Goal: Use online tool/utility: Utilize a website feature to perform a specific function

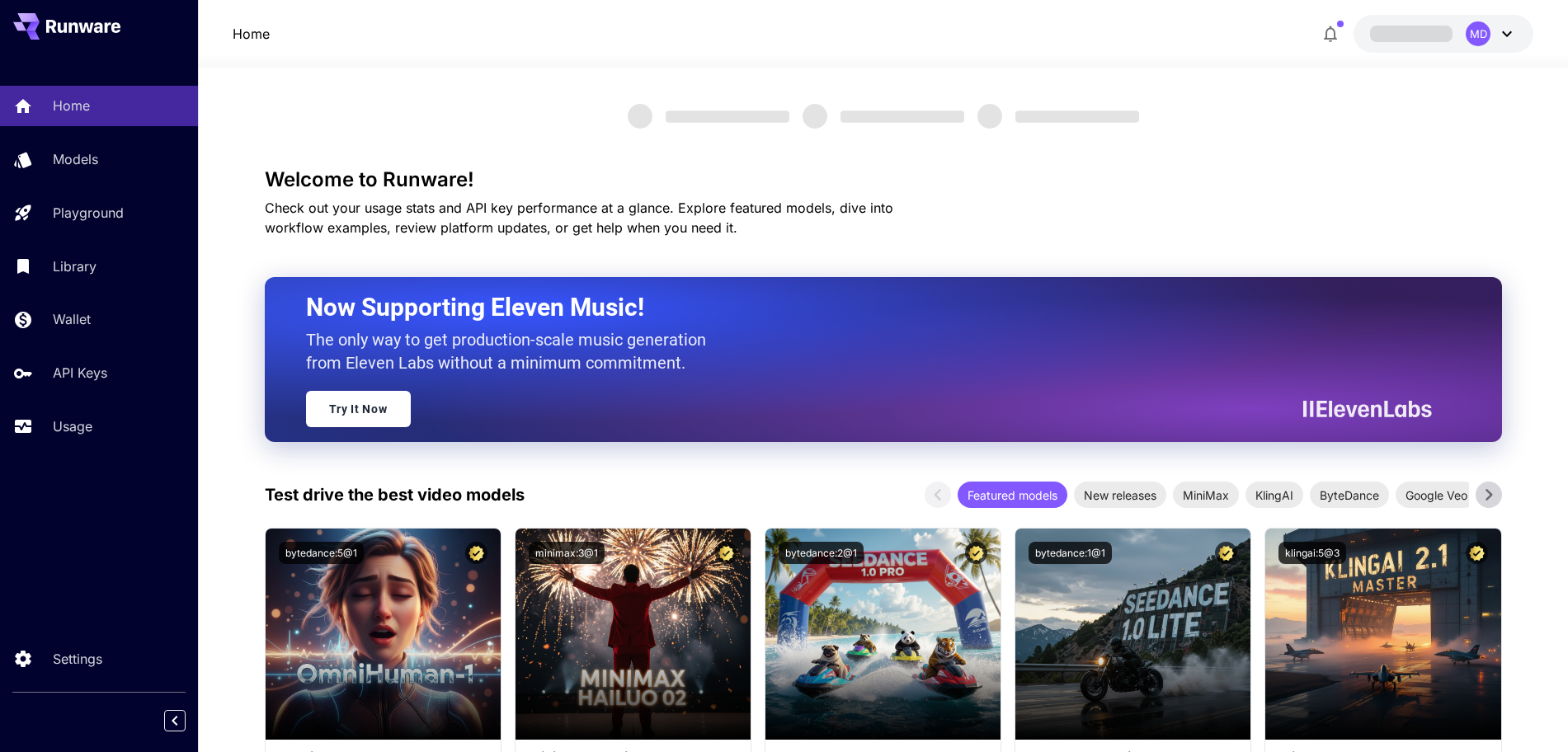
click at [1502, 39] on icon at bounding box center [1506, 34] width 20 height 20
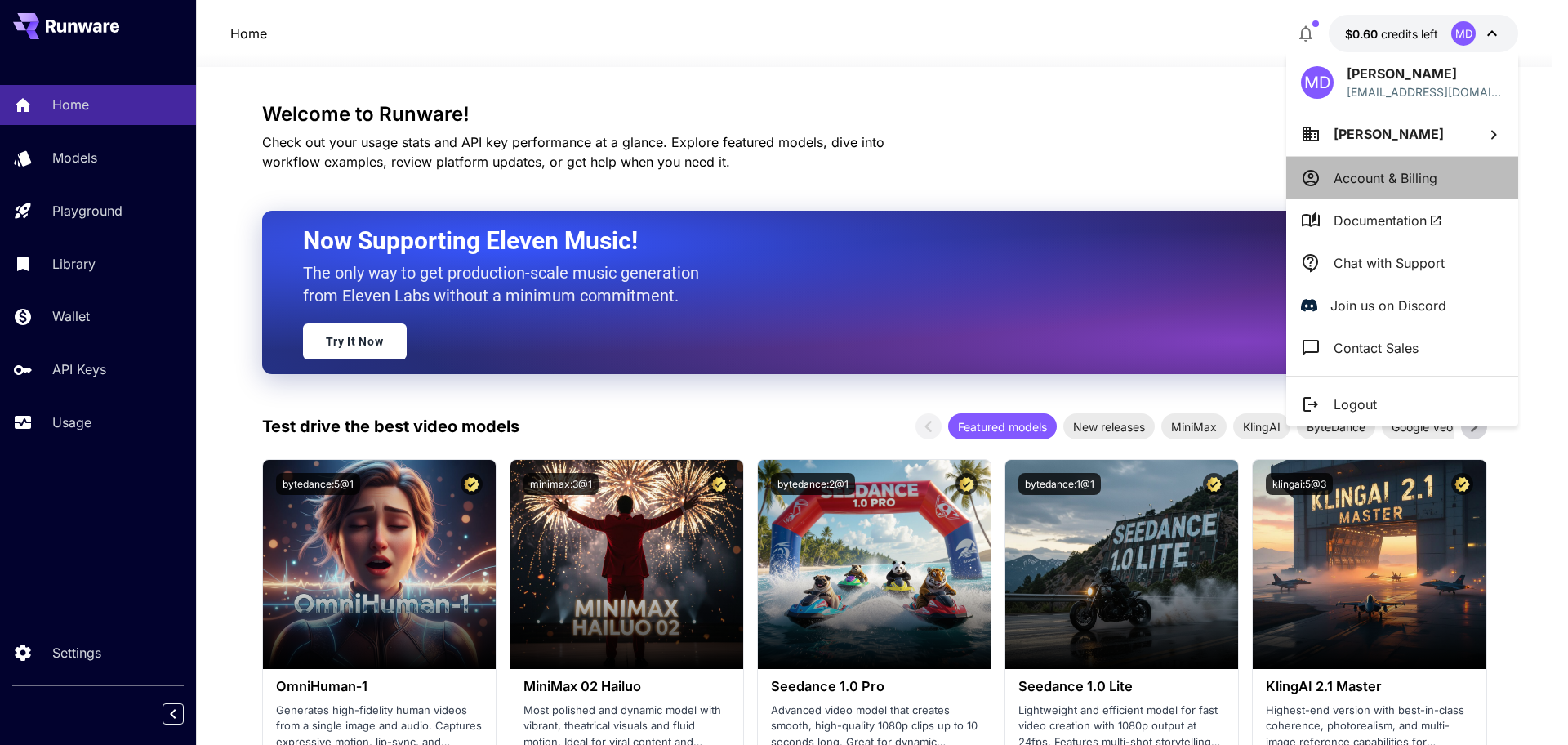
click at [1357, 183] on p "Account & Billing" at bounding box center [1386, 177] width 104 height 19
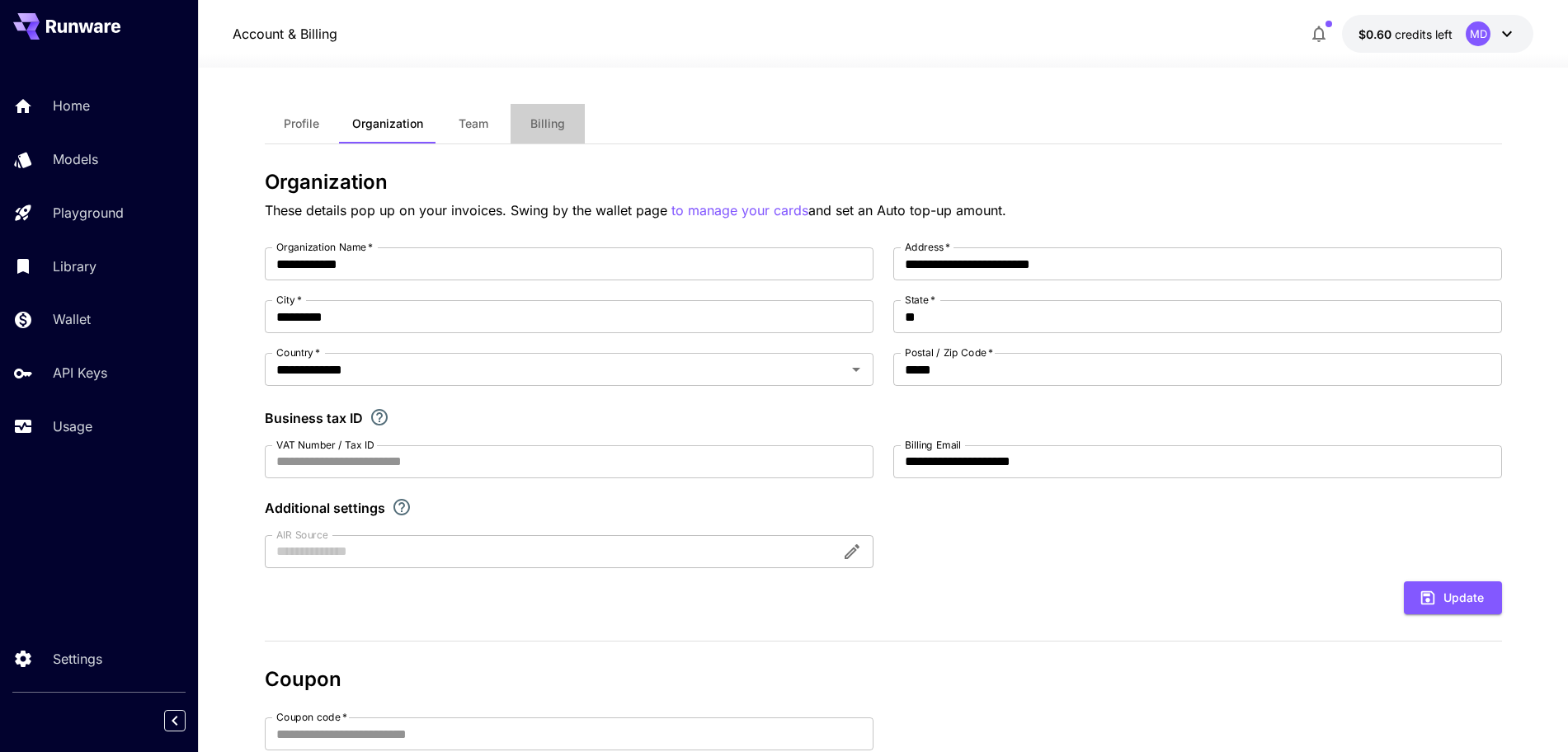
click at [549, 125] on span "Billing" at bounding box center [547, 124] width 35 height 15
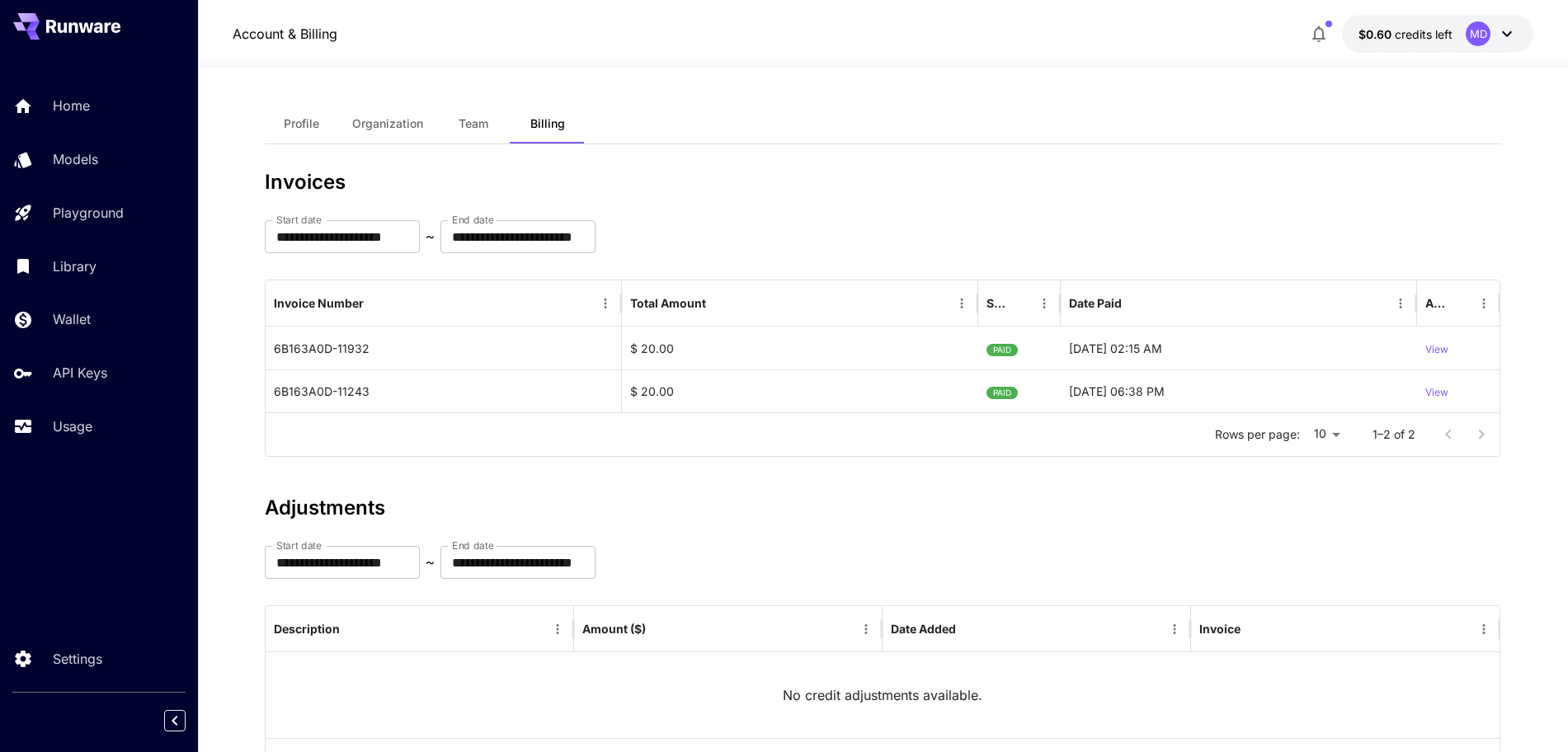
click at [1505, 34] on icon at bounding box center [1506, 35] width 10 height 6
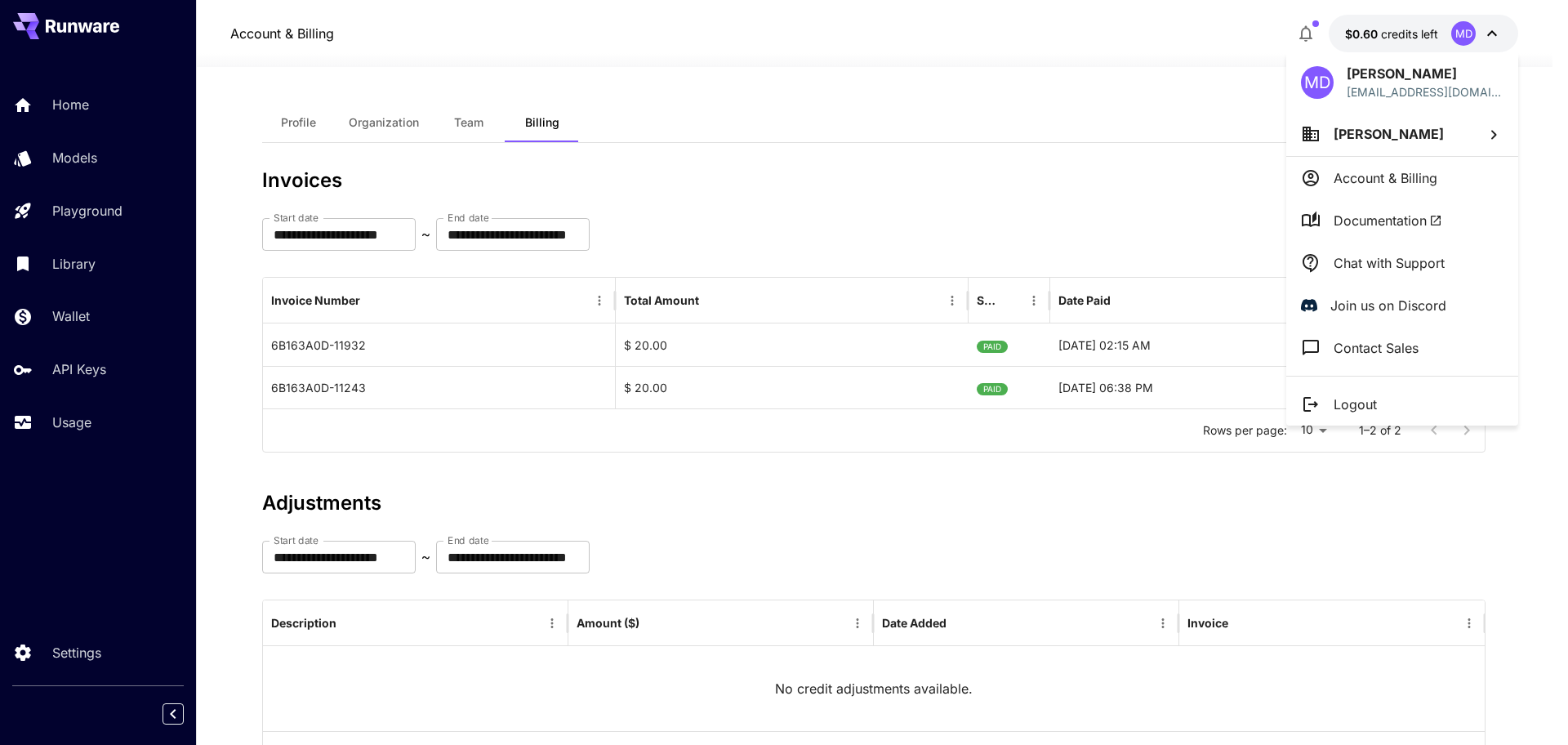
click at [1366, 179] on p "Account & Billing" at bounding box center [1386, 177] width 104 height 19
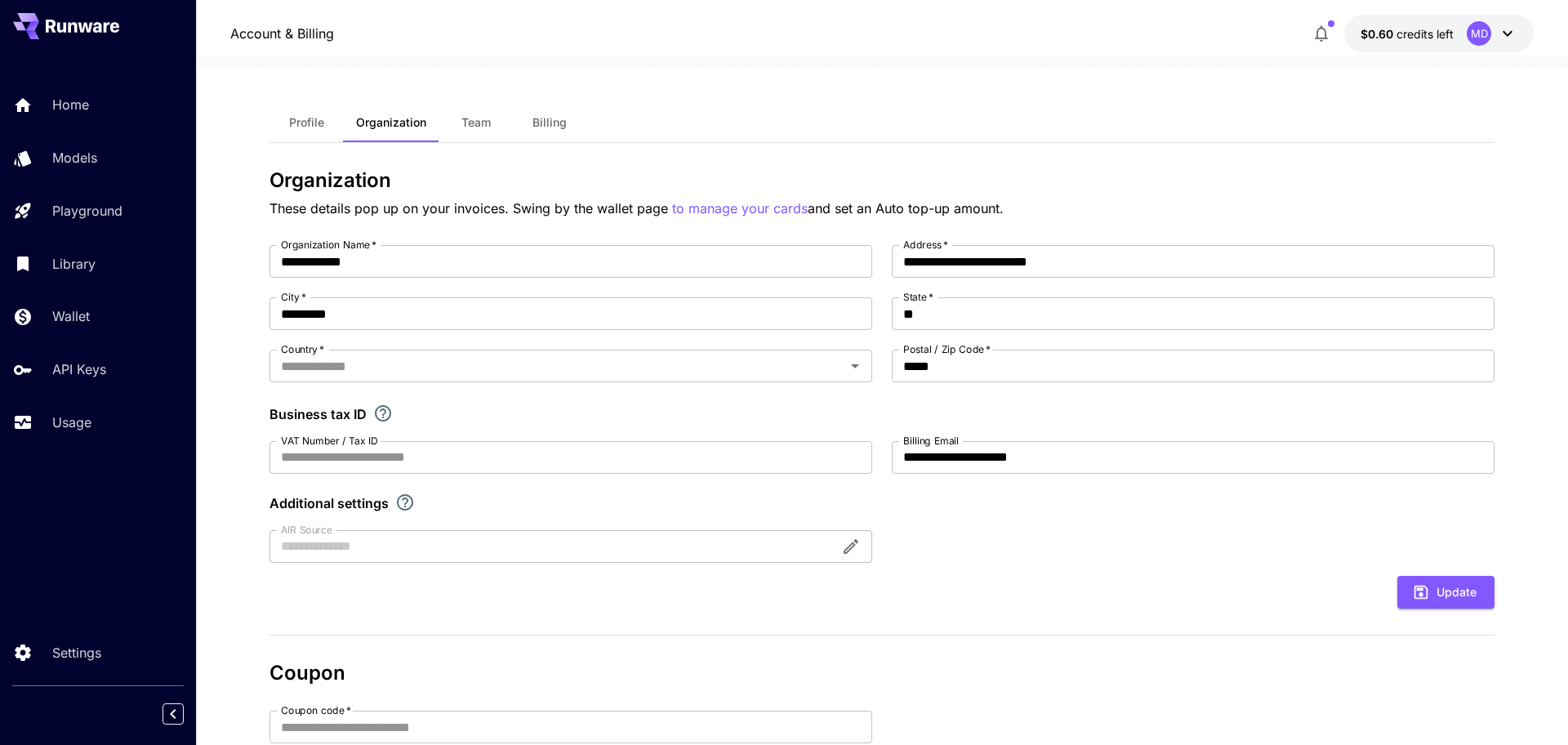
type input "**********"
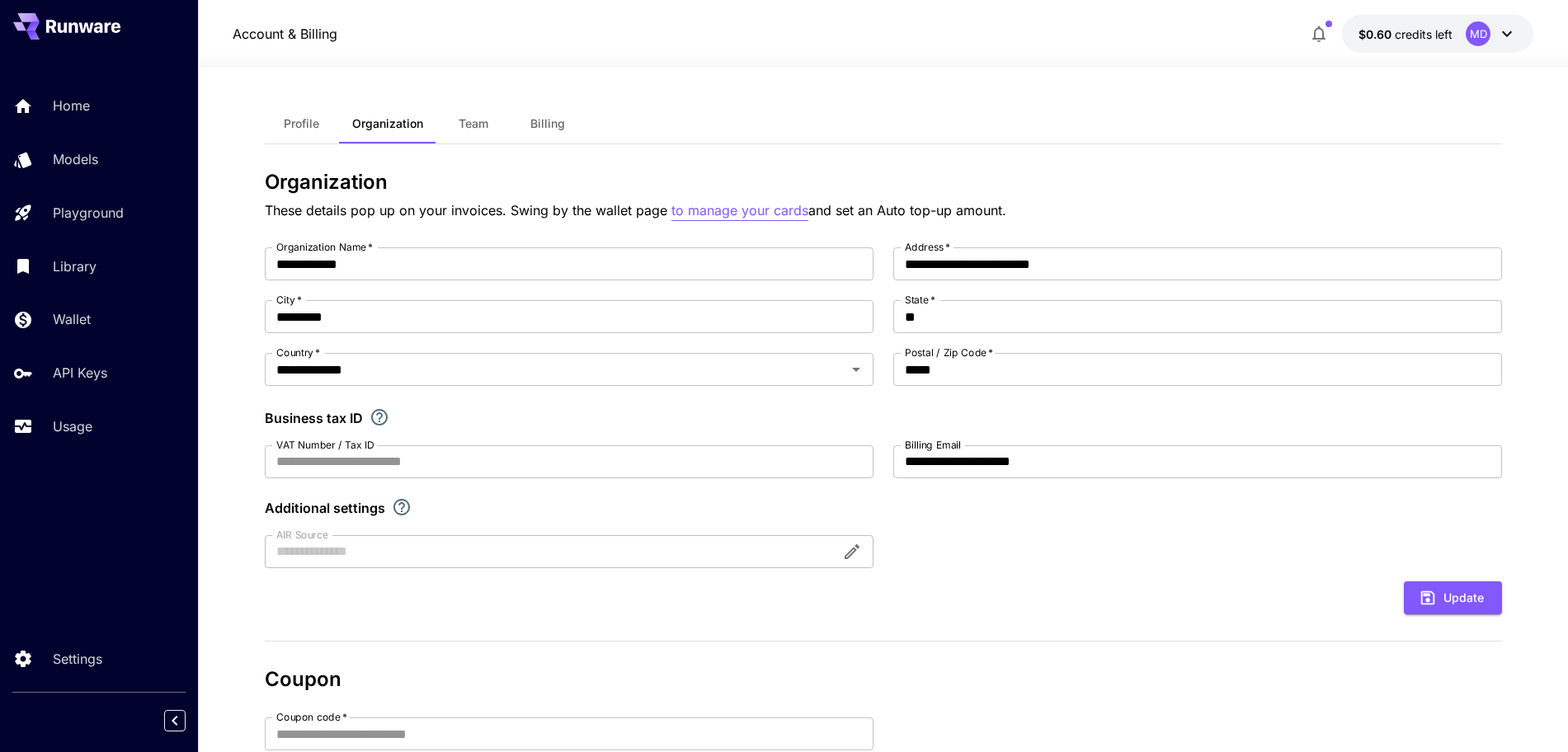
click at [711, 208] on p "to manage your cards" at bounding box center [739, 211] width 137 height 21
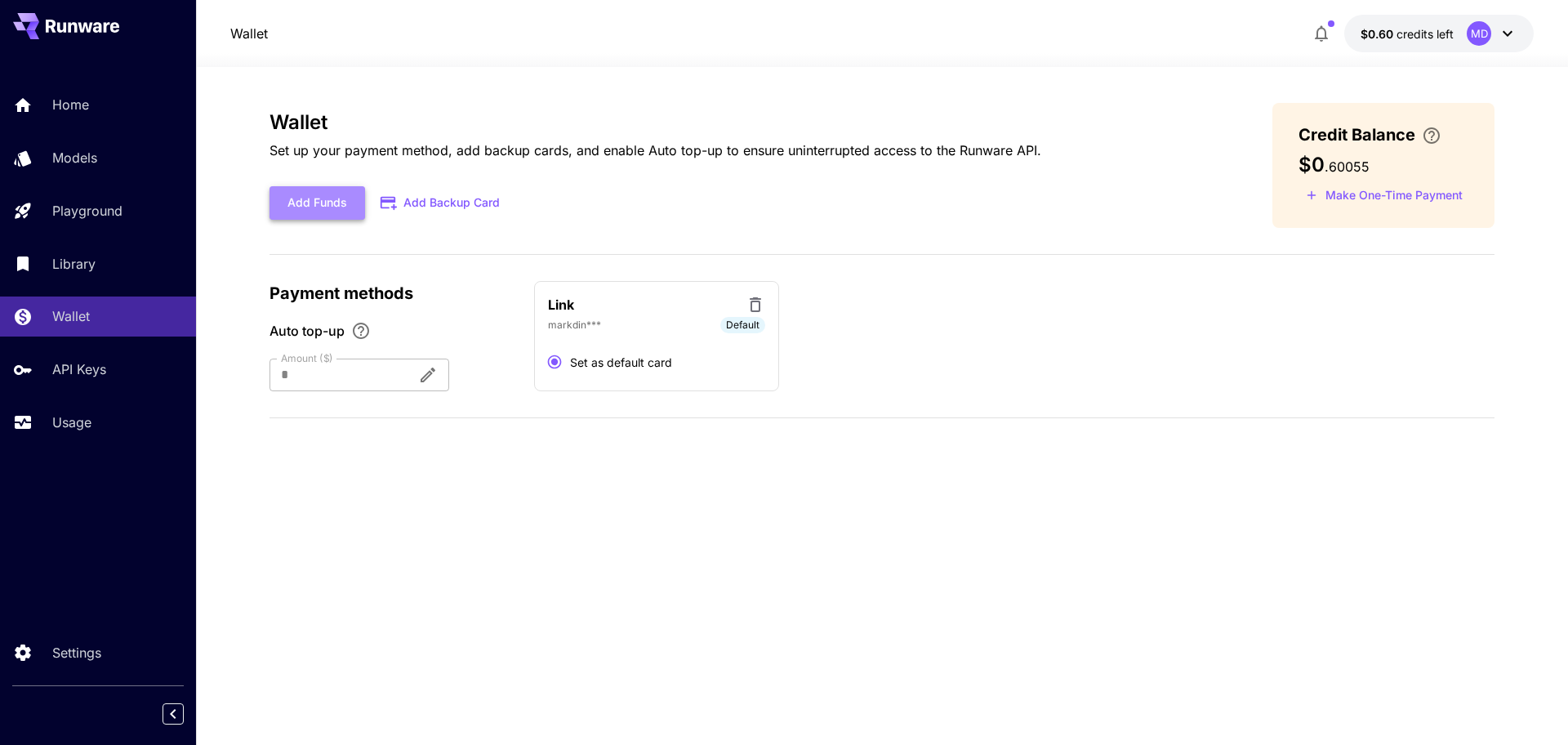
click at [300, 204] on button "Add Funds" at bounding box center [317, 202] width 95 height 33
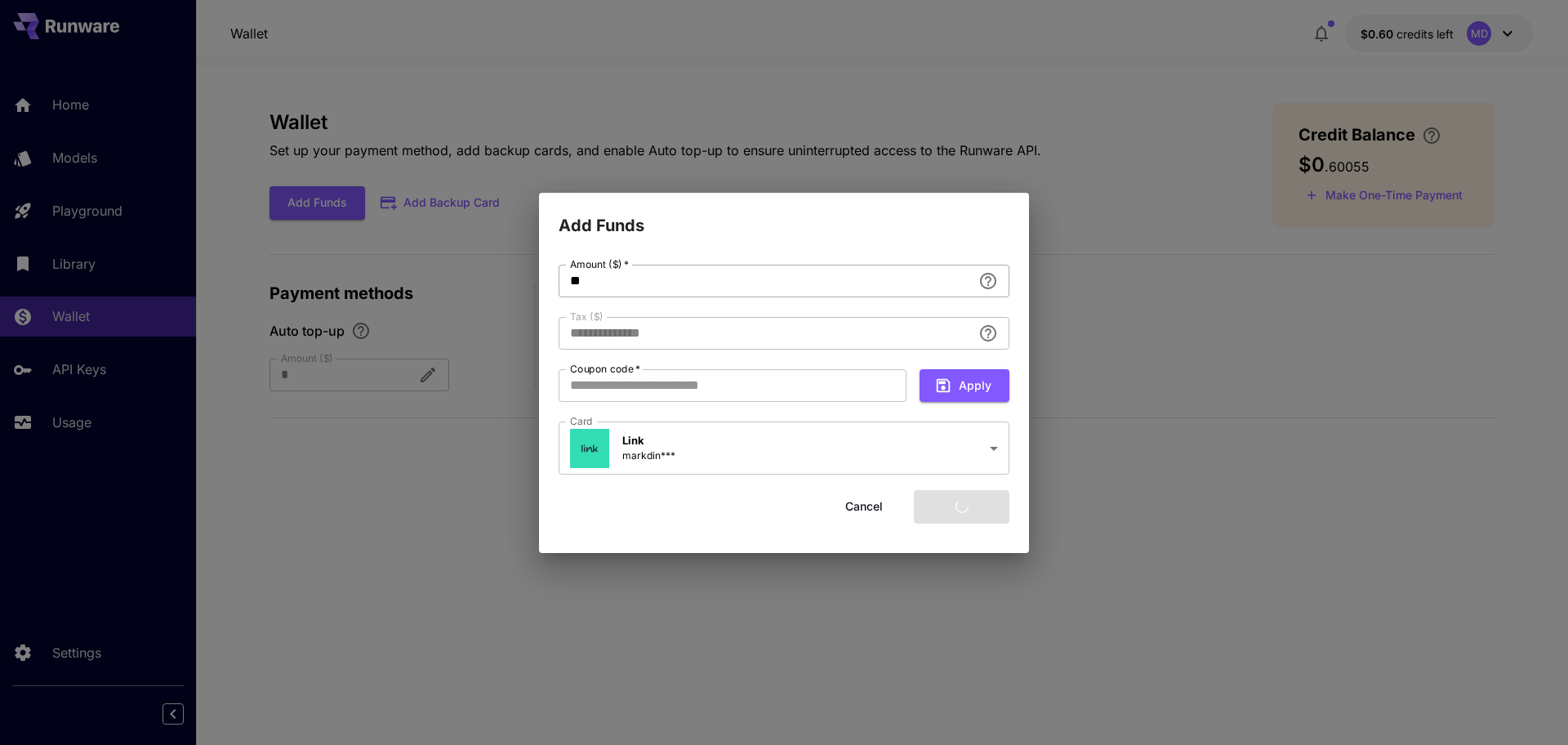
type input "****"
click at [982, 505] on button "Add funds" at bounding box center [962, 507] width 95 height 33
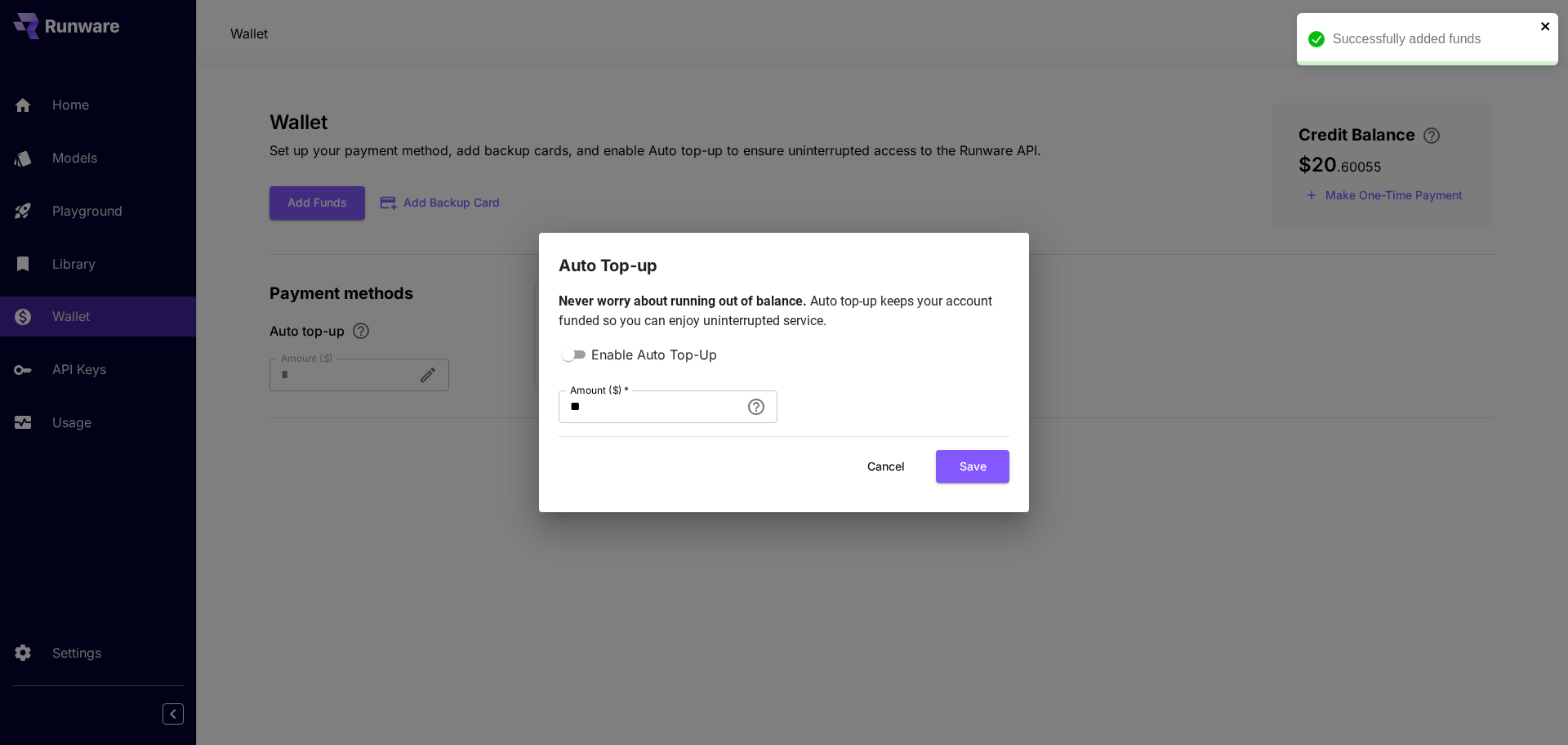
click at [1549, 20] on icon "close" at bounding box center [1546, 26] width 11 height 13
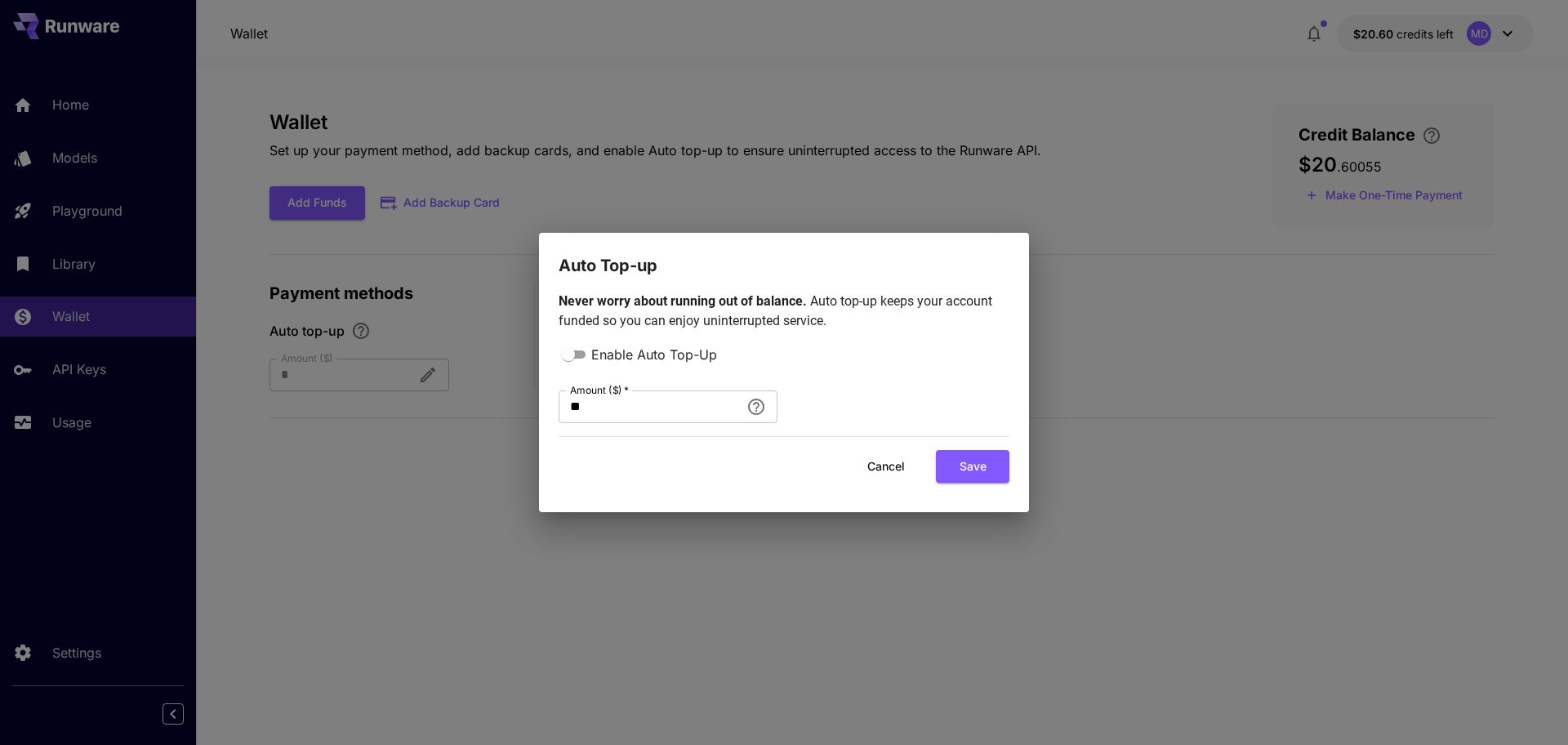
click at [68, 428] on div "Auto Top-up Never worry about running out of balance. Auto top-up keeps your ac…" at bounding box center [784, 372] width 1568 height 745
drag, startPoint x: 603, startPoint y: 409, endPoint x: 439, endPoint y: 404, distance: 164.1
click at [439, 404] on div "Auto Top-up Never worry about running out of balance. Auto top-up keeps your ac…" at bounding box center [784, 372] width 1568 height 745
click at [558, 513] on div "Auto Top-up Never worry about running out of balance. Auto top-up keeps your ac…" at bounding box center [784, 372] width 1568 height 745
drag, startPoint x: 543, startPoint y: 421, endPoint x: 489, endPoint y: 418, distance: 54.1
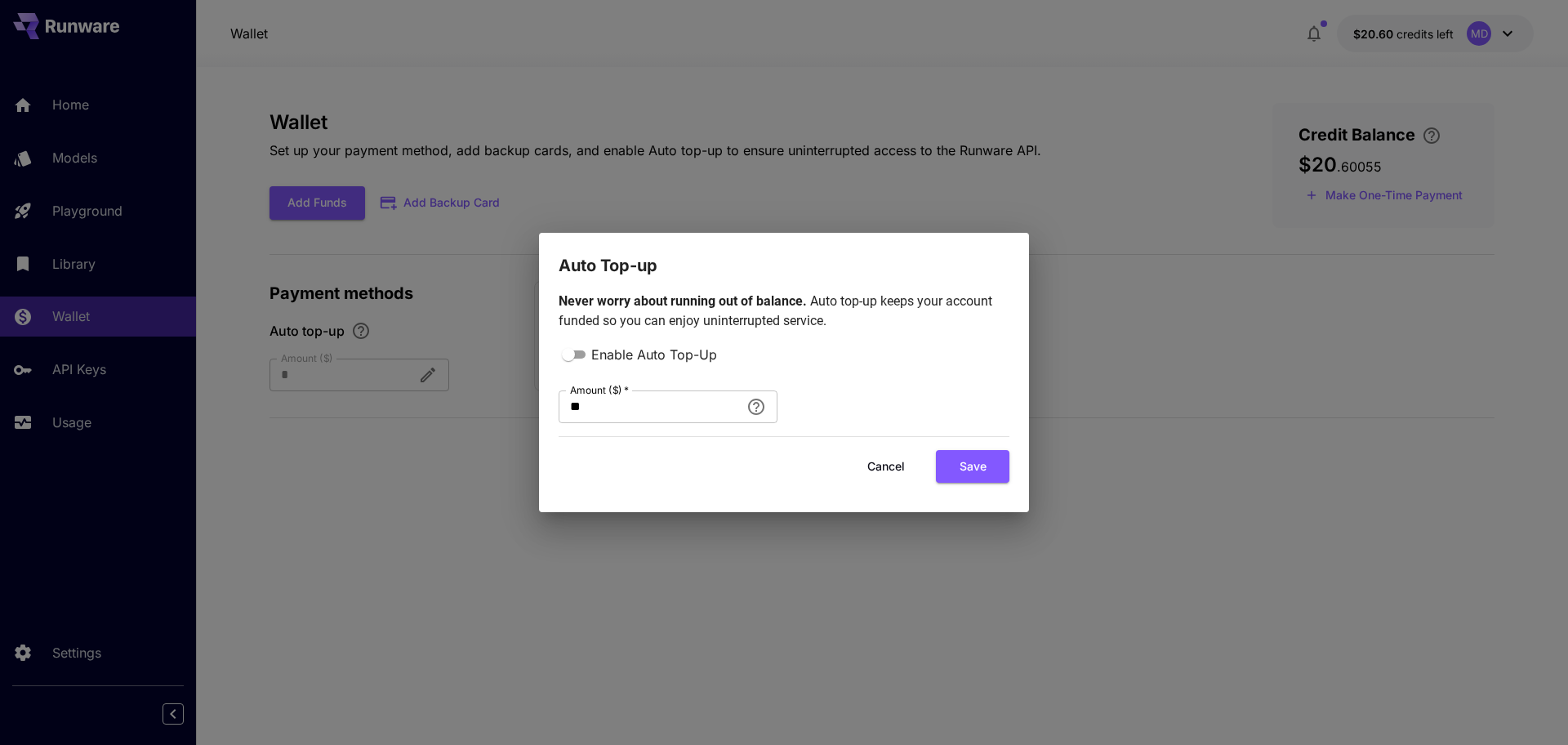
click at [489, 418] on div "Auto Top-up Never worry about running out of balance. Auto top-up keeps your ac…" at bounding box center [784, 372] width 1568 height 745
type input "*"
click at [349, 501] on div "Auto Top-up Never worry about running out of balance. Auto top-up keeps your ac…" at bounding box center [784, 372] width 1568 height 745
click at [892, 468] on button "Cancel" at bounding box center [887, 467] width 74 height 33
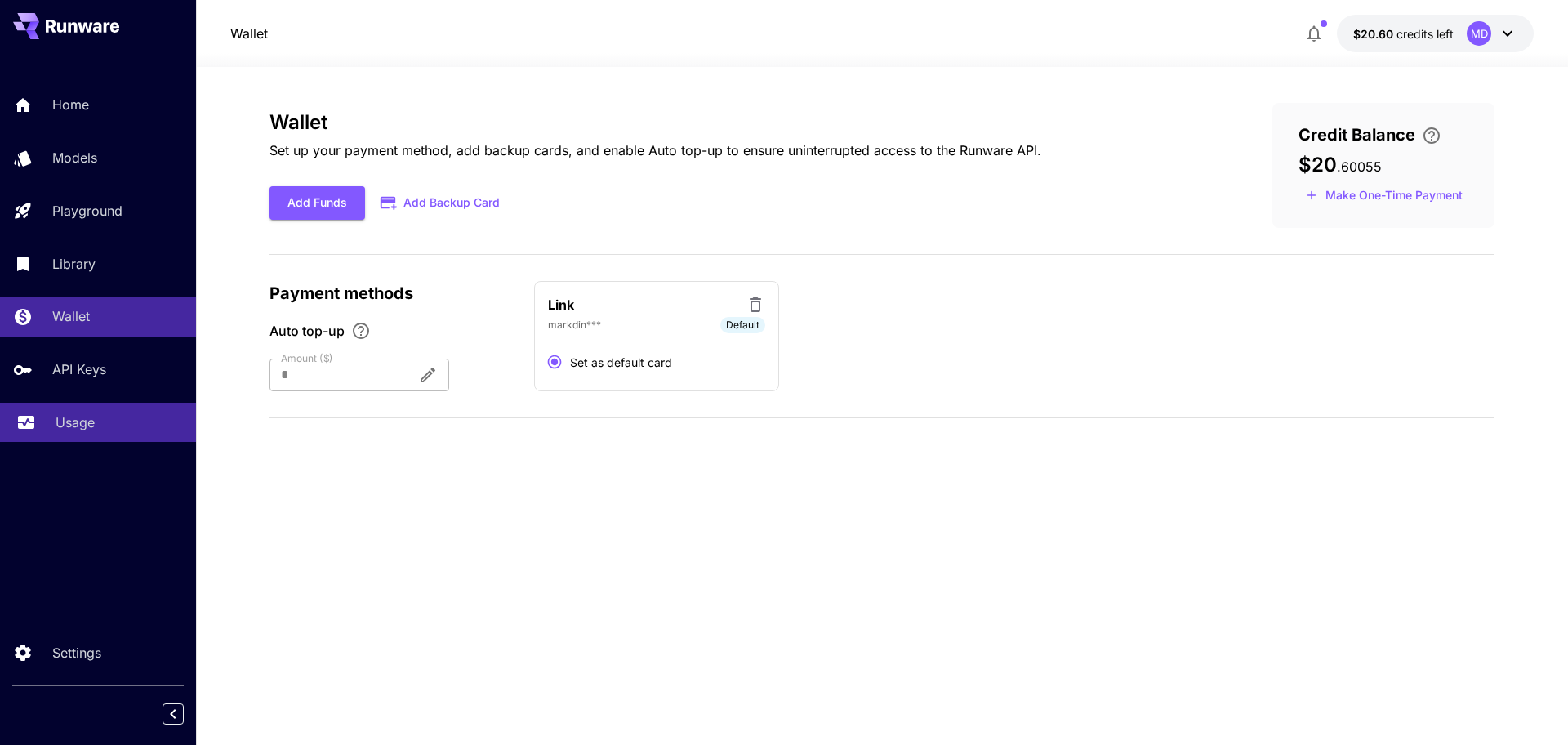
click at [52, 419] on link "Usage" at bounding box center [98, 422] width 196 height 40
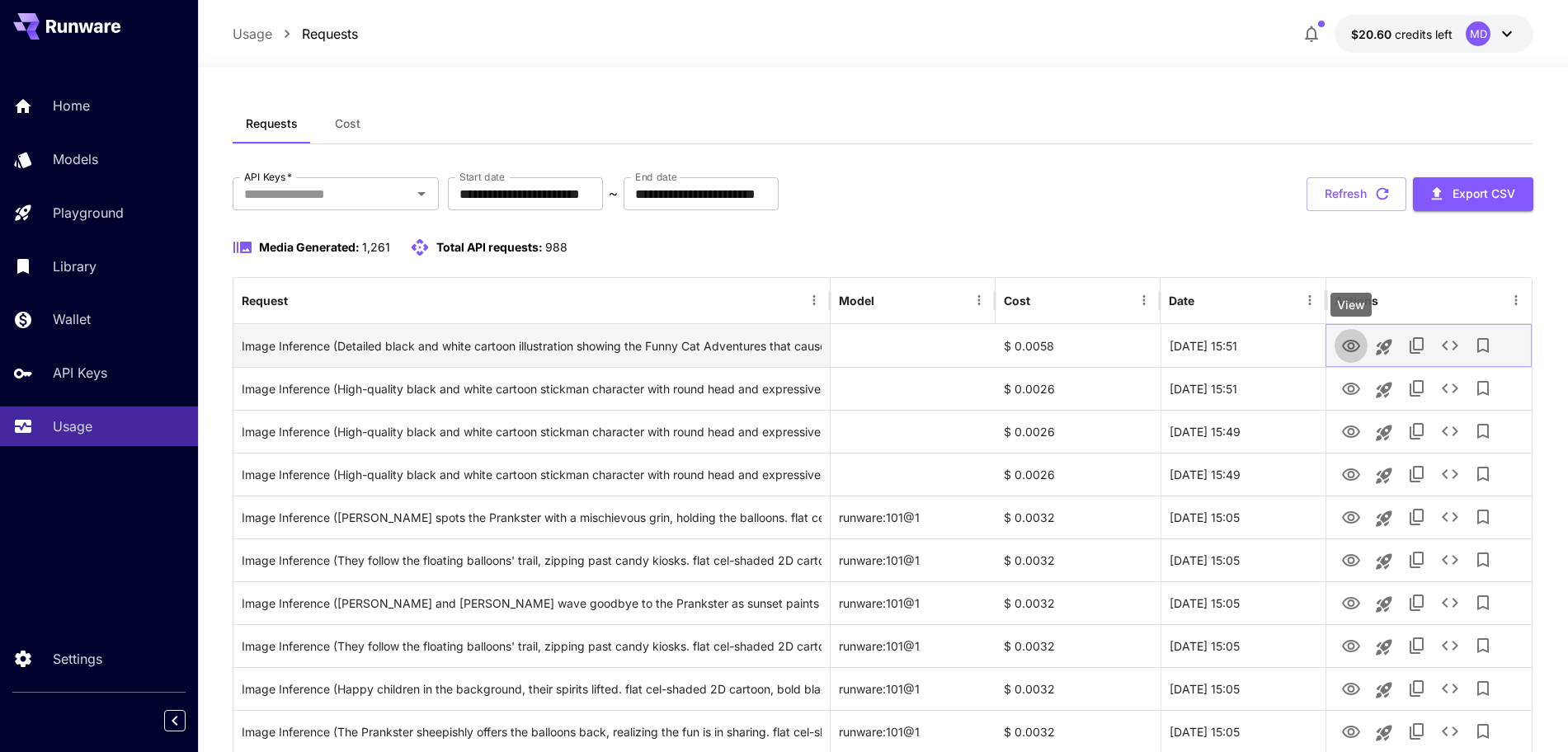
click at [1349, 354] on icon "View" at bounding box center [1351, 346] width 20 height 20
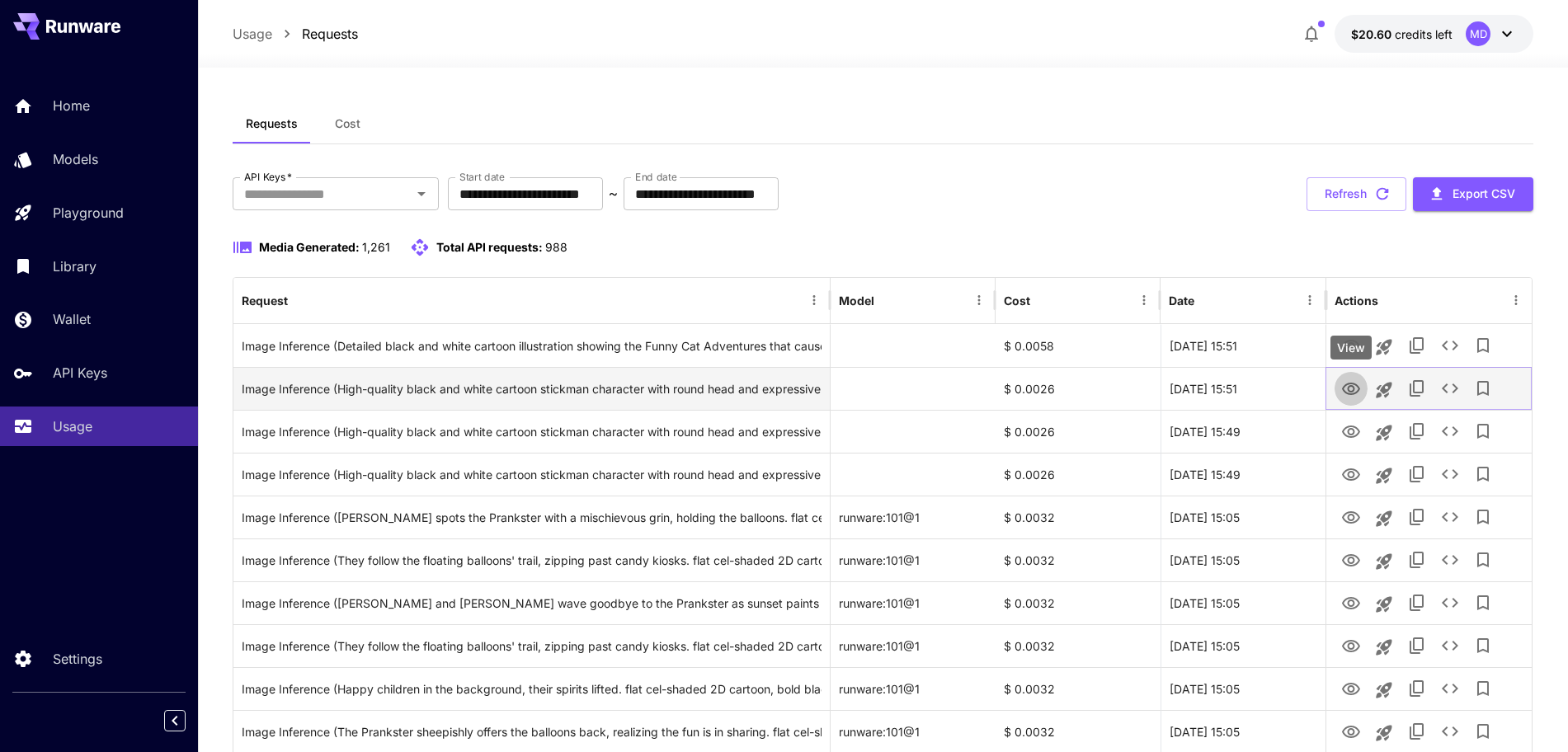
click at [1345, 395] on icon "View" at bounding box center [1351, 388] width 20 height 20
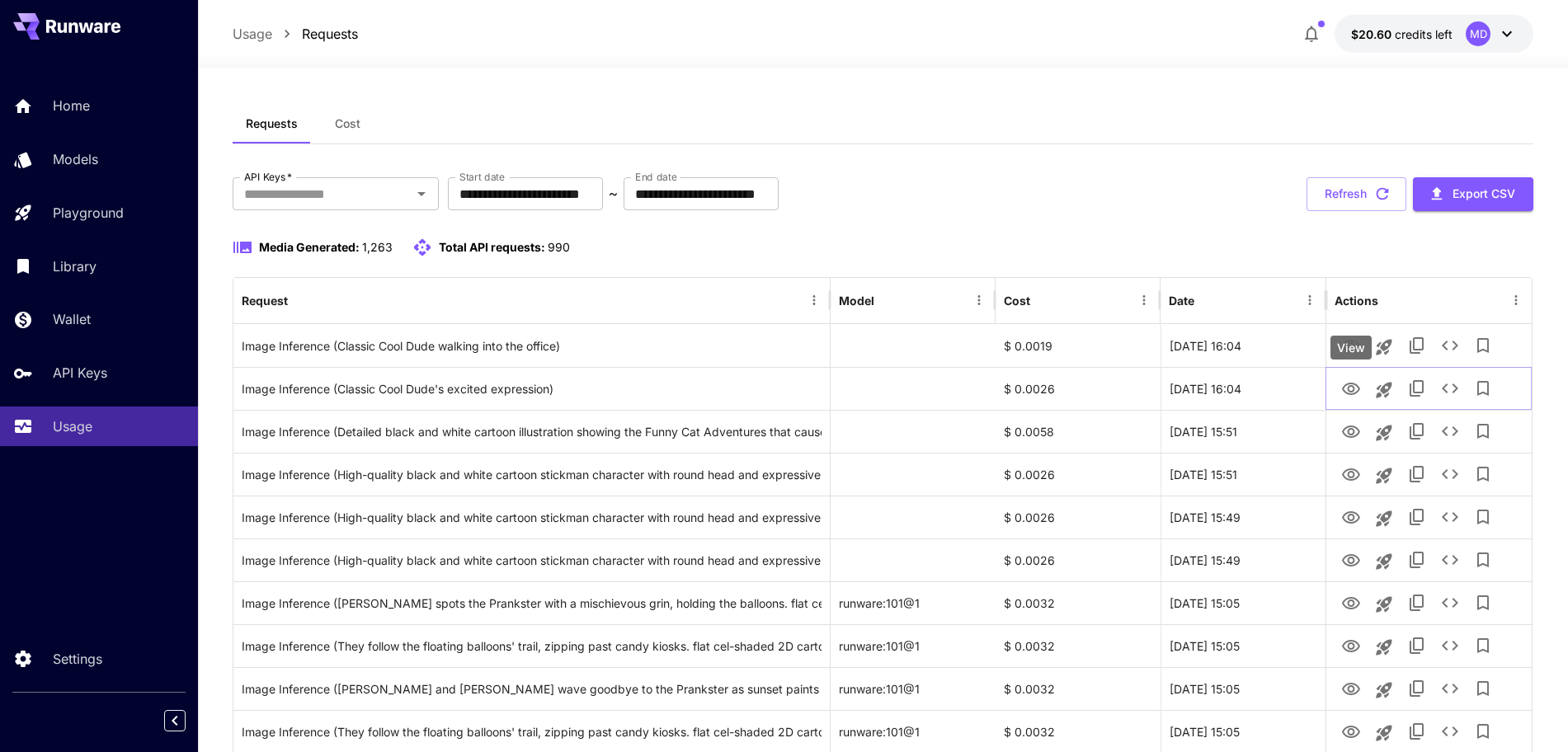
drag, startPoint x: 1353, startPoint y: 389, endPoint x: 1536, endPoint y: 534, distance: 233.5
click at [1353, 389] on icon "View" at bounding box center [1351, 388] width 18 height 12
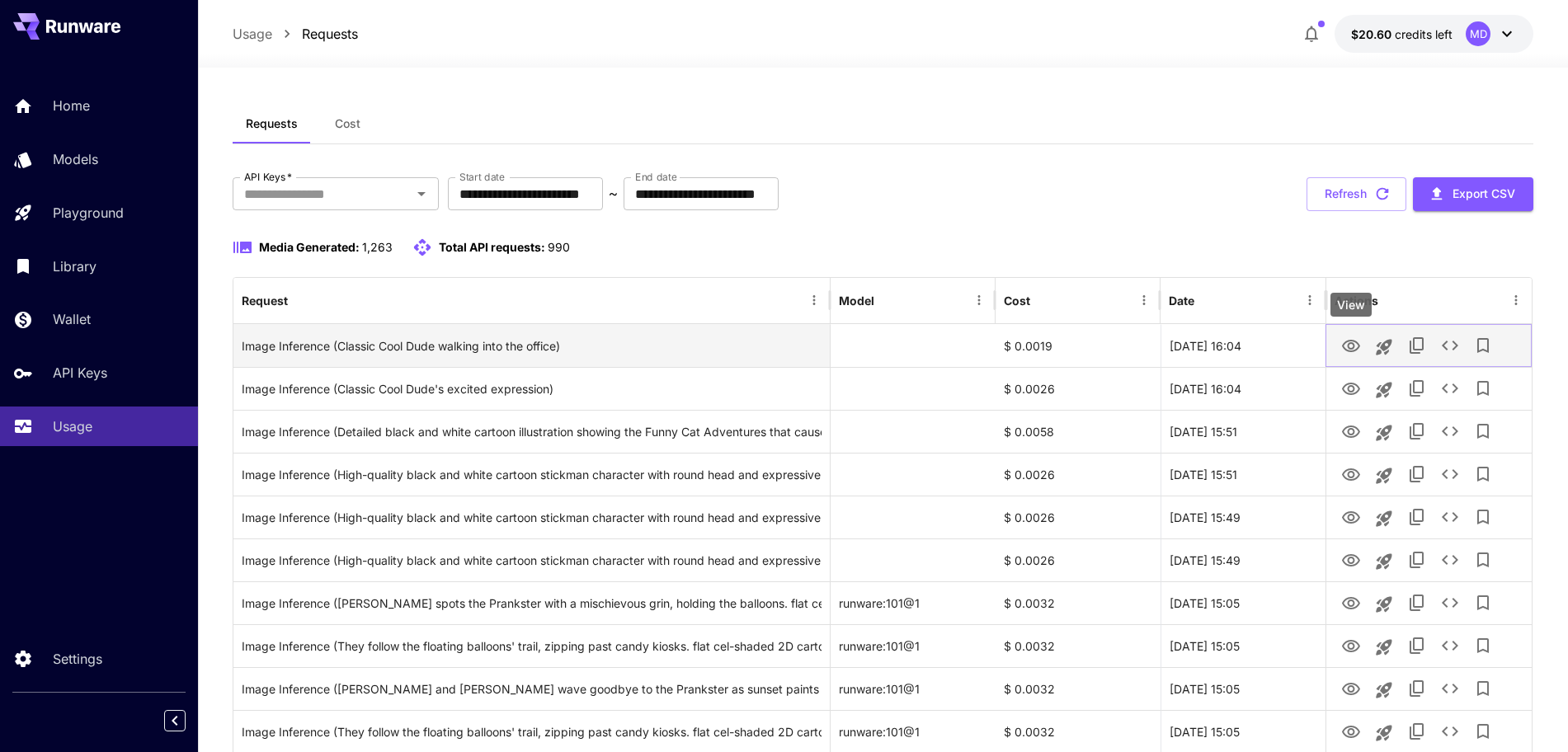
click at [1351, 343] on icon "View" at bounding box center [1351, 345] width 18 height 12
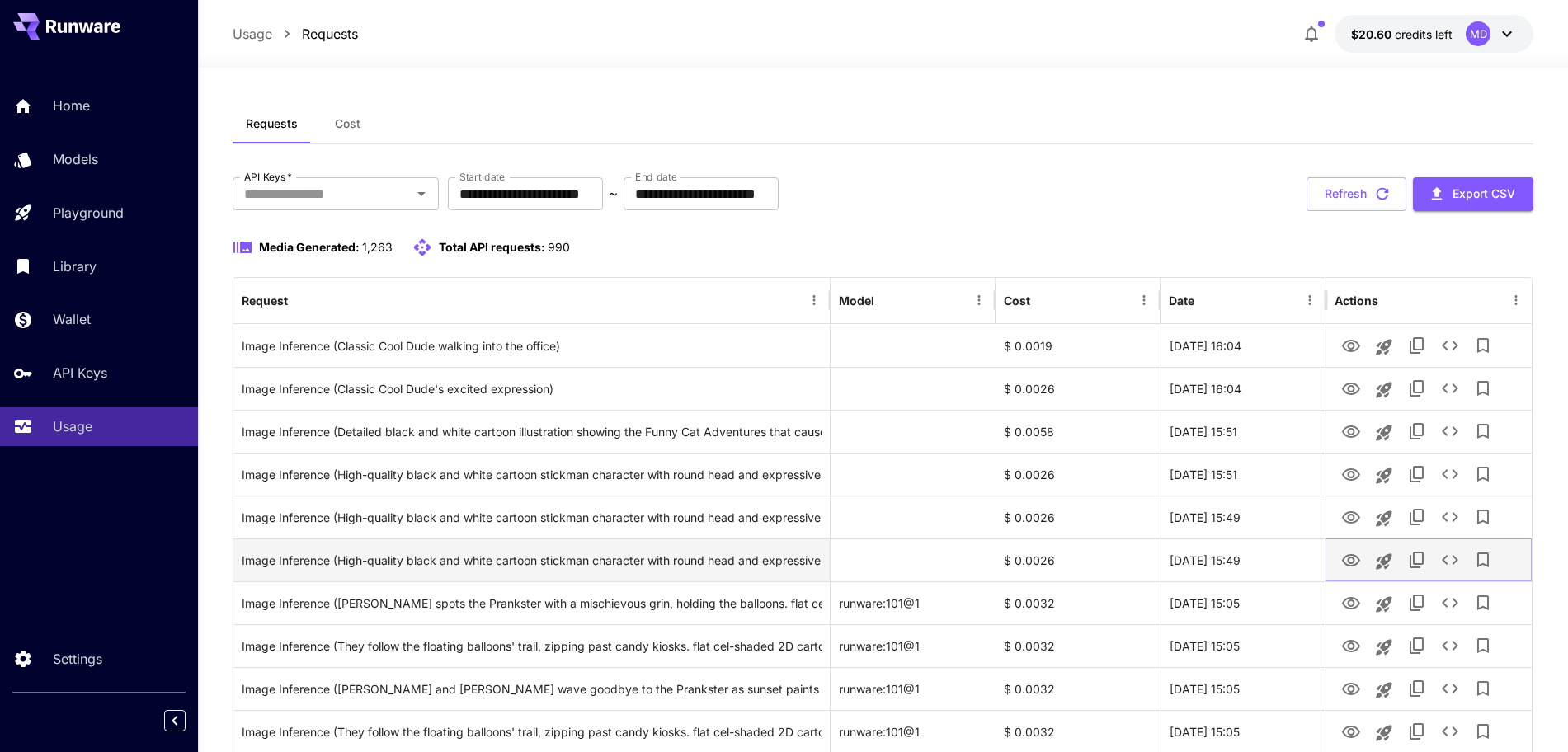
click at [1359, 556] on icon "View" at bounding box center [1351, 560] width 20 height 20
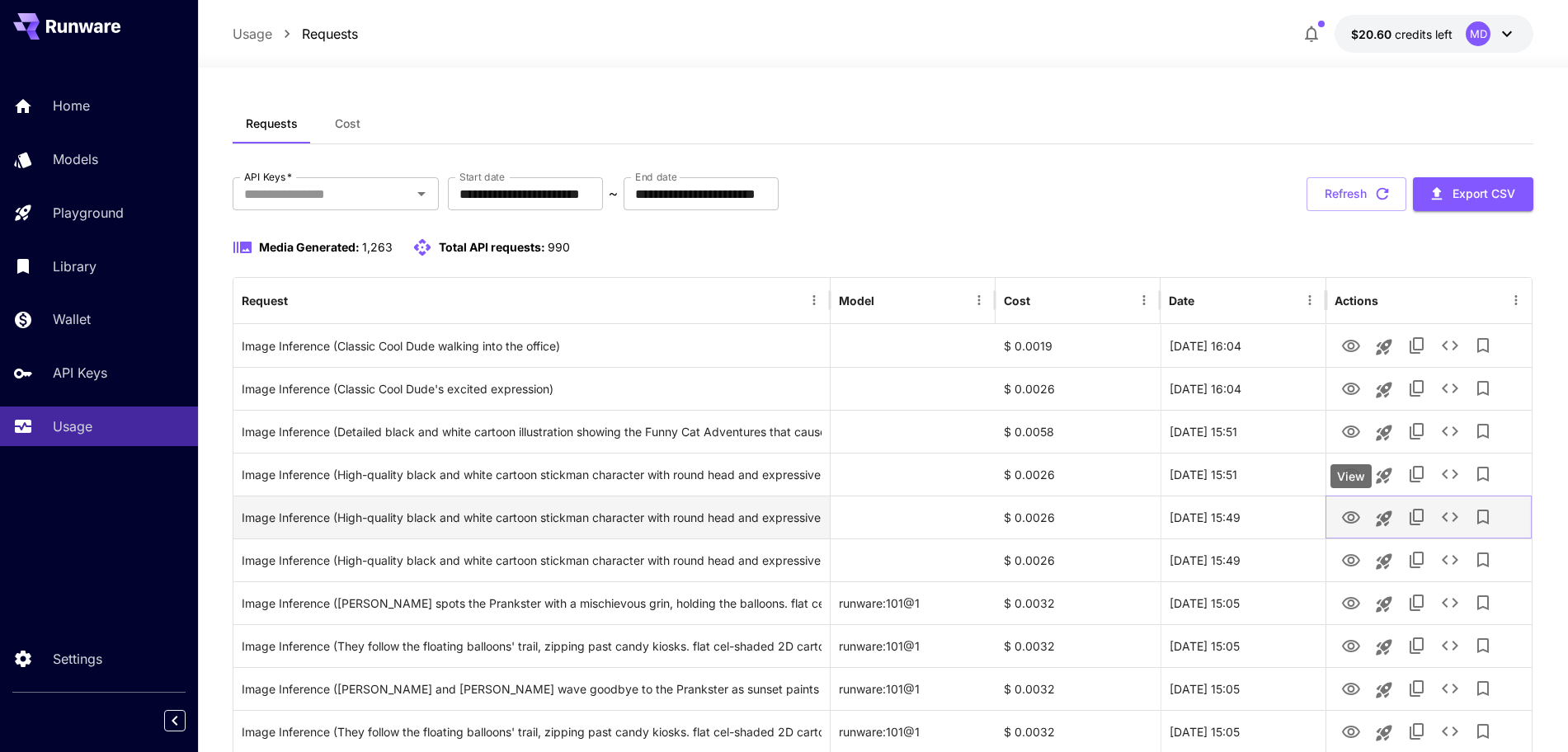
click at [1352, 519] on icon "View" at bounding box center [1351, 517] width 18 height 12
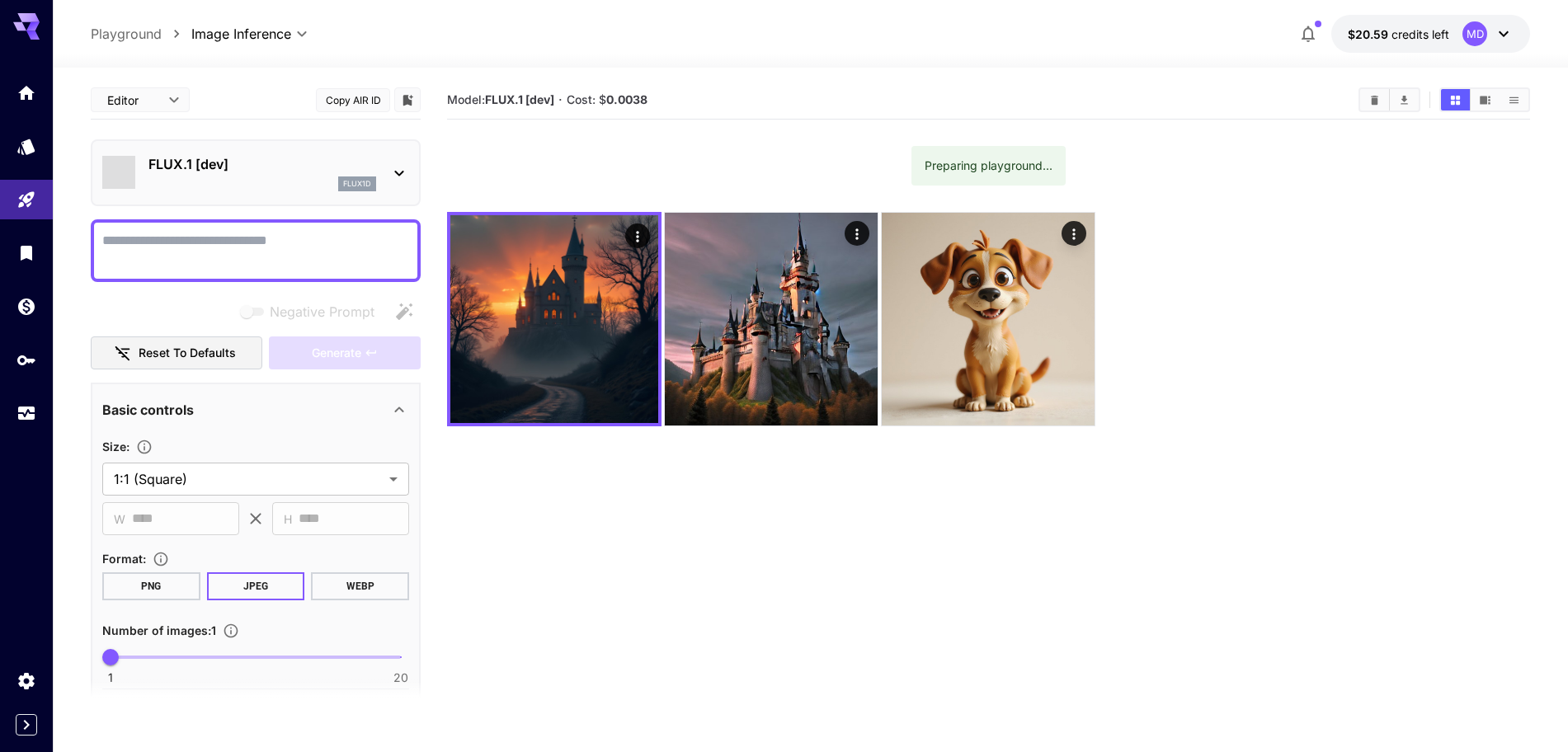
click at [234, 271] on div at bounding box center [255, 250] width 329 height 63
click at [192, 250] on textarea "Negative Prompt" at bounding box center [256, 250] width 307 height 39
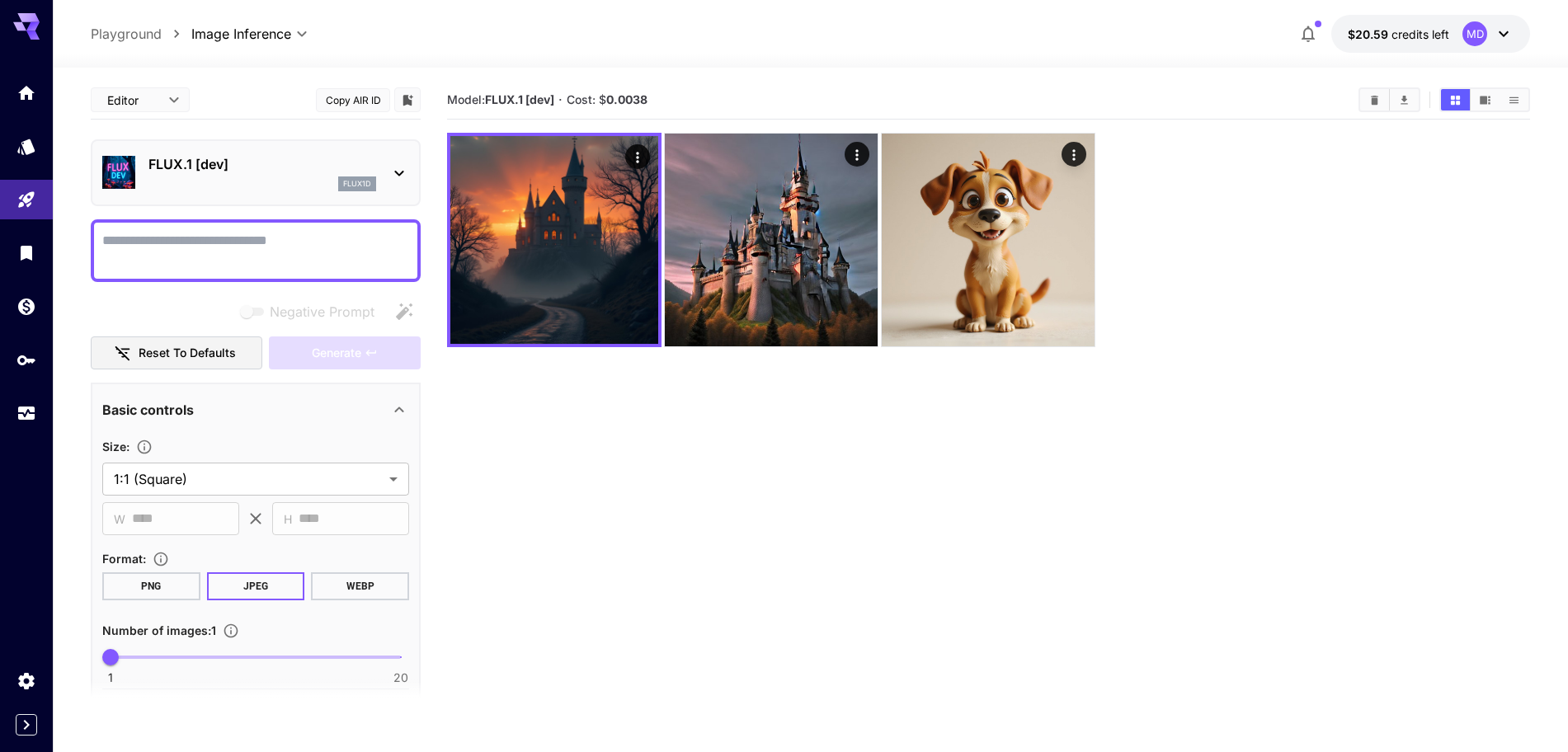
paste textarea "**********"
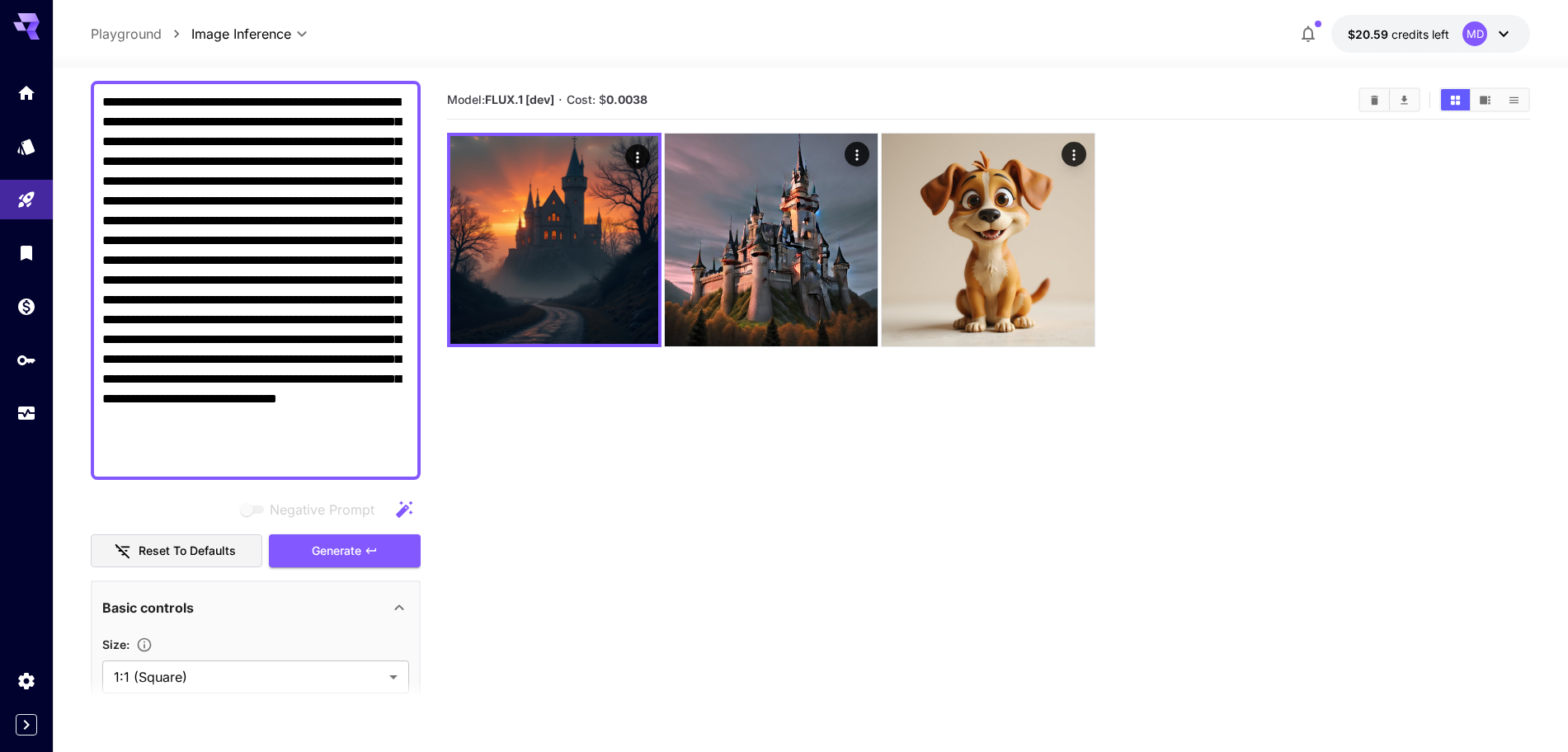
scroll to position [412, 0]
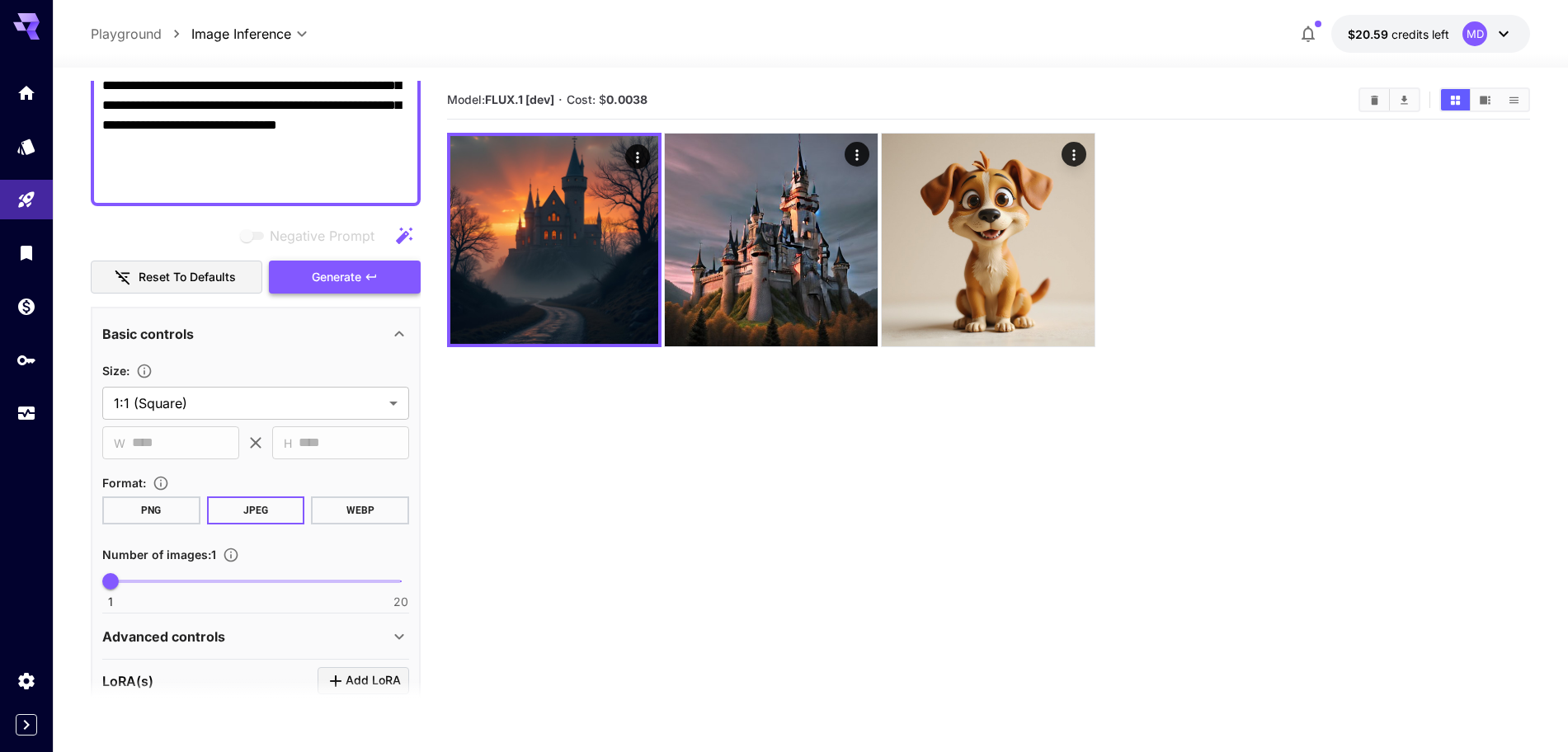
type textarea "**********"
click at [339, 278] on span "Generate" at bounding box center [336, 277] width 49 height 21
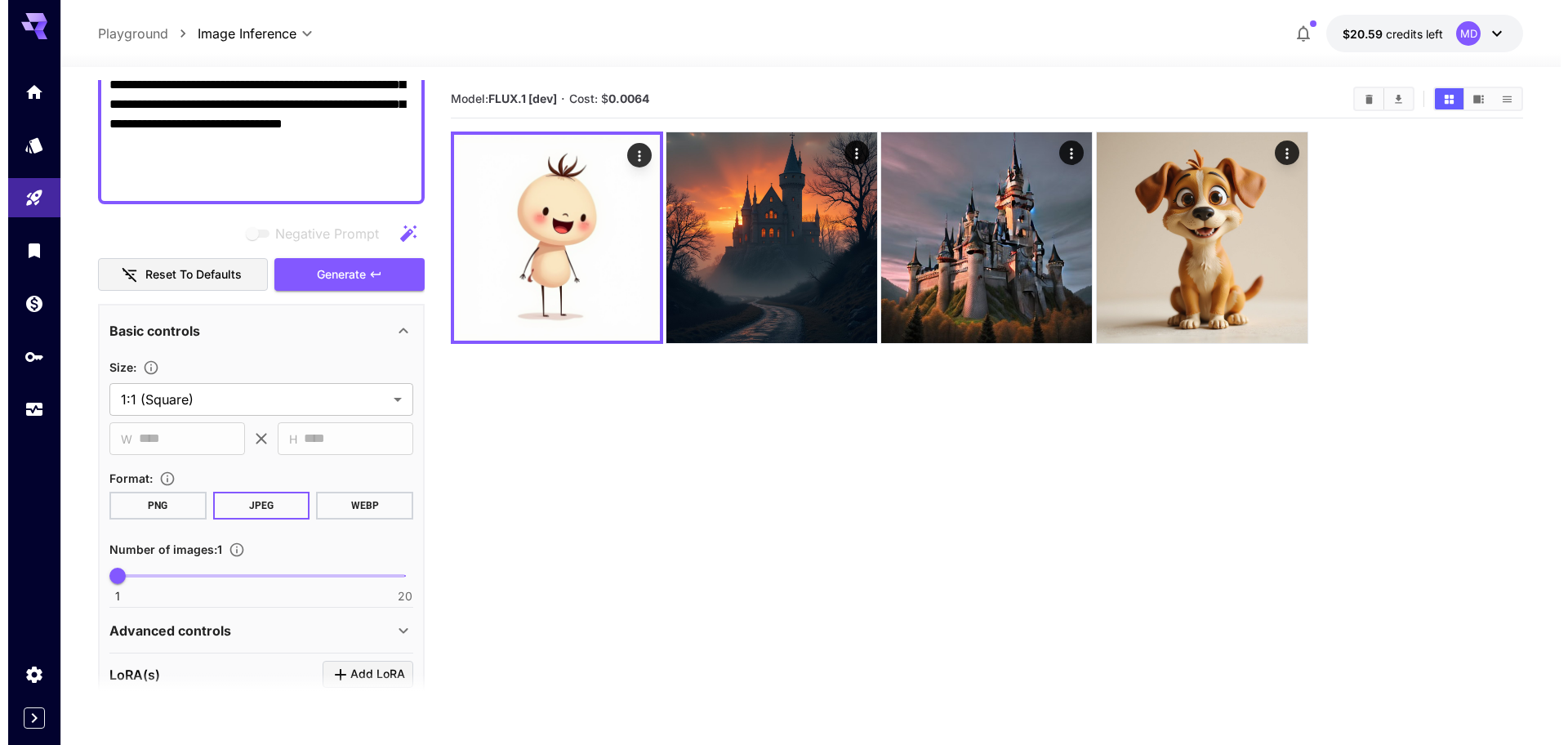
scroll to position [0, 0]
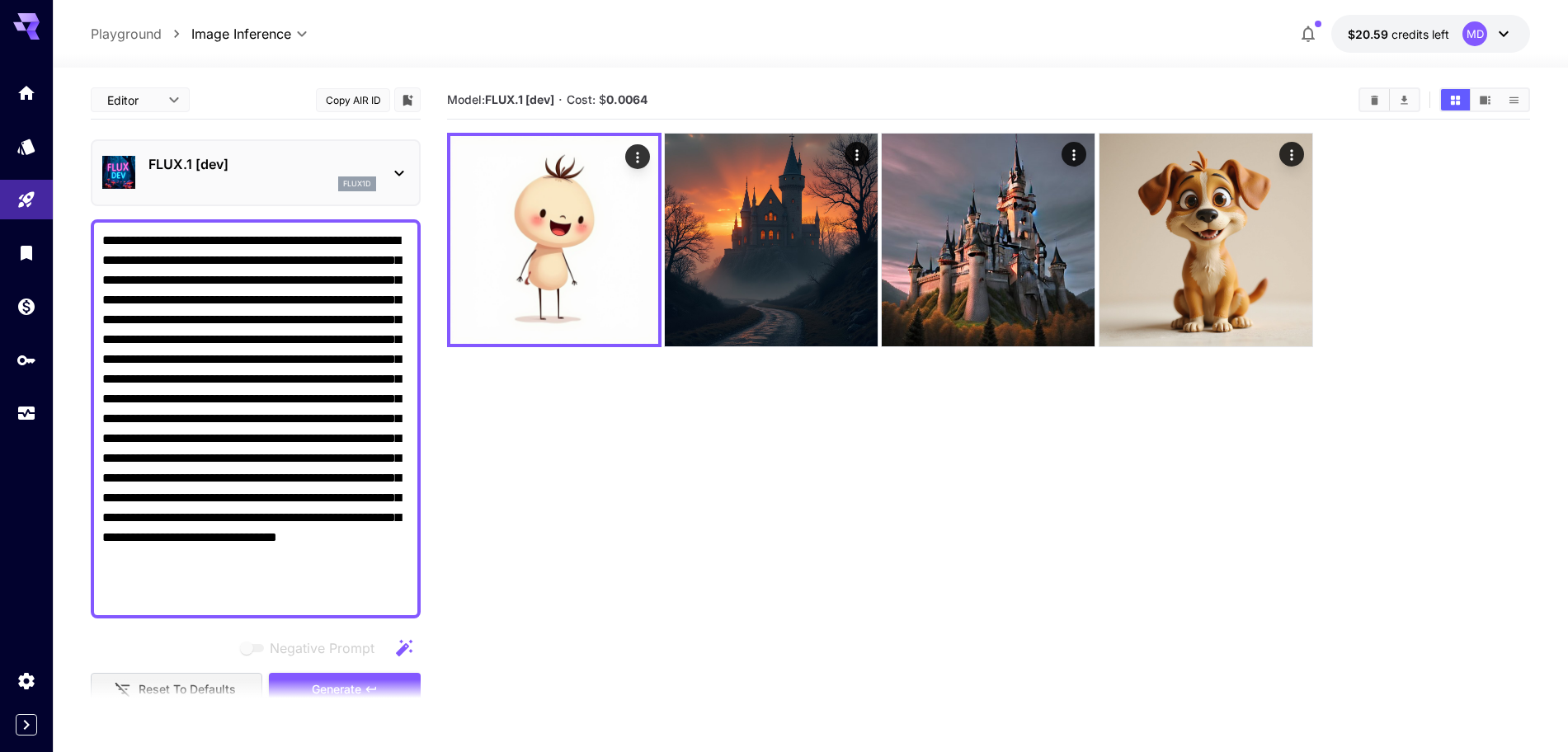
click at [191, 147] on div "FLUX.1 [dev] flux1d" at bounding box center [256, 173] width 307 height 50
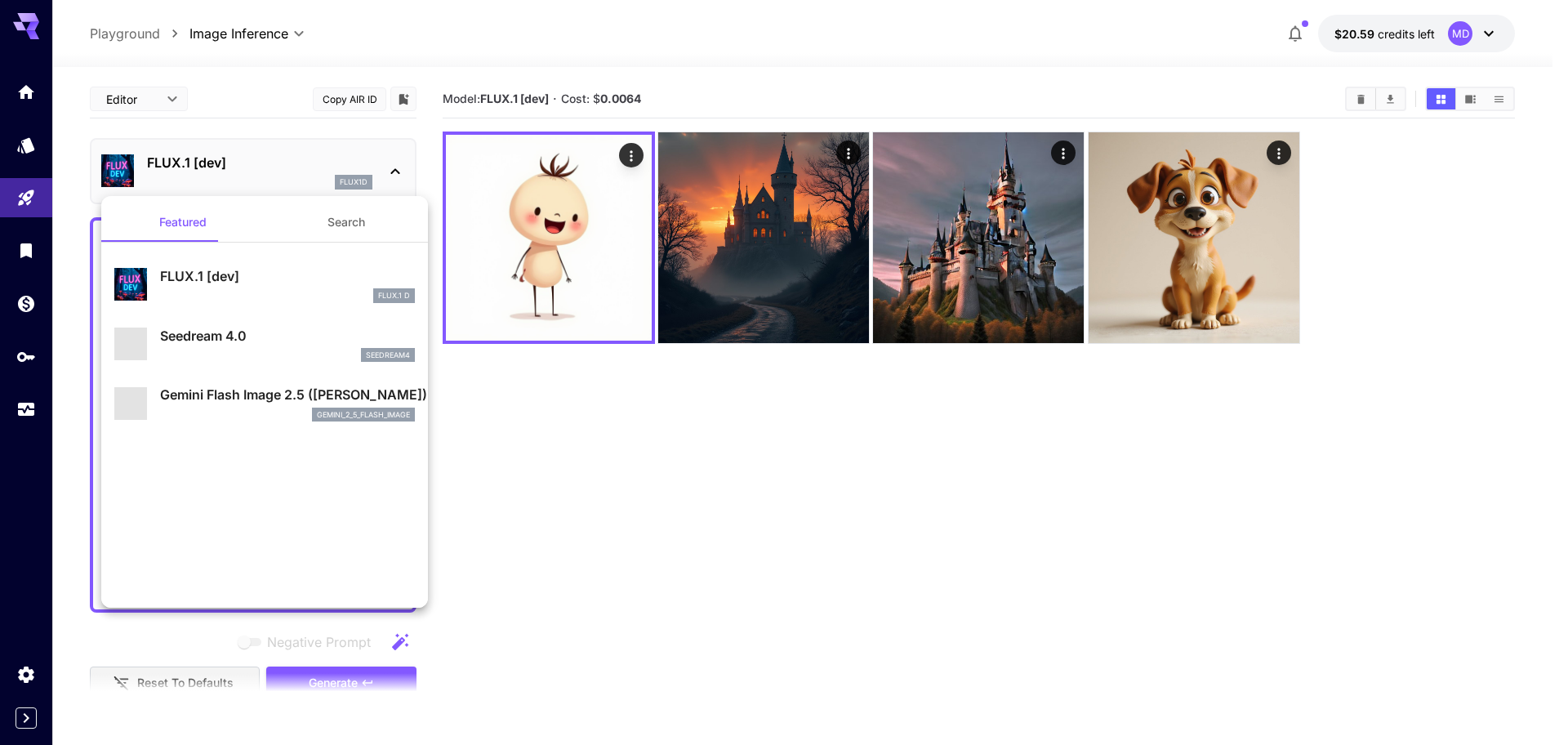
click at [200, 168] on div at bounding box center [784, 372] width 1568 height 745
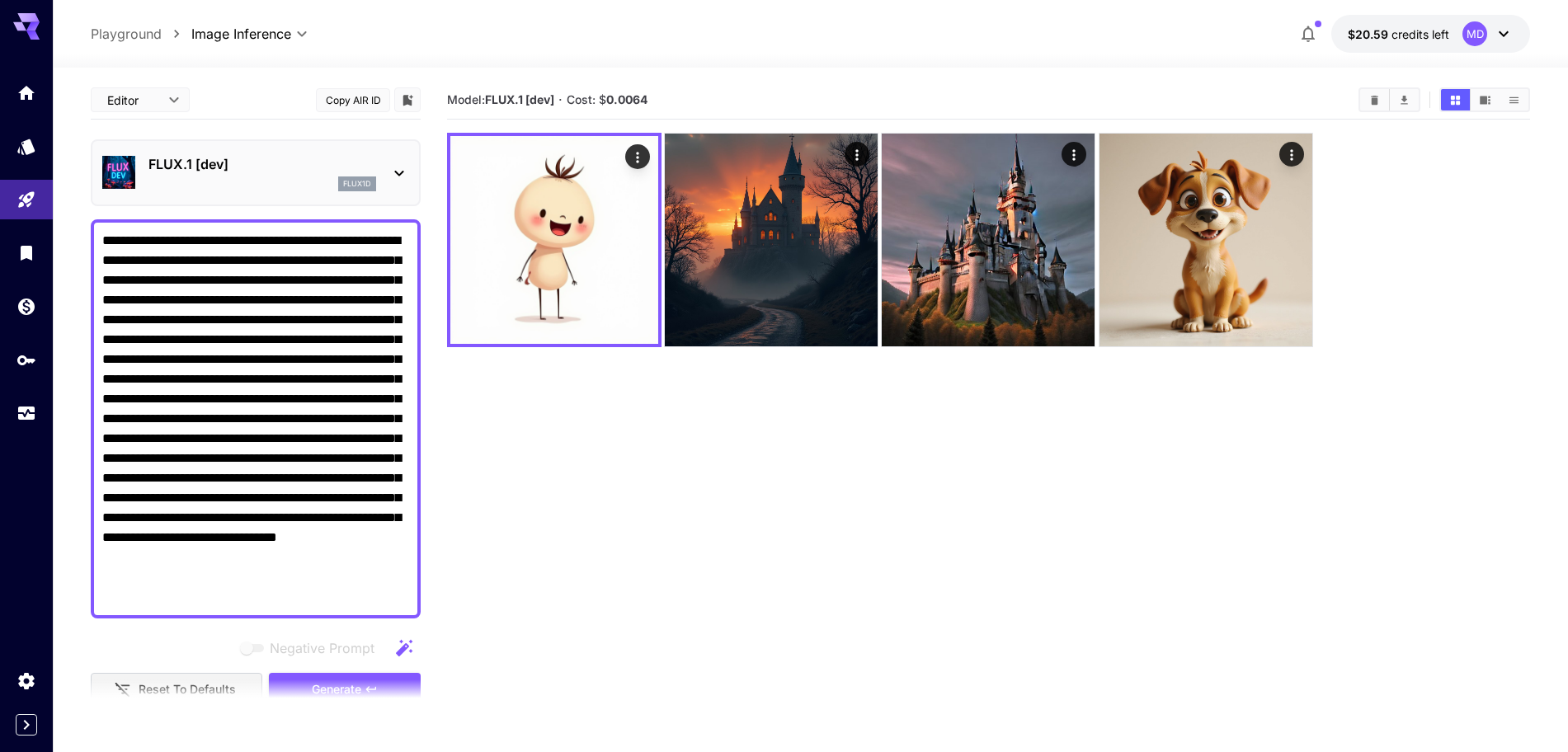
click at [202, 170] on p "FLUX.1 [dev]" at bounding box center [262, 163] width 228 height 20
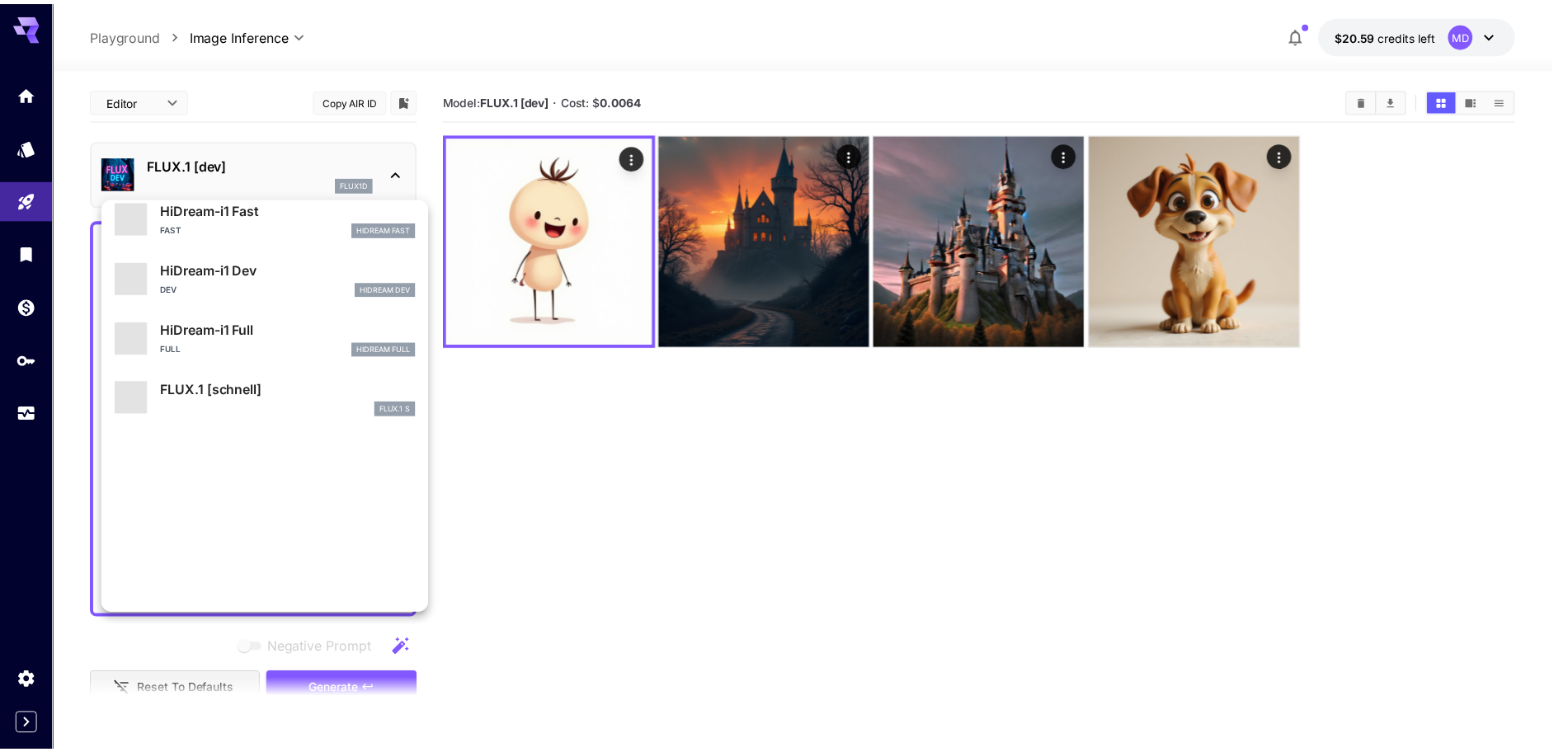
scroll to position [1334, 0]
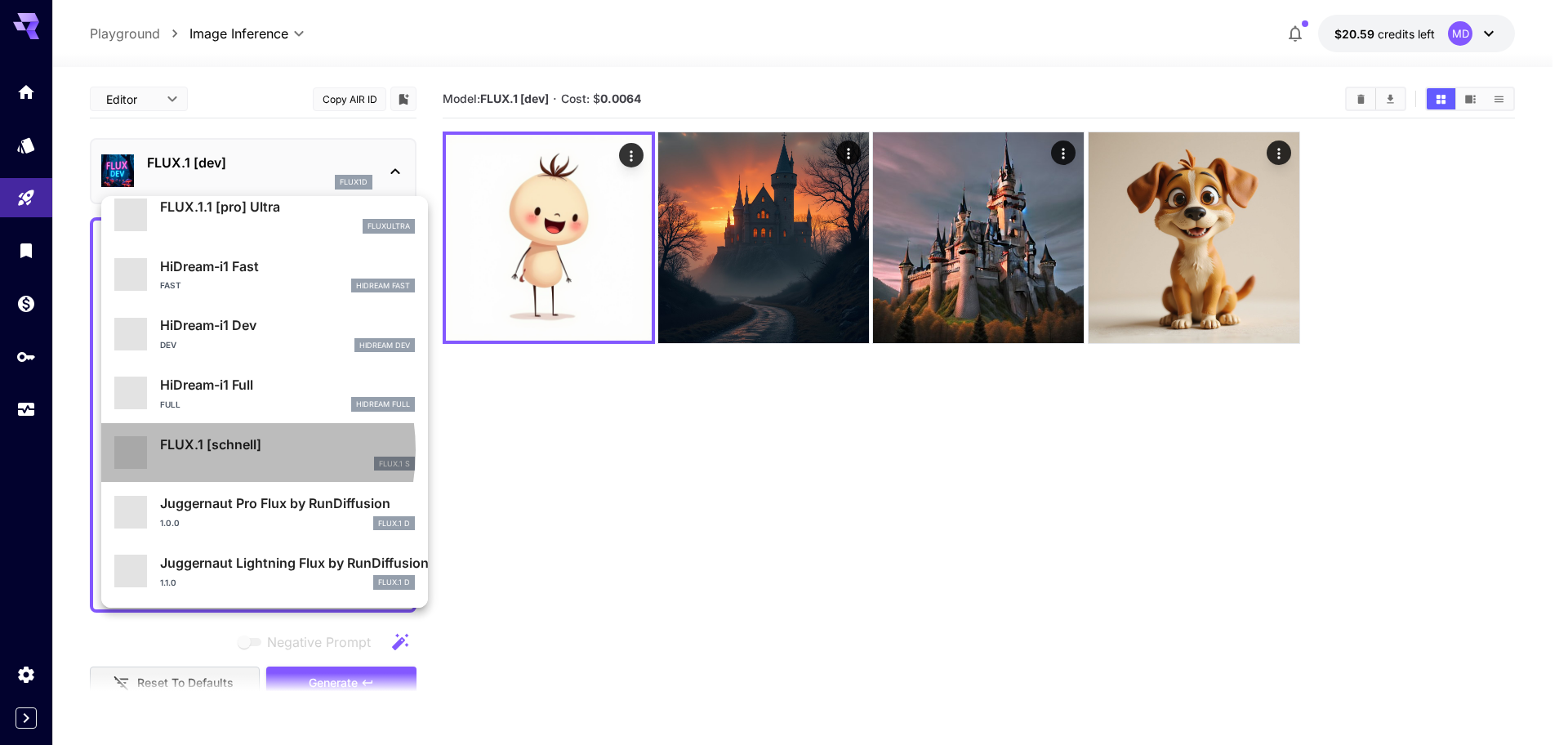
click at [204, 450] on p "FLUX.1 [schnell]" at bounding box center [288, 444] width 255 height 19
type input "*"
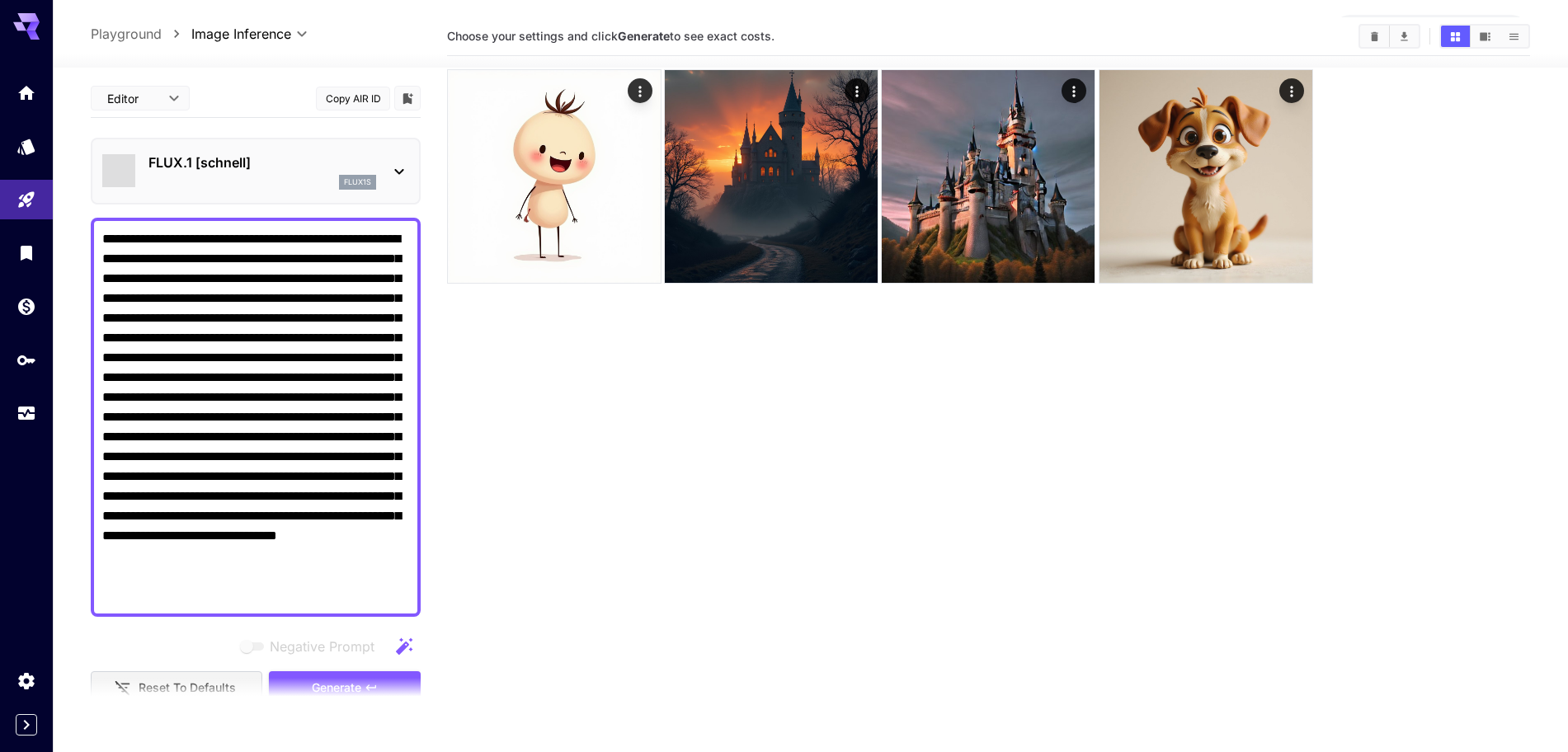
scroll to position [131, 0]
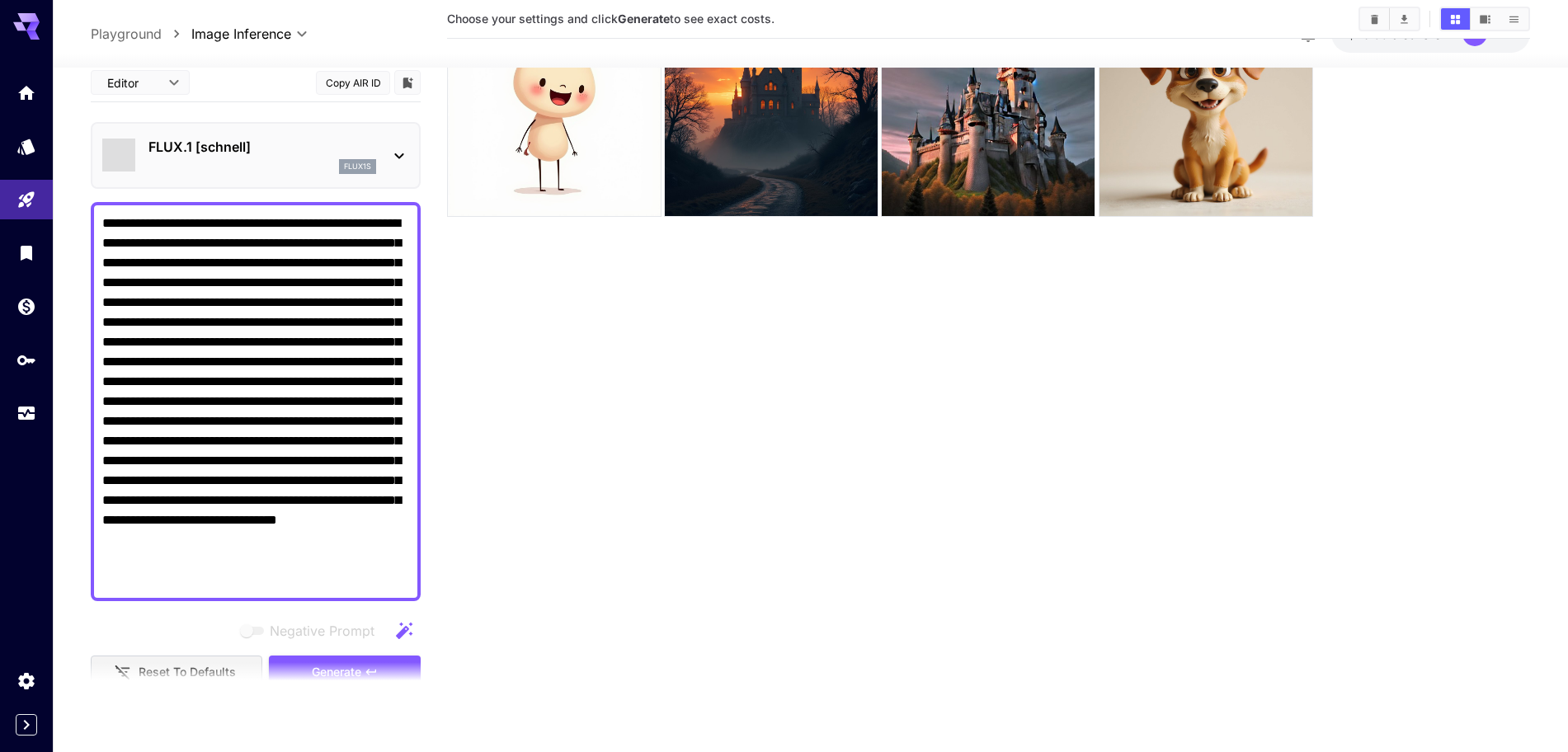
click at [363, 669] on section at bounding box center [255, 682] width 329 height 41
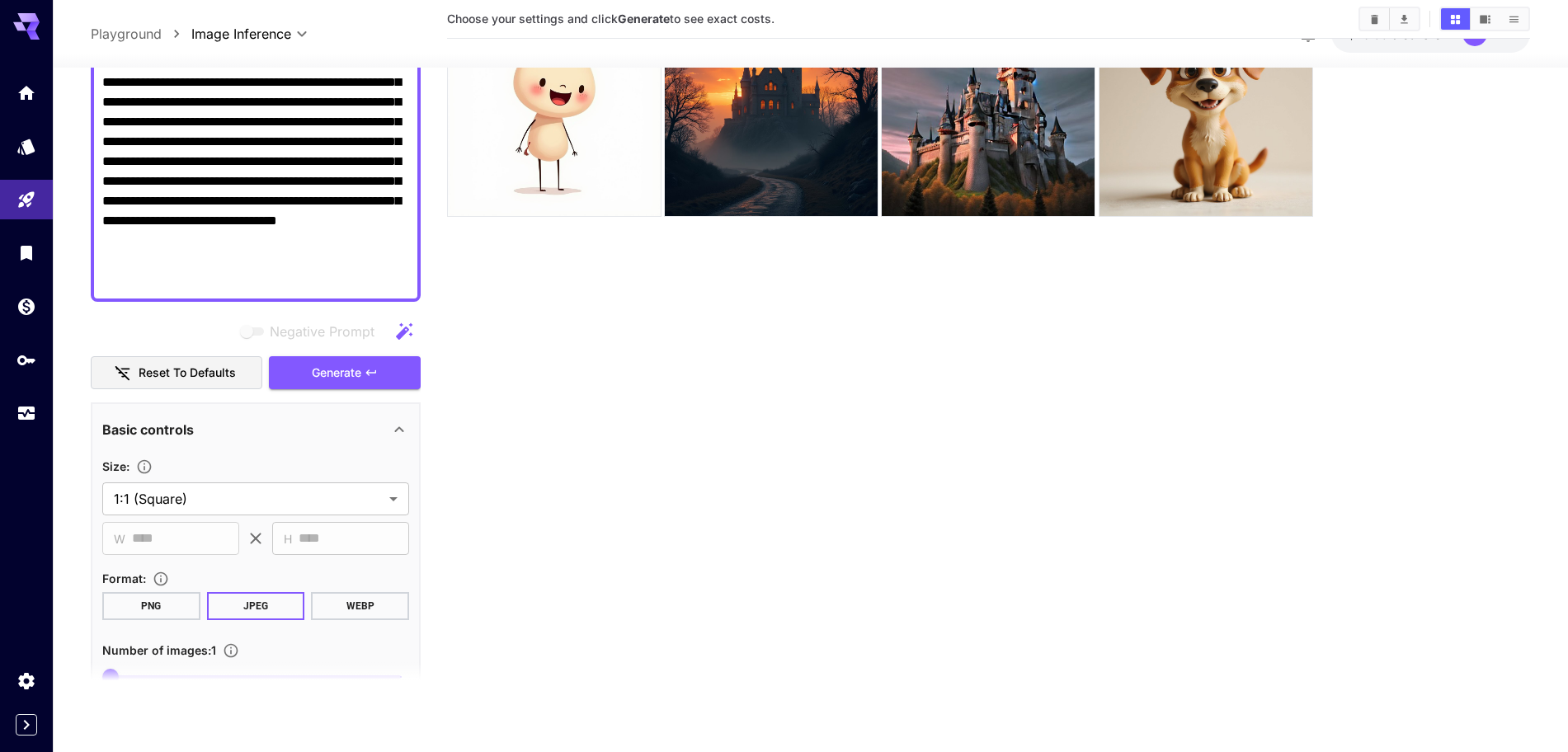
scroll to position [309, 0]
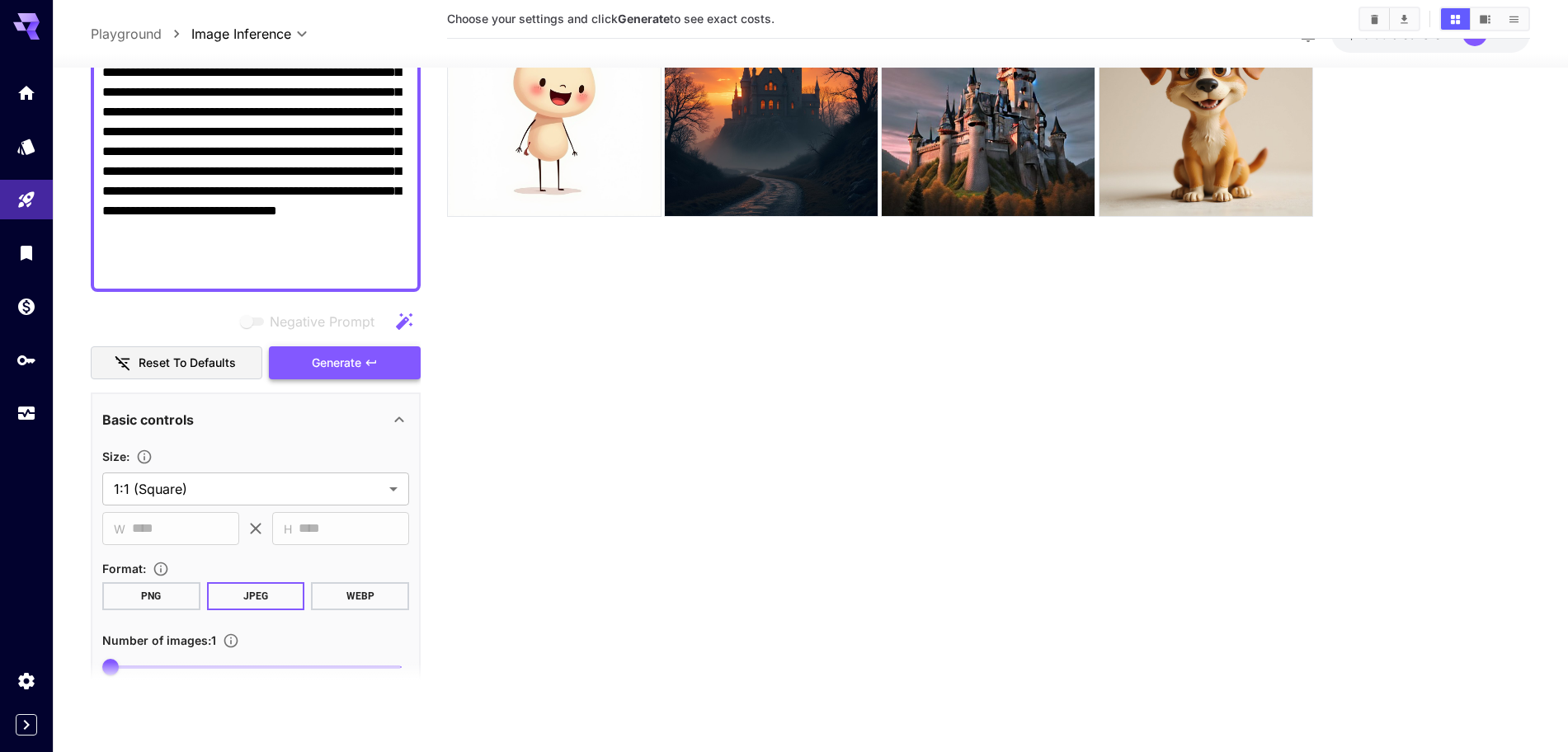
click at [337, 362] on span "Generate" at bounding box center [336, 363] width 49 height 21
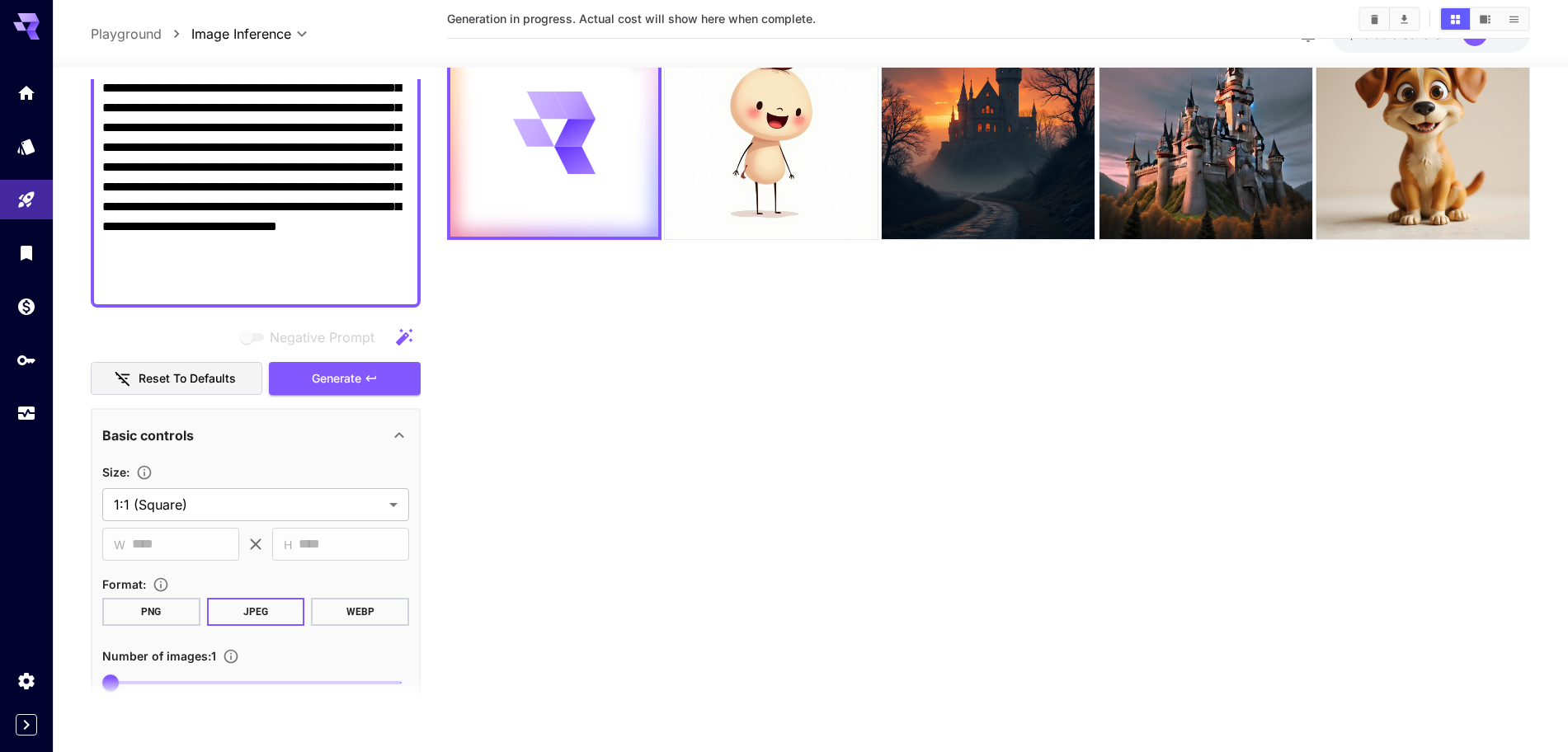
scroll to position [0, 0]
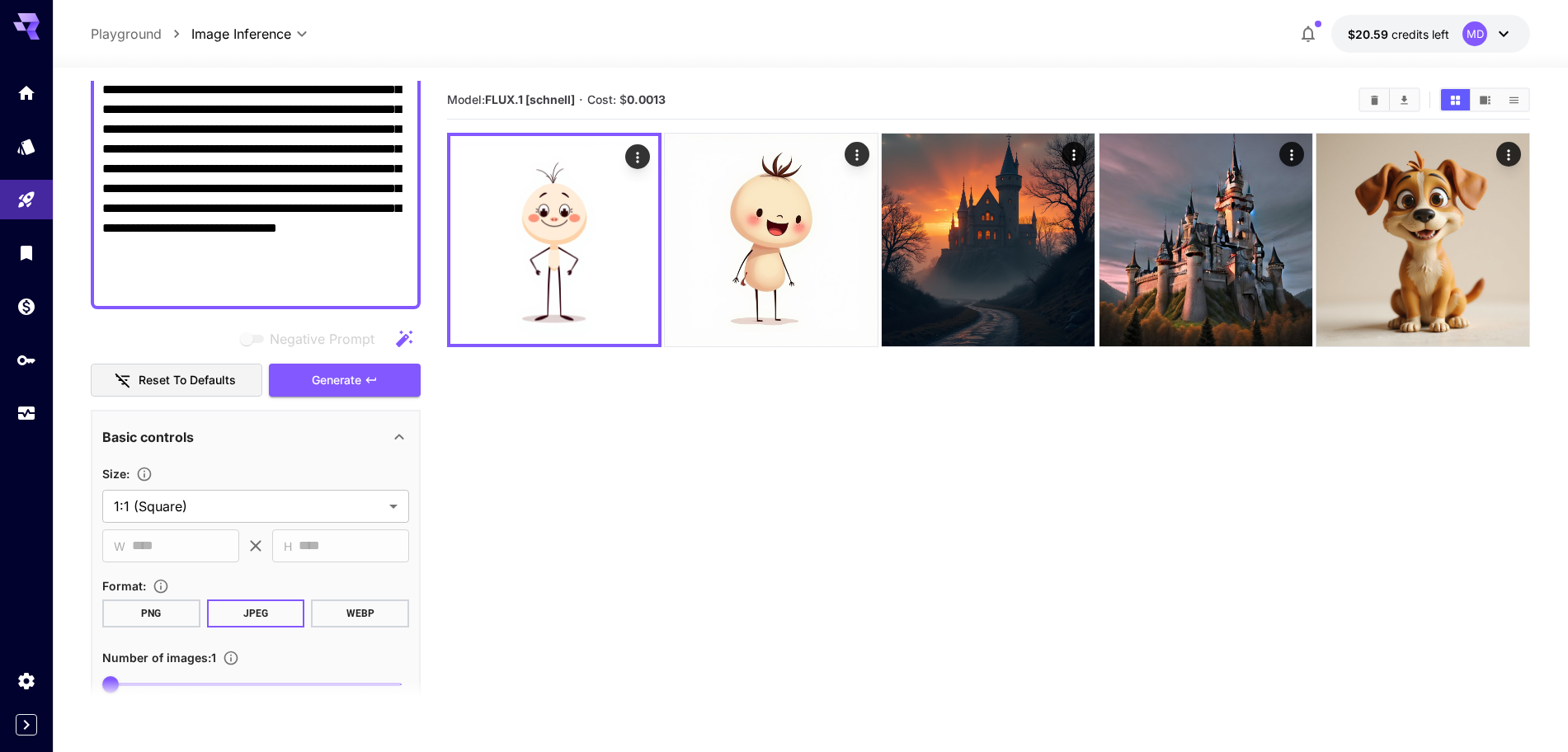
click at [278, 295] on textarea "**********" at bounding box center [256, 109] width 307 height 376
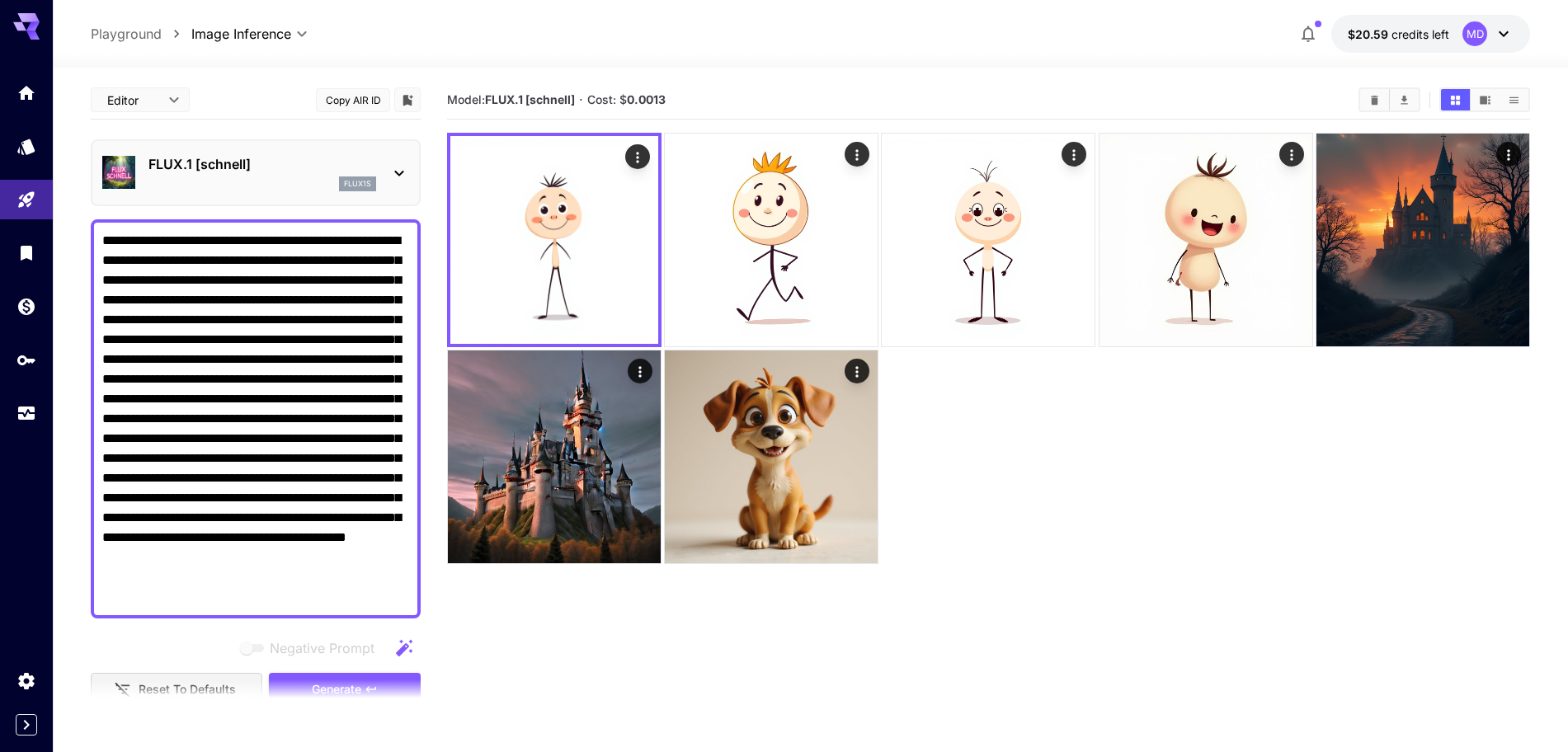
click at [348, 373] on textarea "**********" at bounding box center [256, 418] width 307 height 376
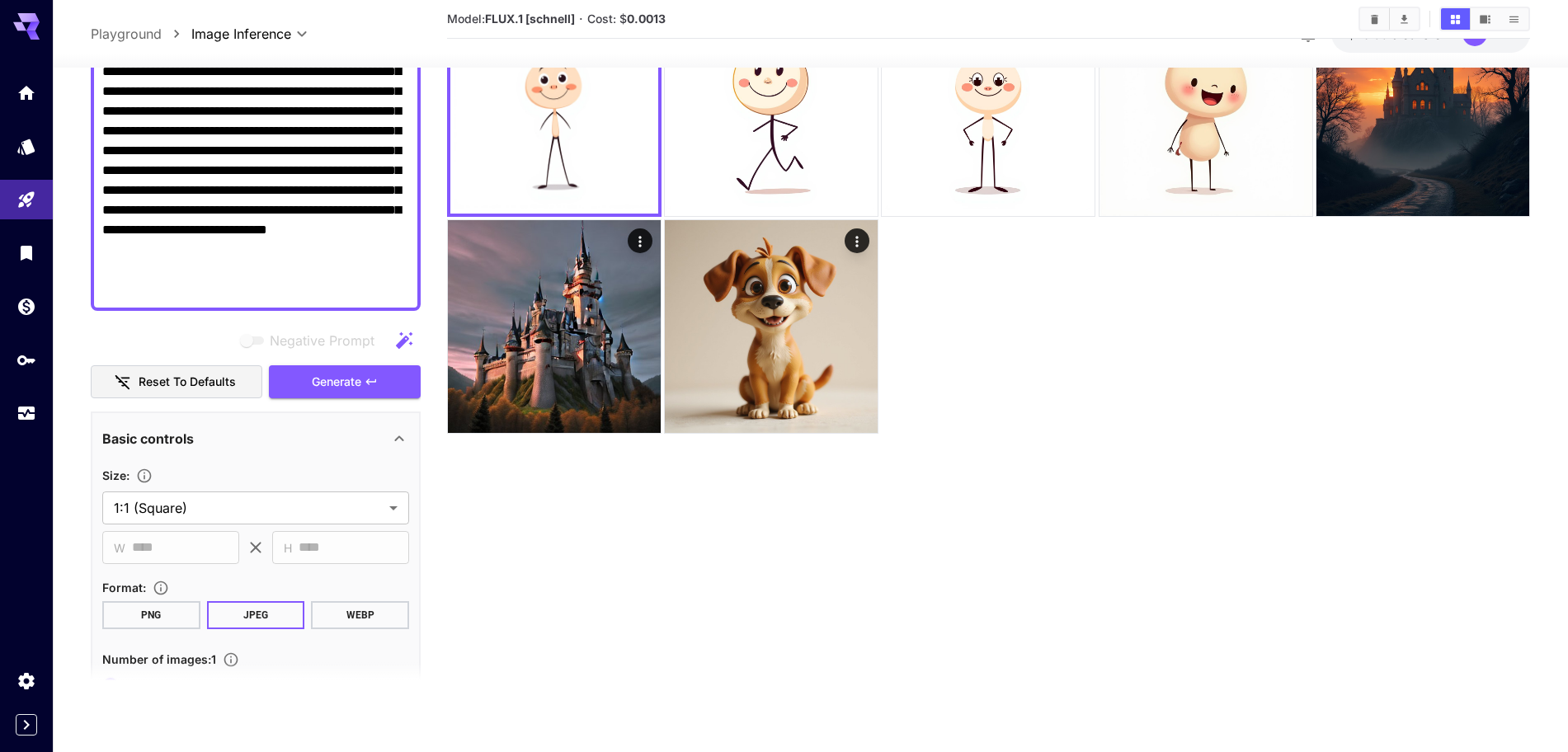
scroll to position [309, 0]
click at [340, 380] on span "Generate" at bounding box center [336, 383] width 49 height 21
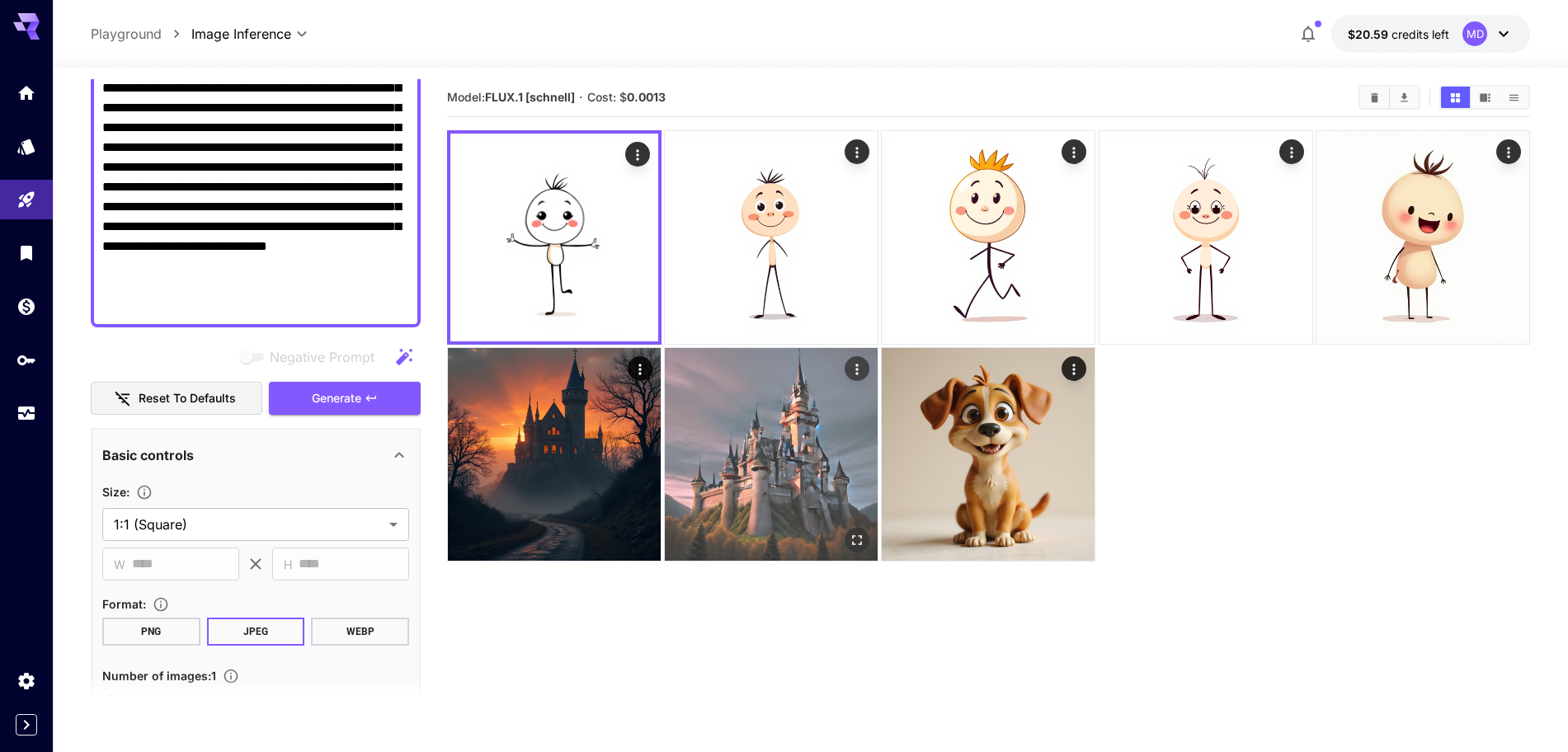
scroll to position [0, 0]
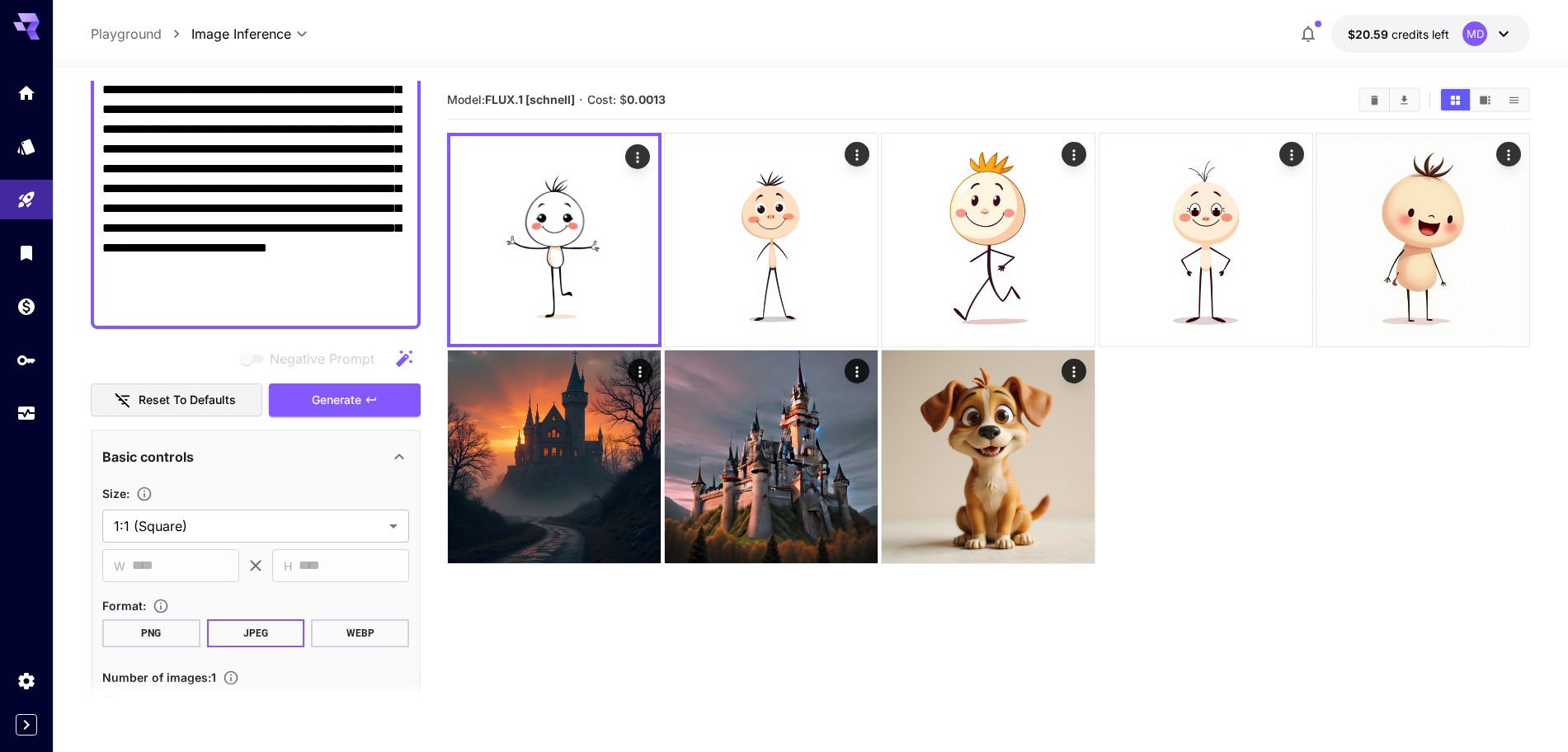
drag, startPoint x: 345, startPoint y: 308, endPoint x: 287, endPoint y: 310, distance: 58.0
click at [287, 310] on textarea "**********" at bounding box center [256, 119] width 307 height 396
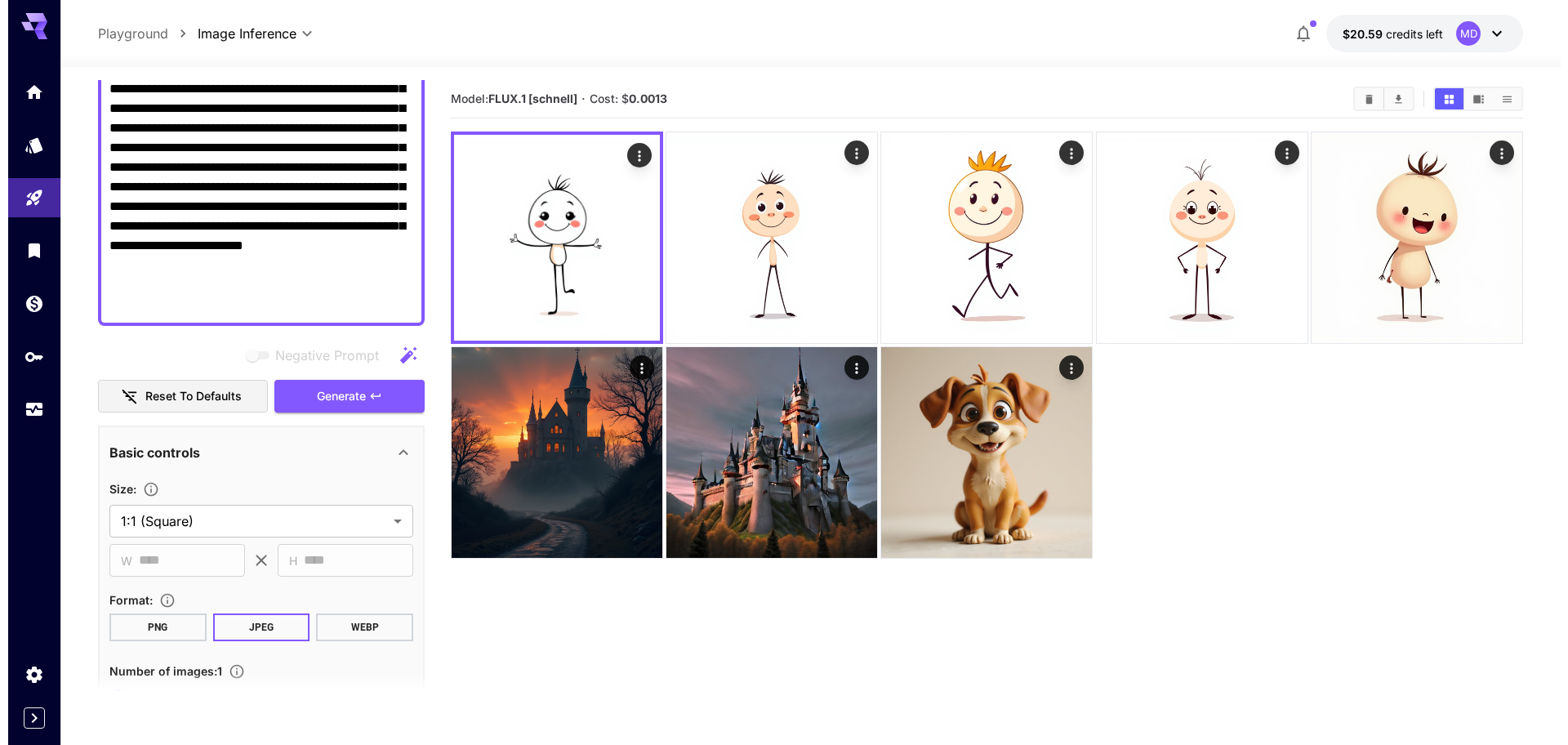
scroll to position [277, 0]
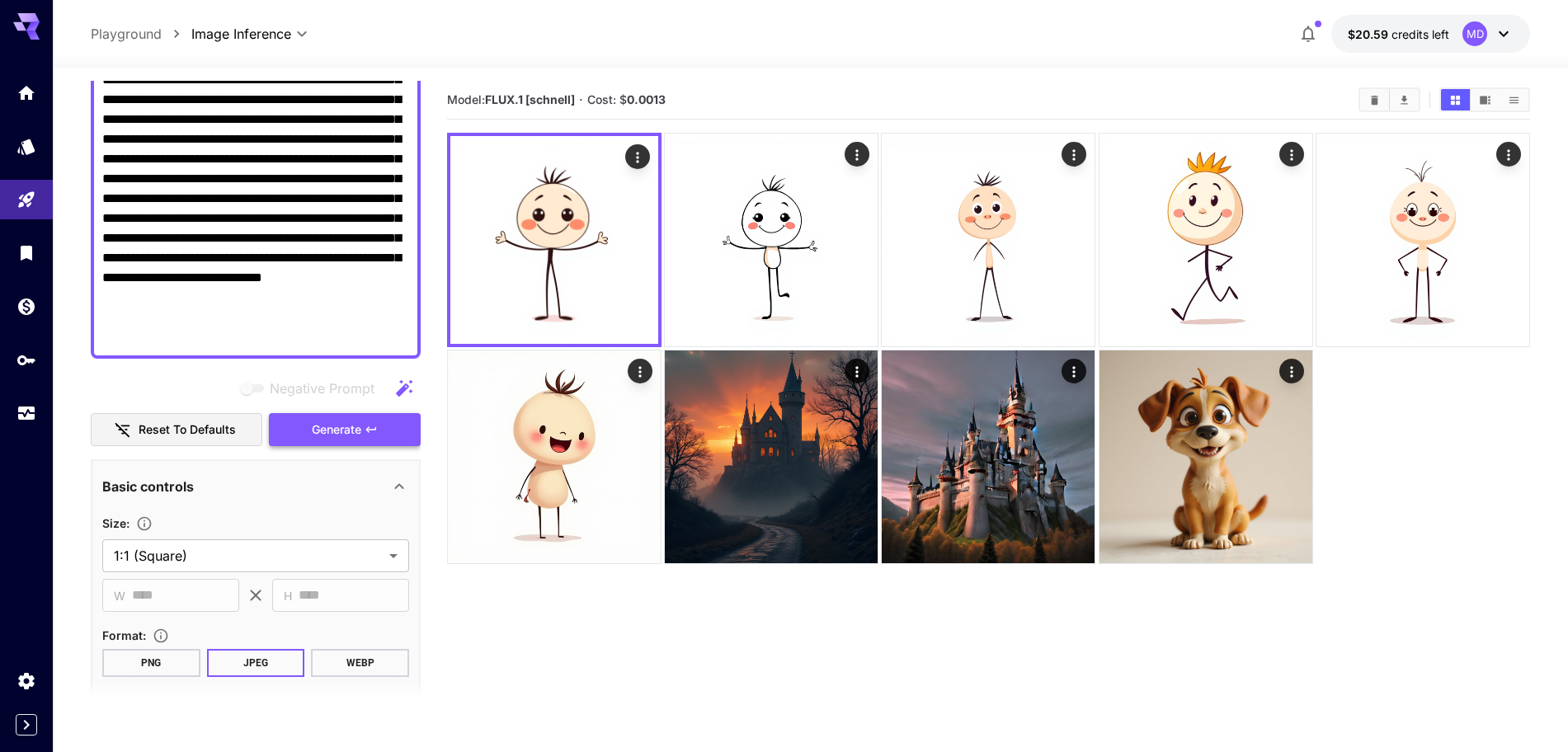
click at [348, 434] on span "Generate" at bounding box center [336, 430] width 49 height 21
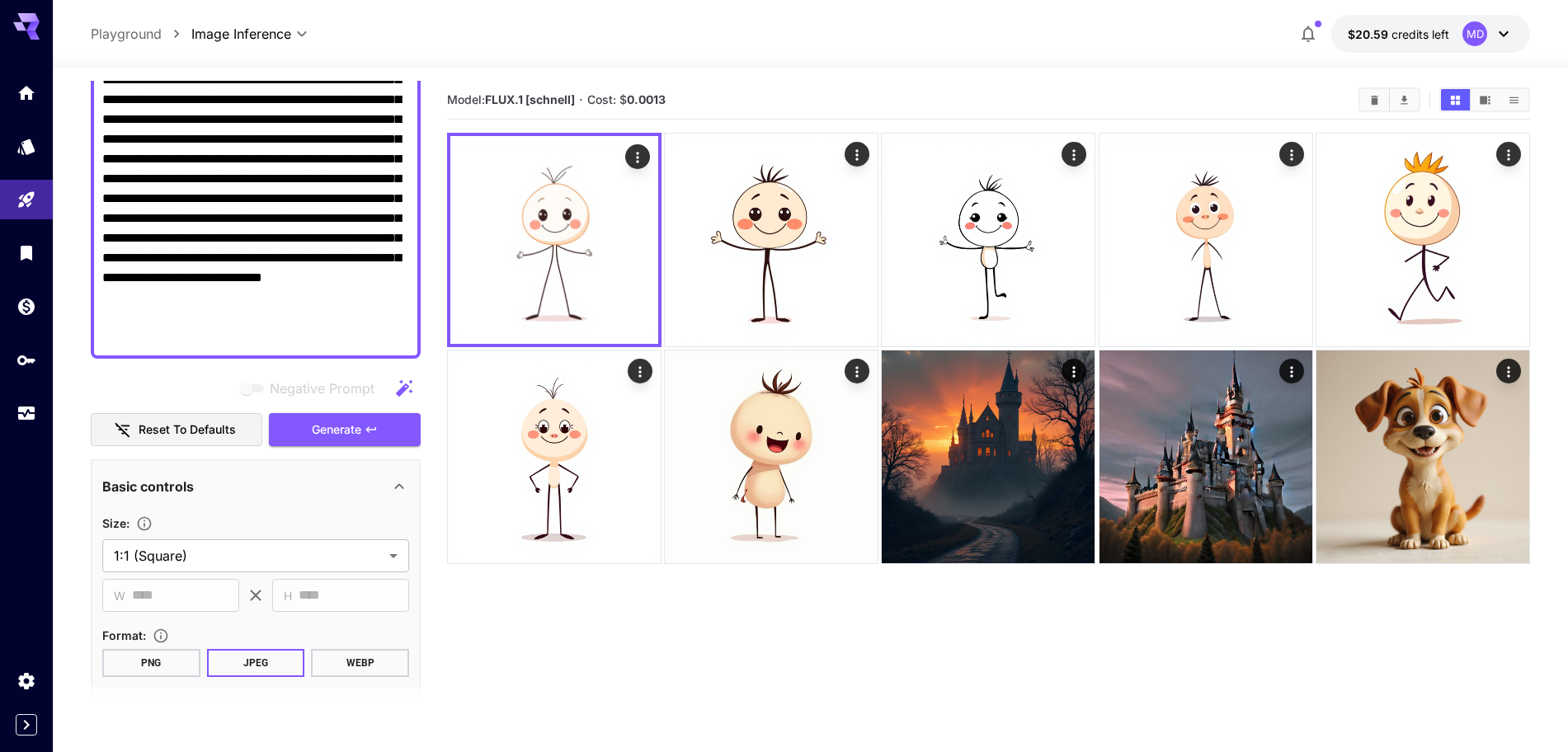
click at [71, 368] on section "**********" at bounding box center [810, 474] width 1515 height 815
drag, startPoint x: 322, startPoint y: 338, endPoint x: 273, endPoint y: 347, distance: 49.8
click at [273, 347] on div "**********" at bounding box center [255, 148] width 329 height 419
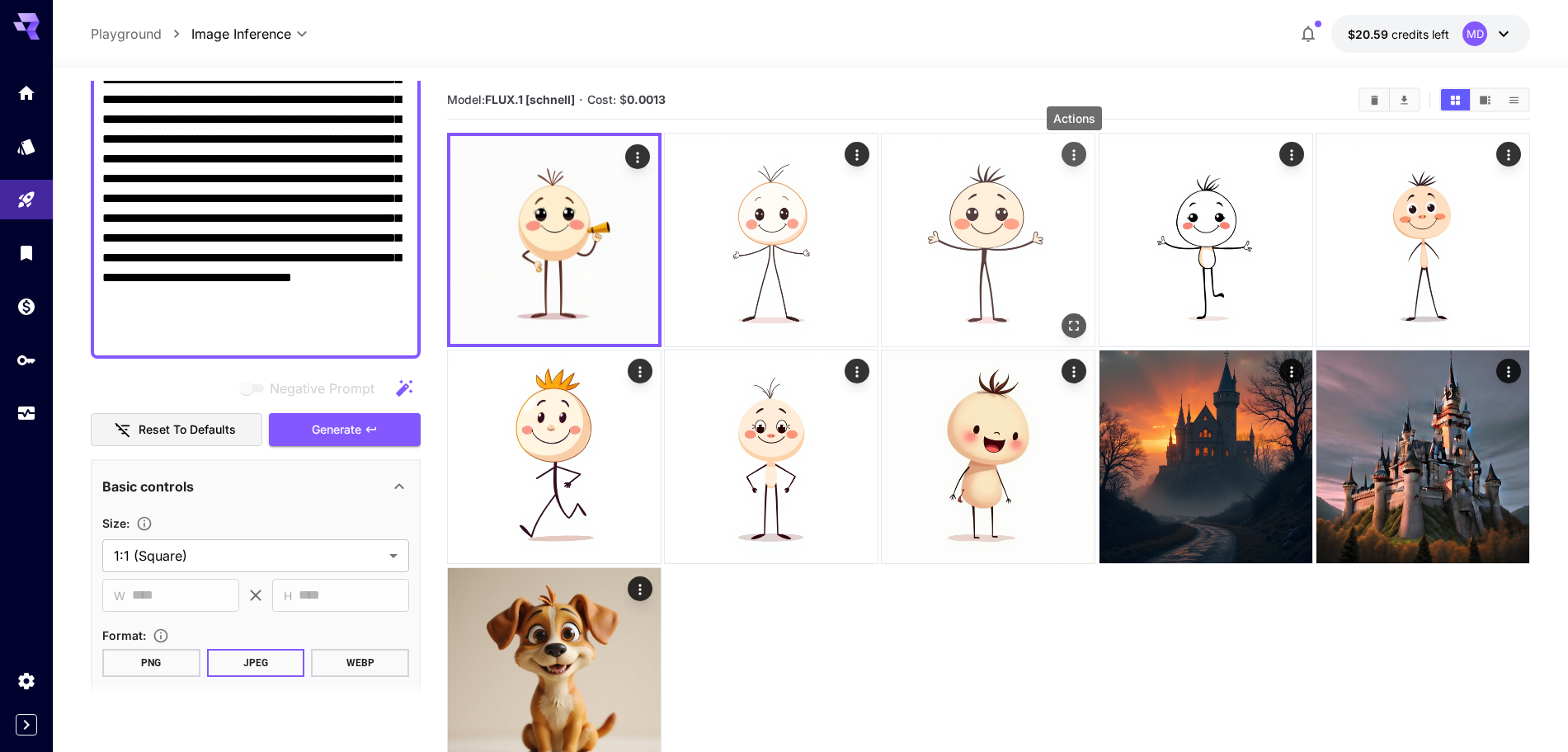
type textarea "**********"
click at [1077, 153] on icon "Actions" at bounding box center [1074, 155] width 17 height 17
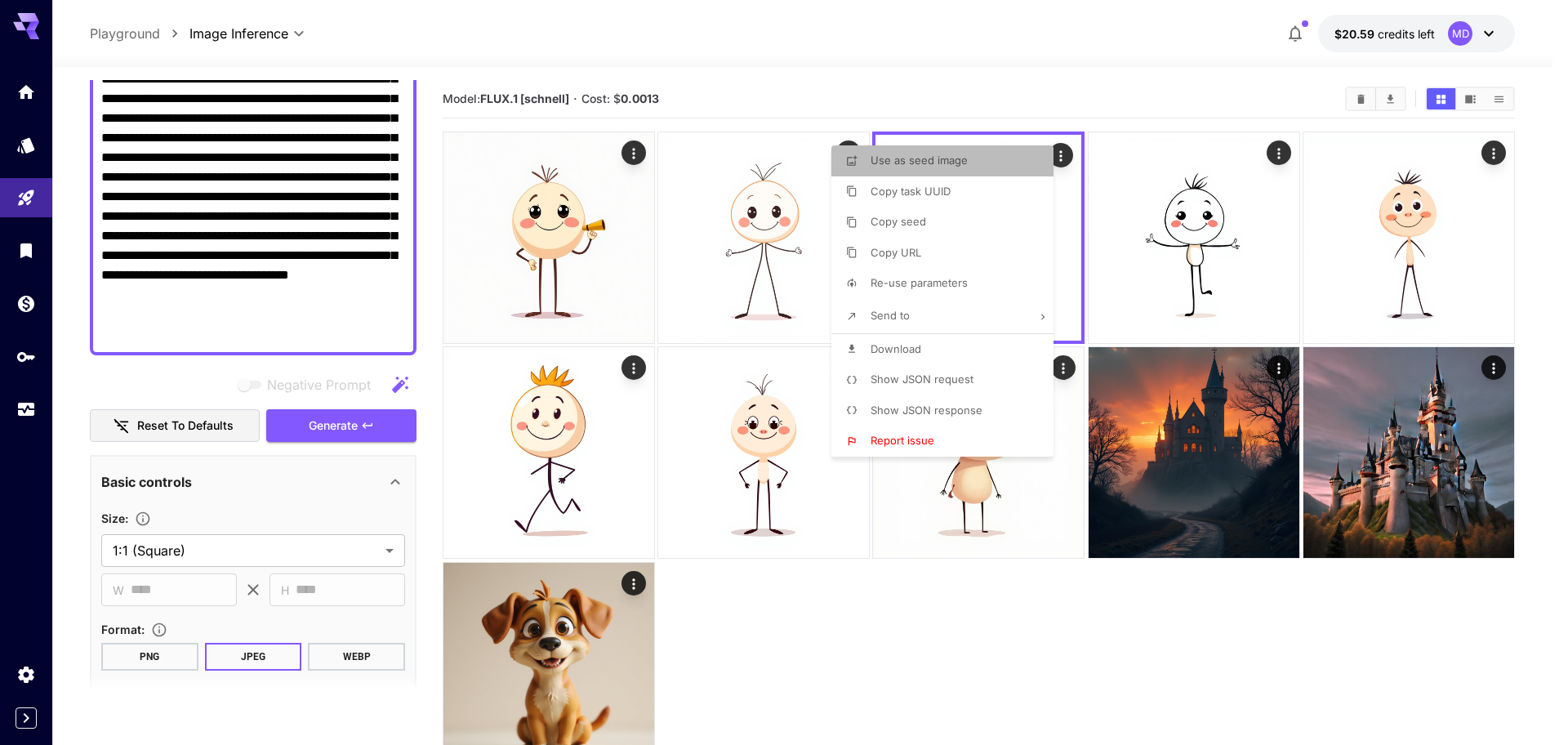
click at [940, 162] on span "Use as seed image" at bounding box center [919, 160] width 97 height 13
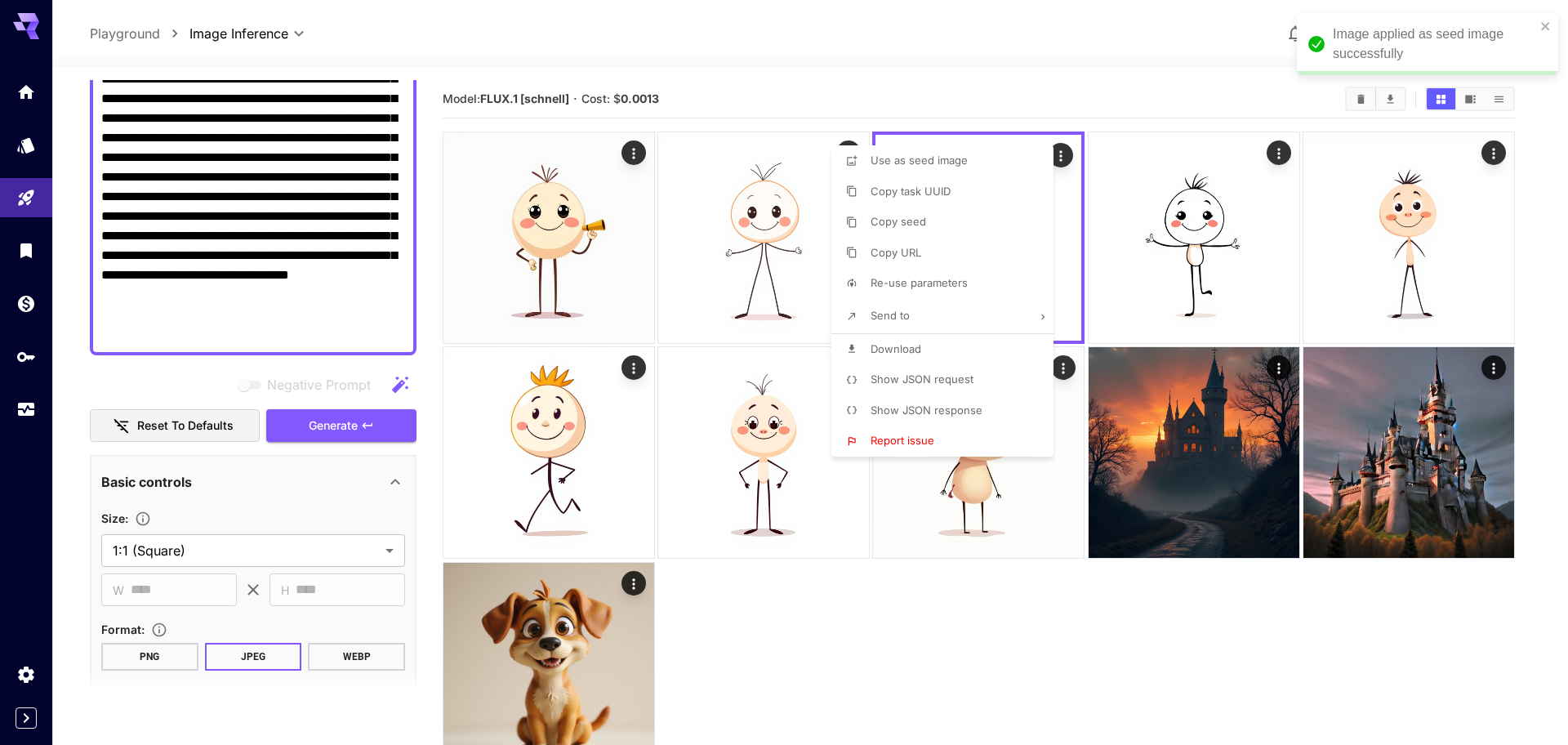
type input "**********"
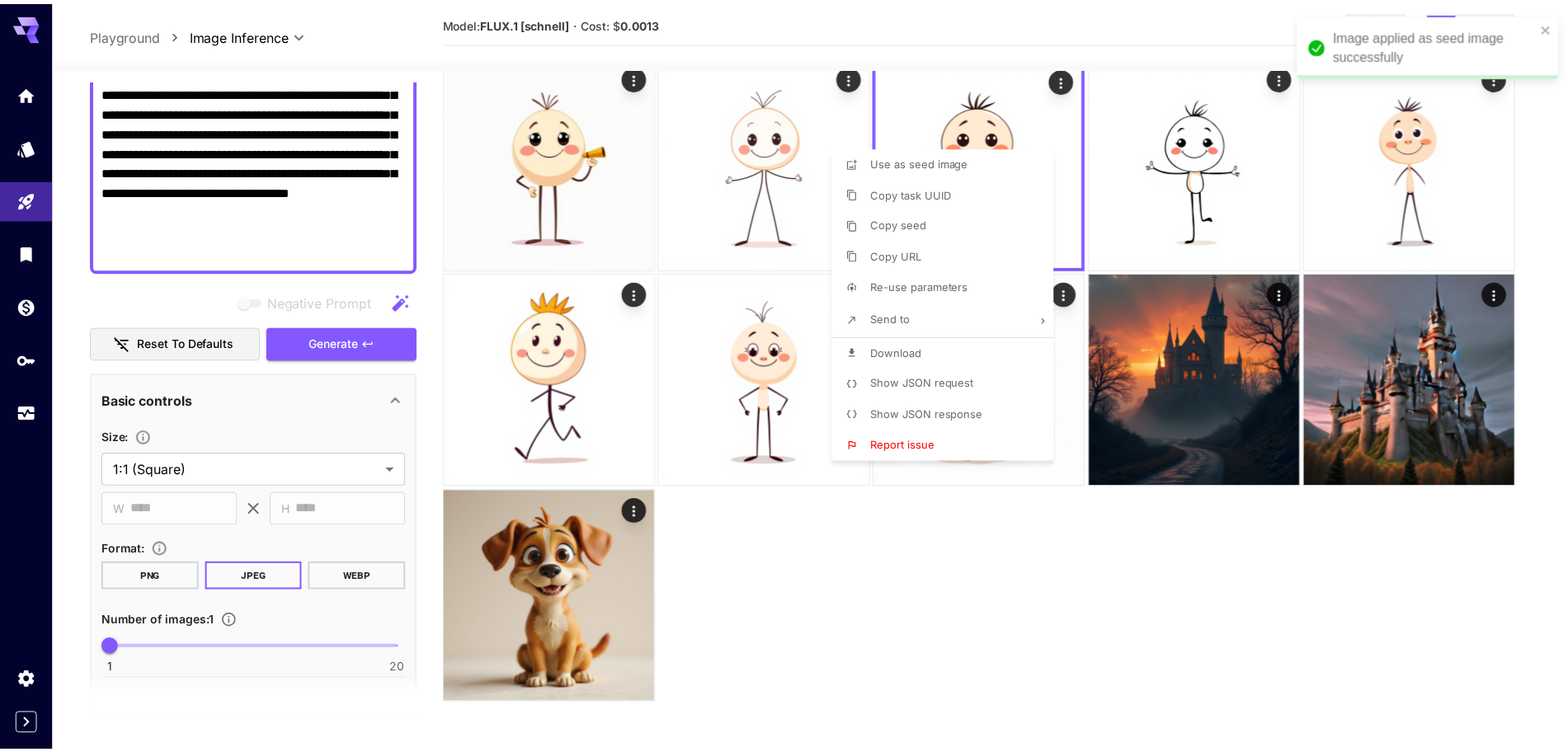
scroll to position [131, 0]
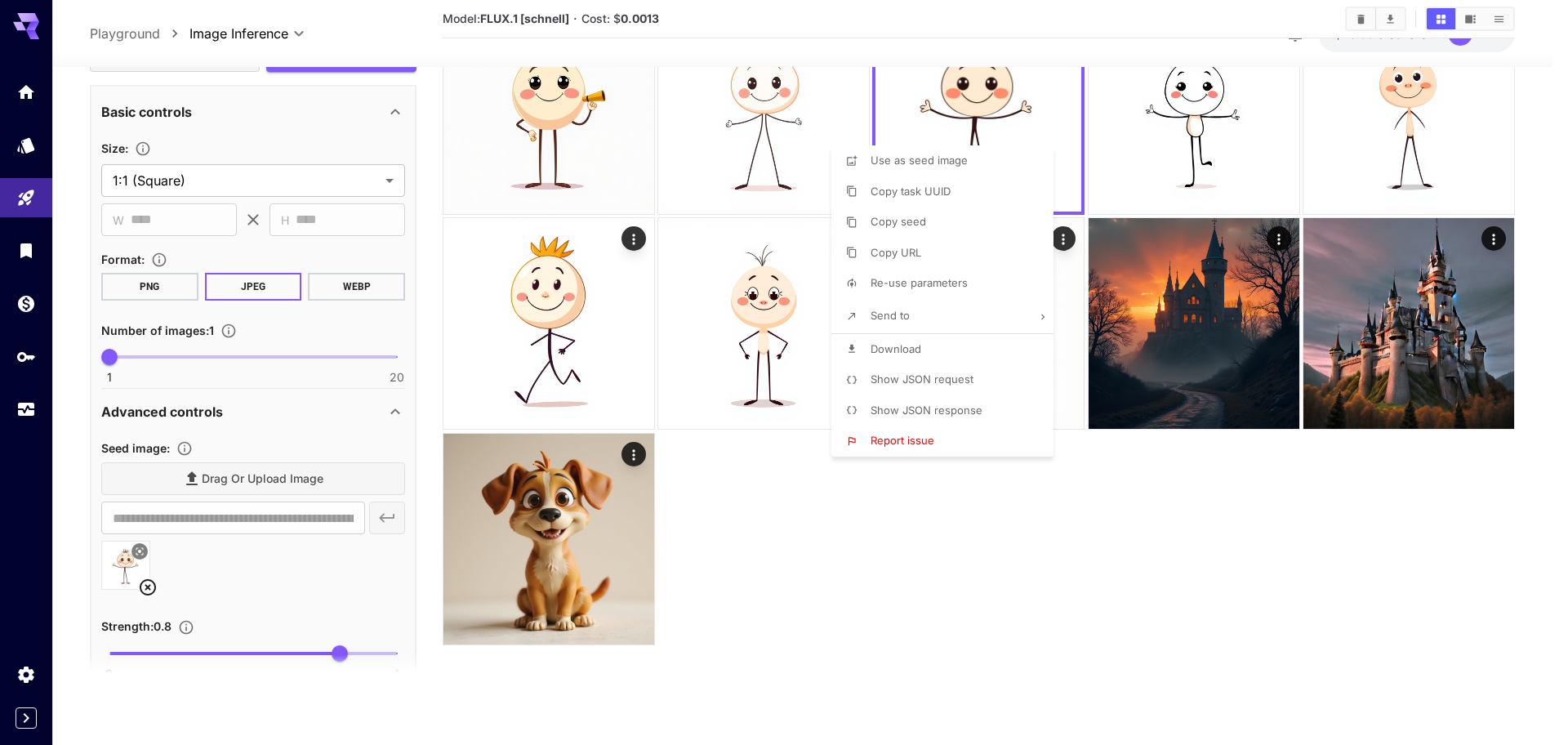
click at [85, 128] on div at bounding box center [784, 372] width 1568 height 745
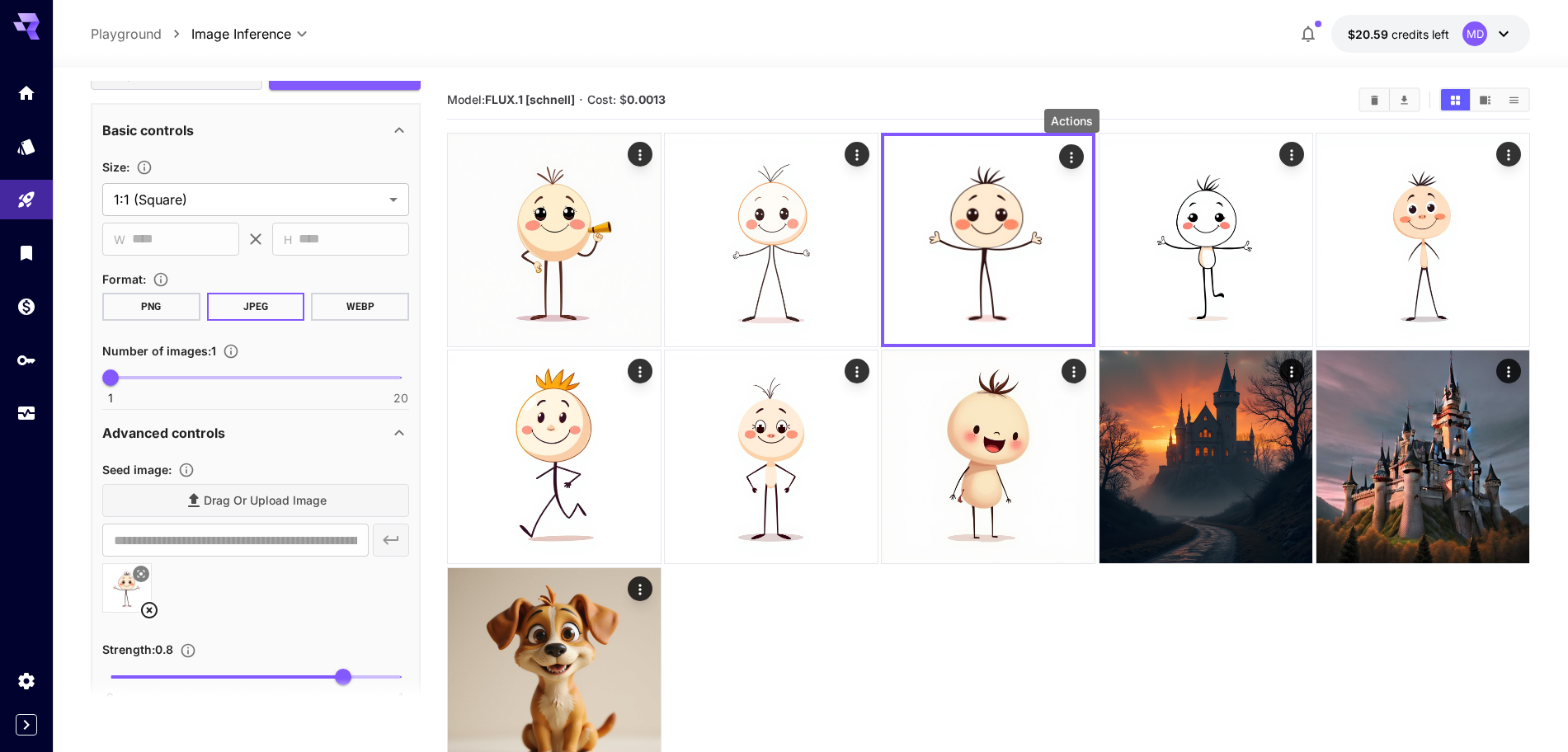
scroll to position [223, 0]
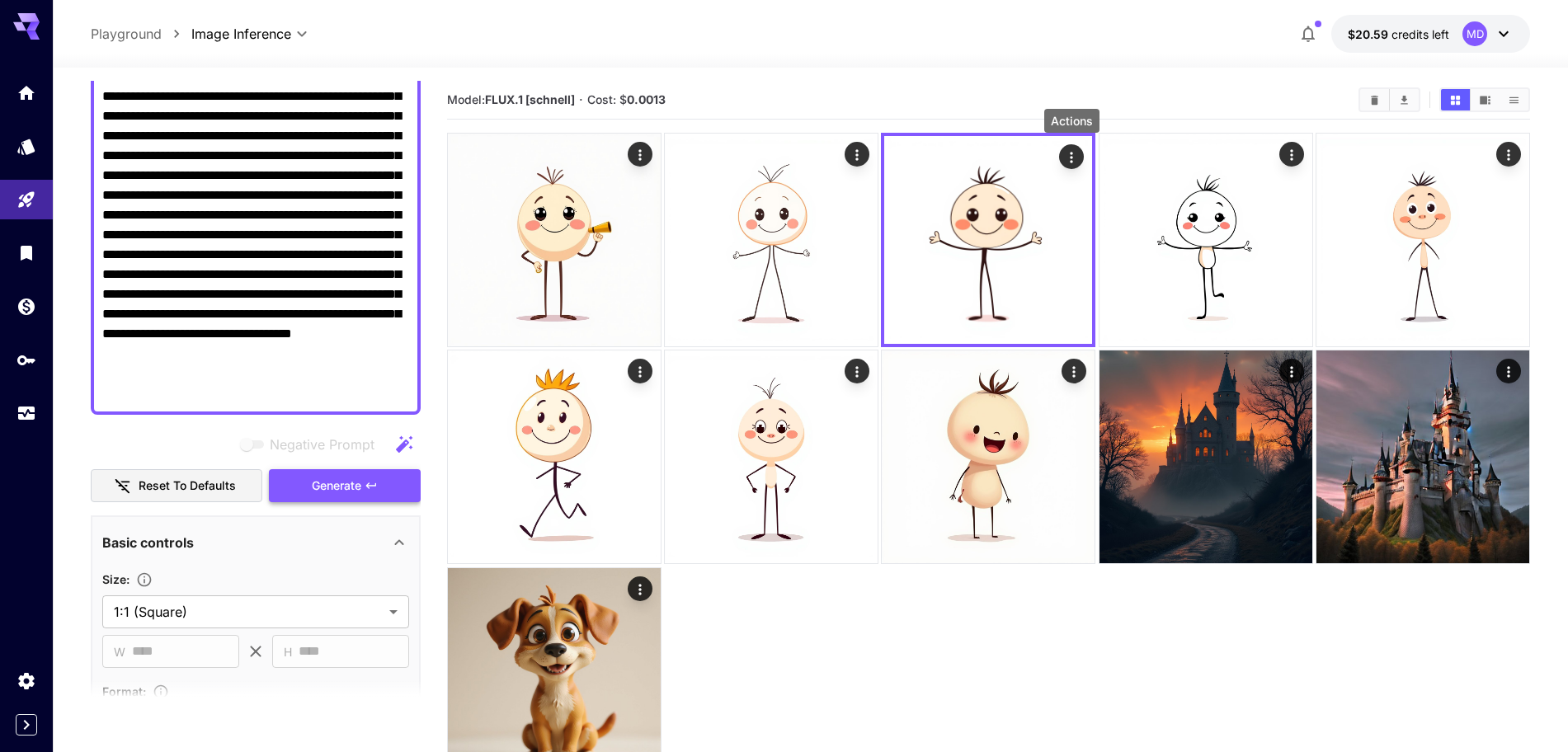
click at [360, 494] on span "Generate" at bounding box center [336, 486] width 49 height 21
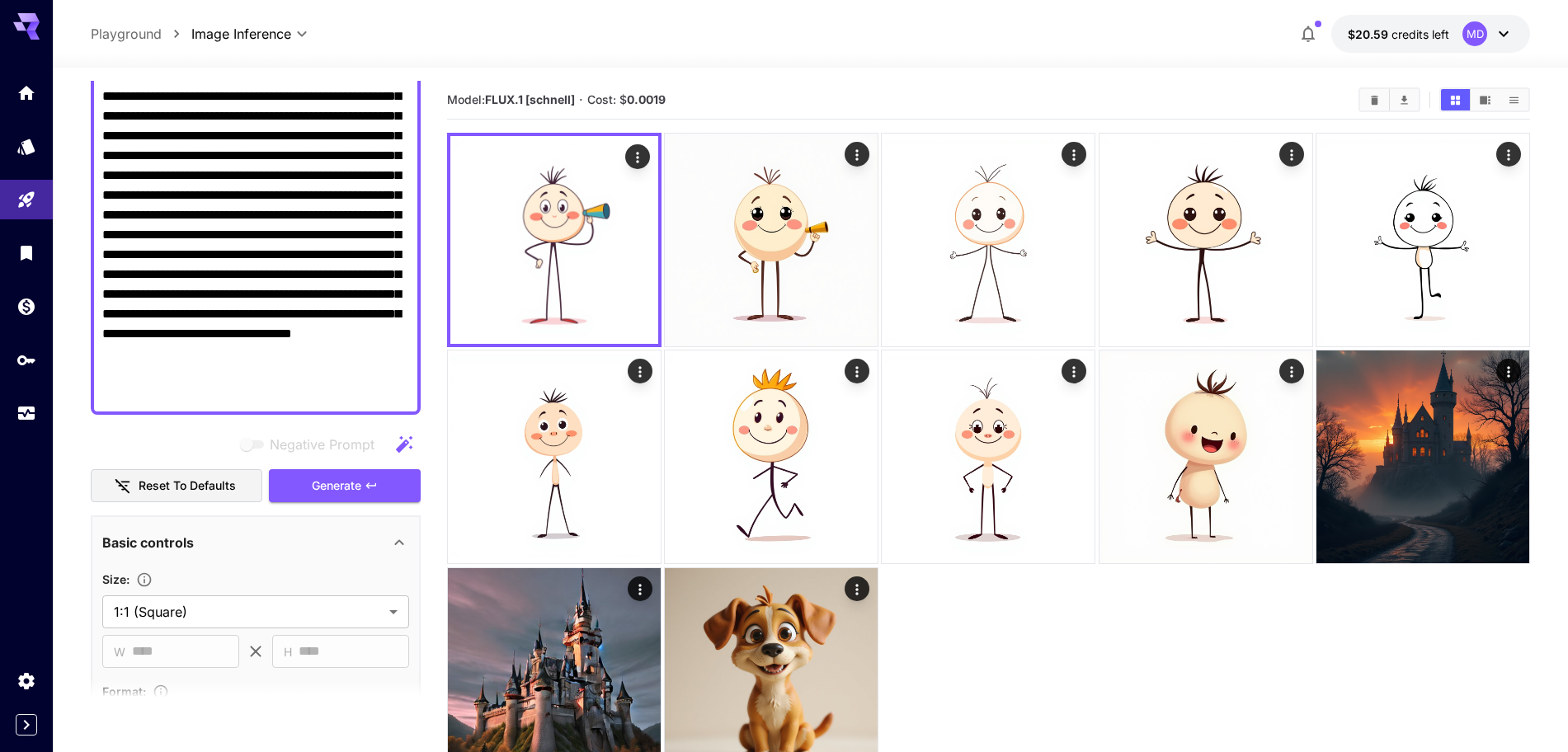
click at [370, 393] on textarea "**********" at bounding box center [256, 205] width 307 height 396
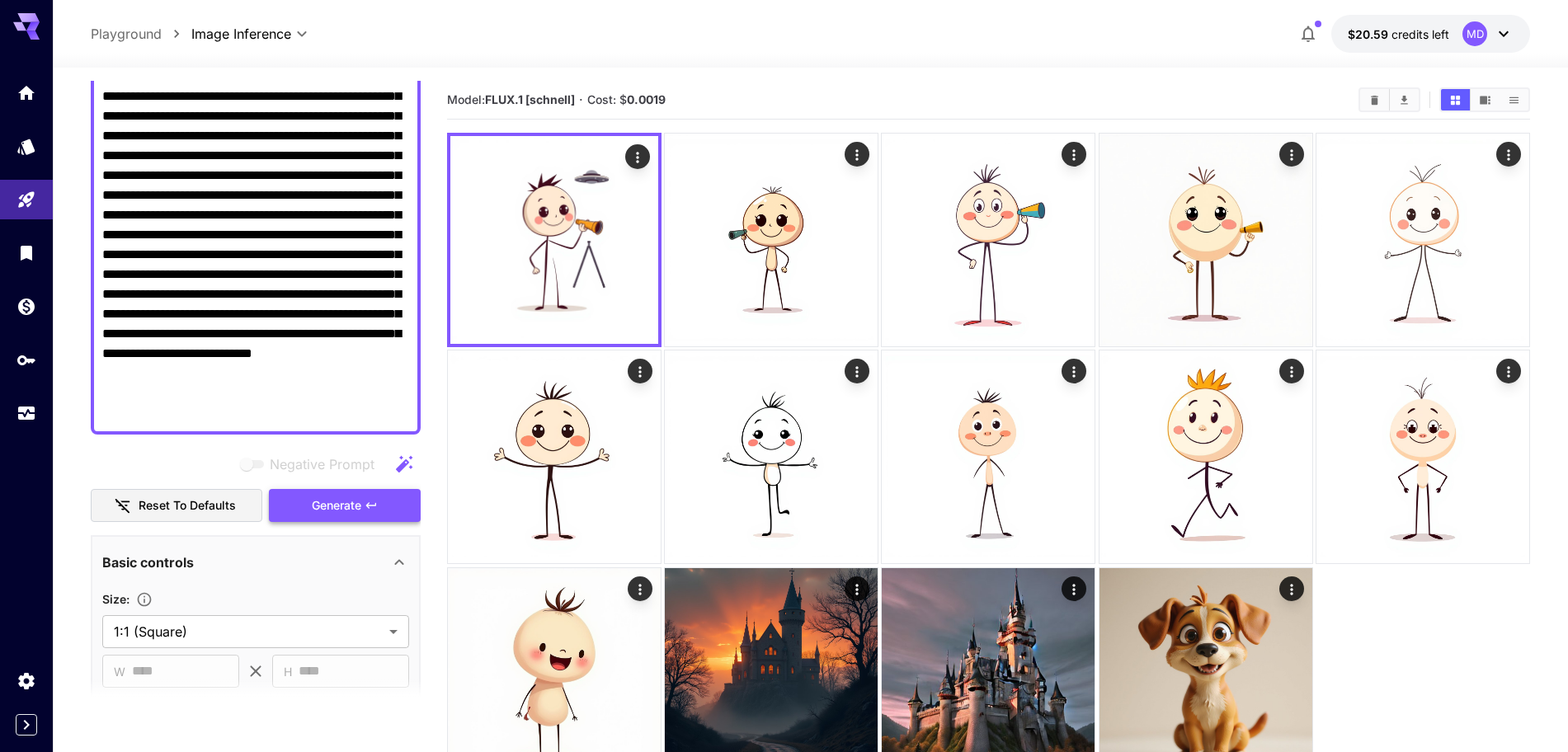
click at [344, 508] on span "Generate" at bounding box center [336, 506] width 49 height 21
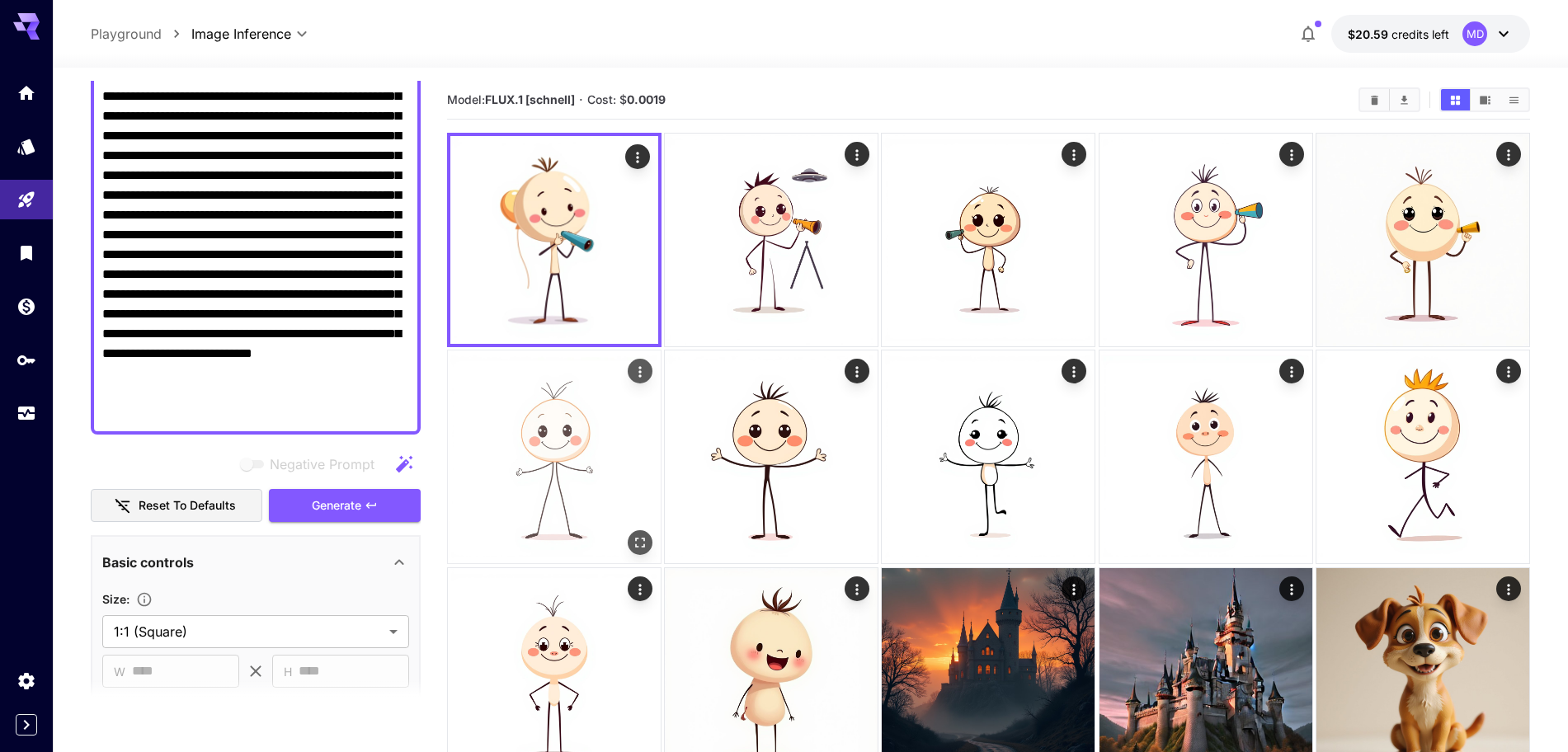
drag, startPoint x: 224, startPoint y: 414, endPoint x: 509, endPoint y: 416, distance: 285.0
click at [509, 416] on main "**********" at bounding box center [810, 464] width 1439 height 765
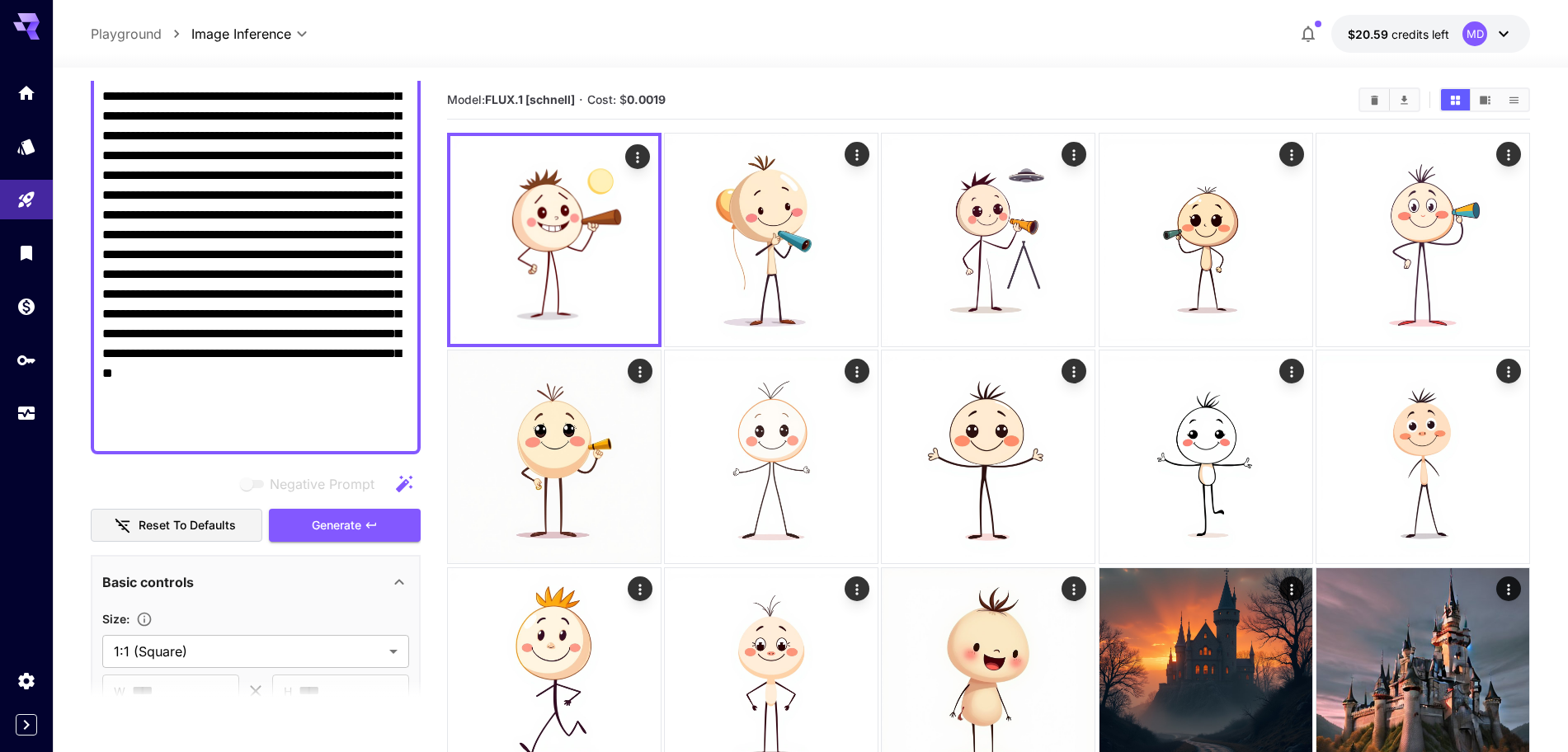
click at [297, 433] on textarea "Negative Prompt" at bounding box center [256, 225] width 307 height 436
click at [289, 414] on textarea "Negative Prompt" at bounding box center [256, 225] width 307 height 436
click at [288, 413] on textarea "Negative Prompt" at bounding box center [256, 225] width 307 height 436
click at [345, 414] on textarea "Negative Prompt" at bounding box center [256, 225] width 307 height 436
click at [397, 434] on textarea "Negative Prompt" at bounding box center [256, 225] width 307 height 436
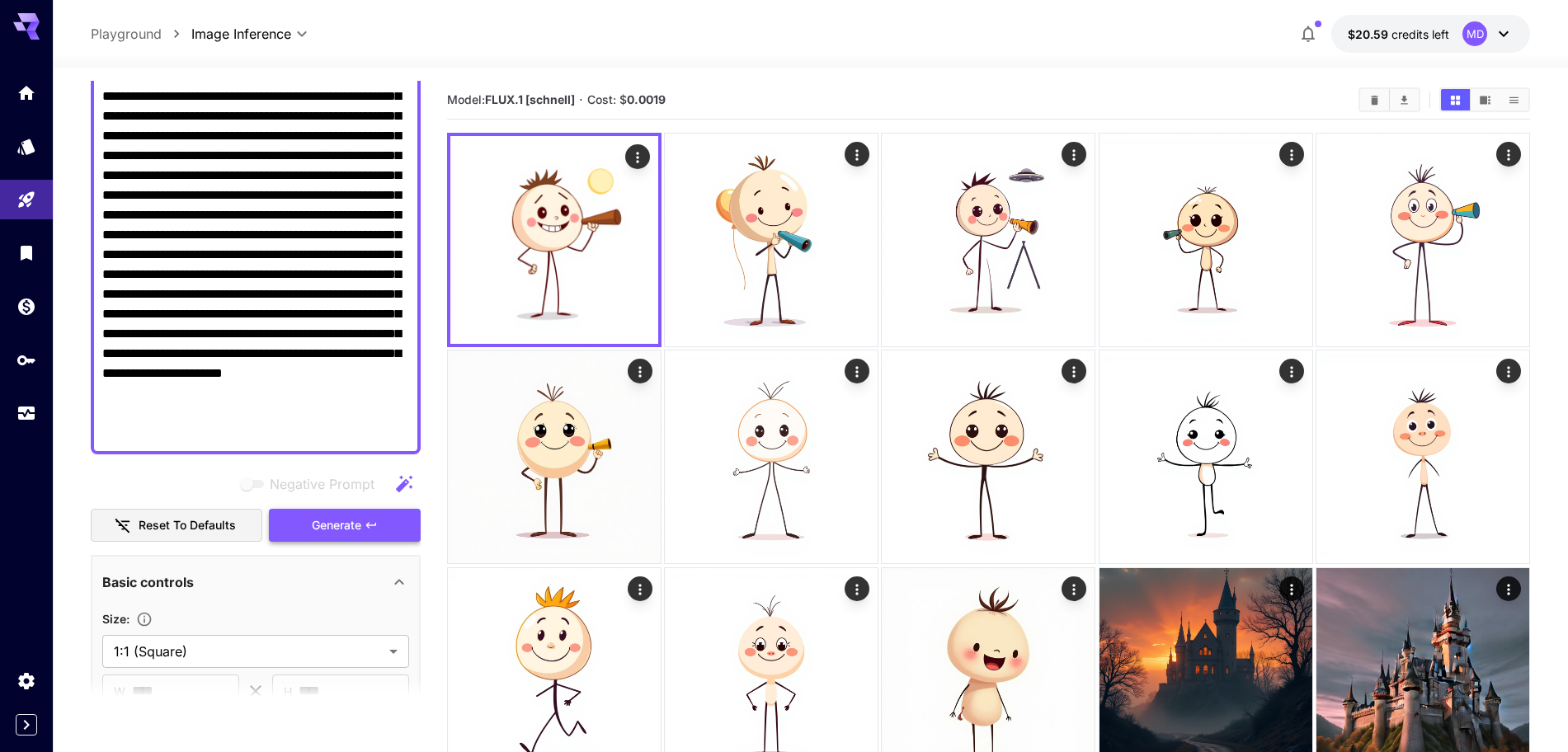
click at [337, 534] on span "Generate" at bounding box center [336, 525] width 49 height 21
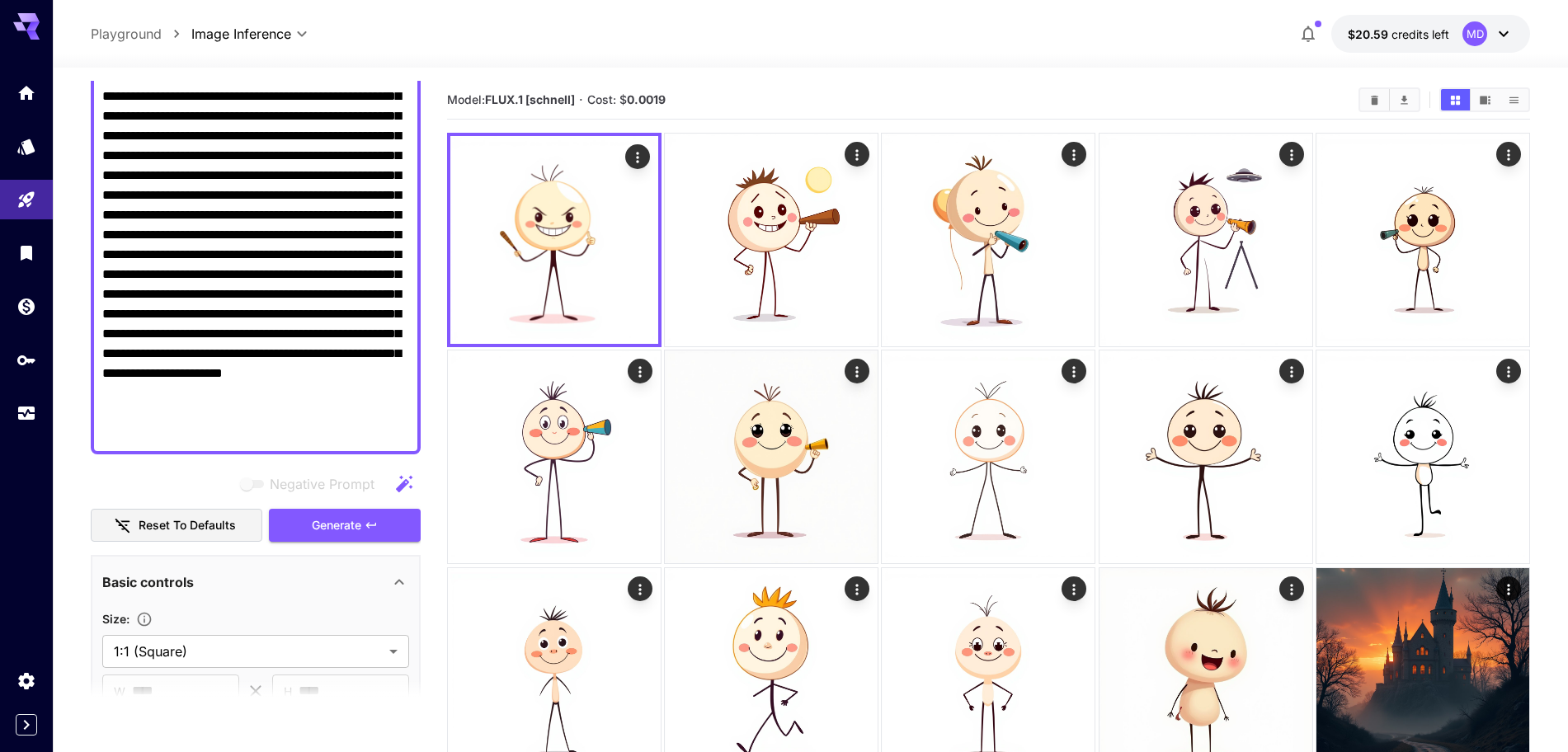
scroll to position [18, 0]
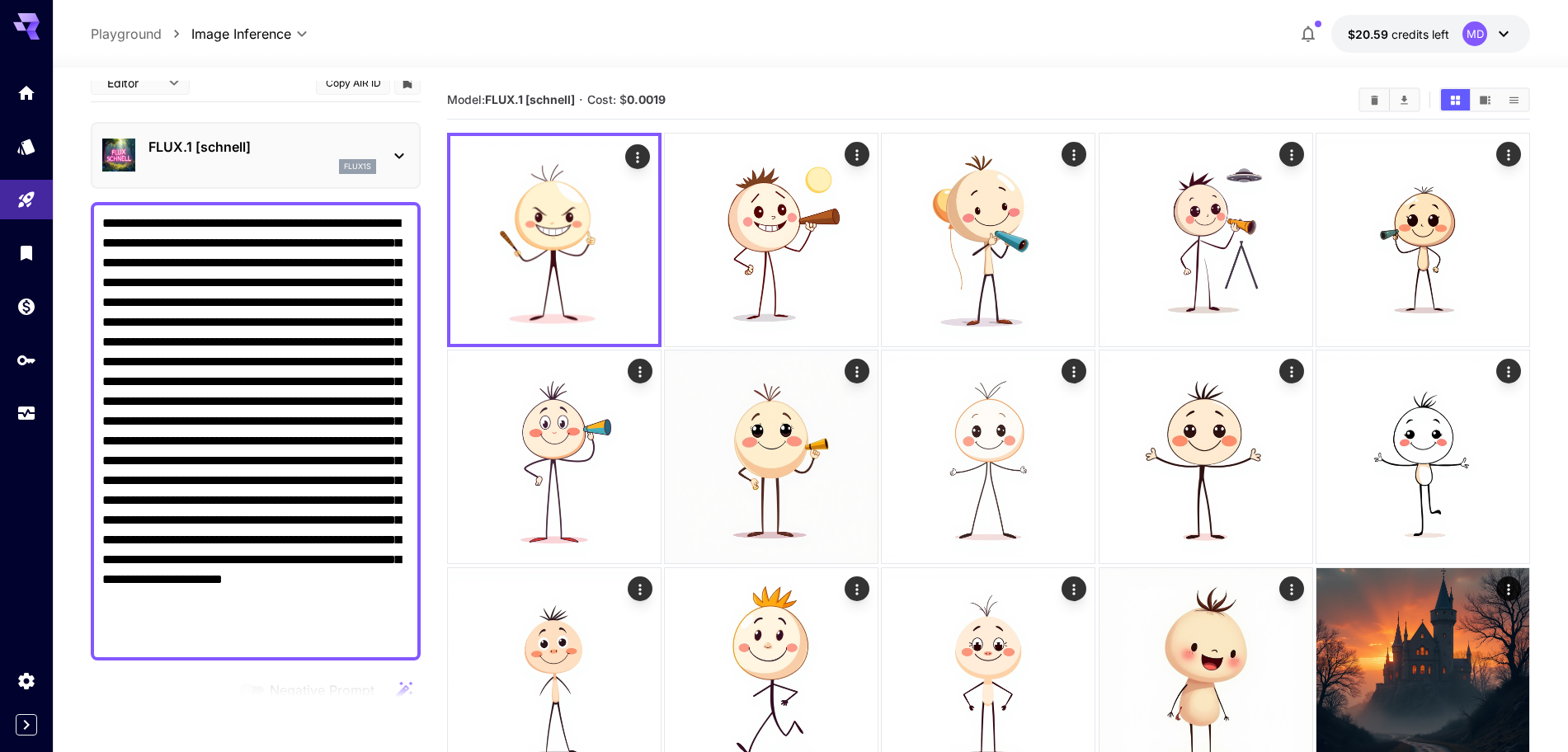
click at [315, 244] on textarea "Negative Prompt" at bounding box center [256, 431] width 307 height 436
click at [375, 242] on textarea "Negative Prompt" at bounding box center [256, 431] width 307 height 436
drag, startPoint x: 376, startPoint y: 263, endPoint x: 318, endPoint y: 266, distance: 58.1
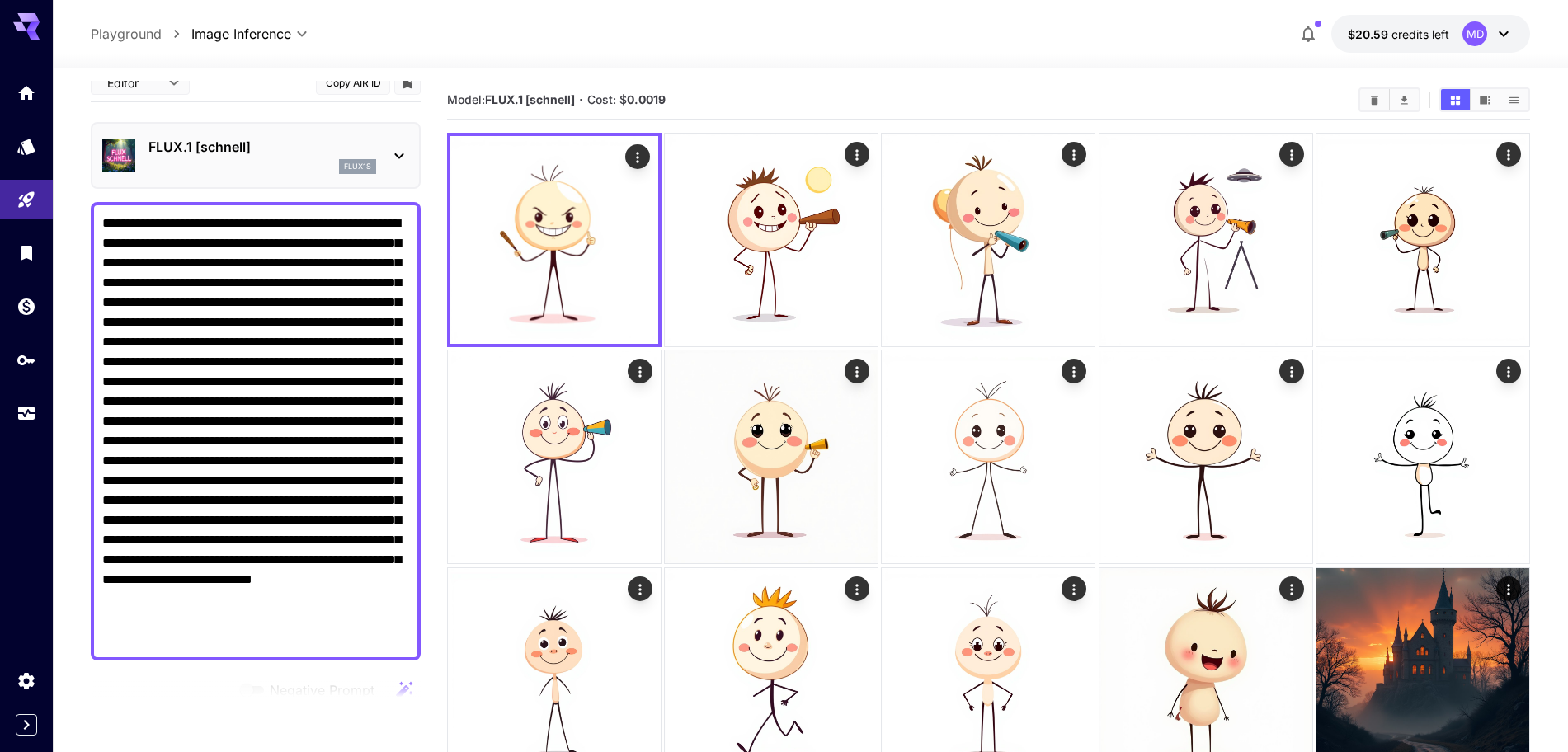
click at [318, 266] on textarea "Negative Prompt" at bounding box center [256, 431] width 307 height 436
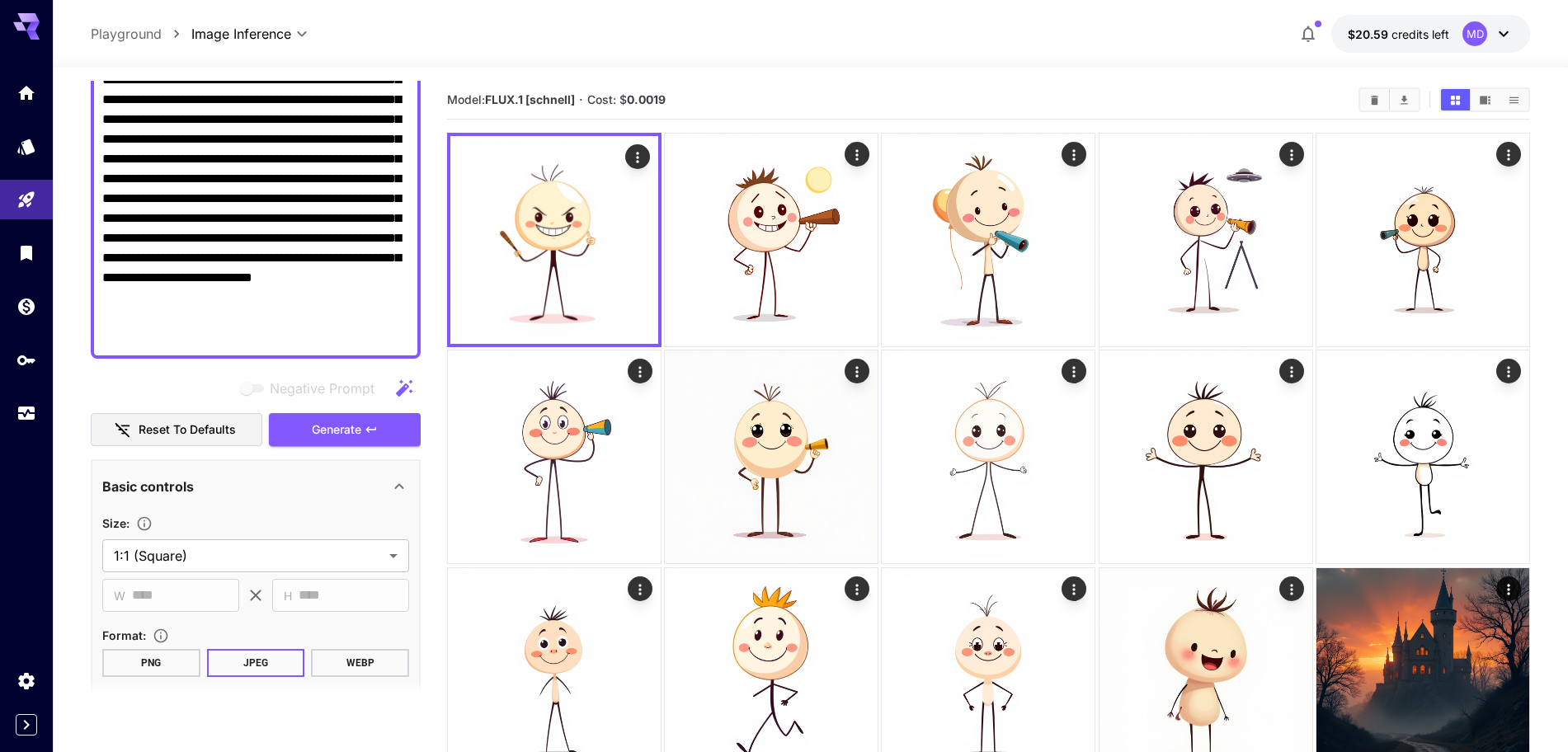
scroll to position [533, 0]
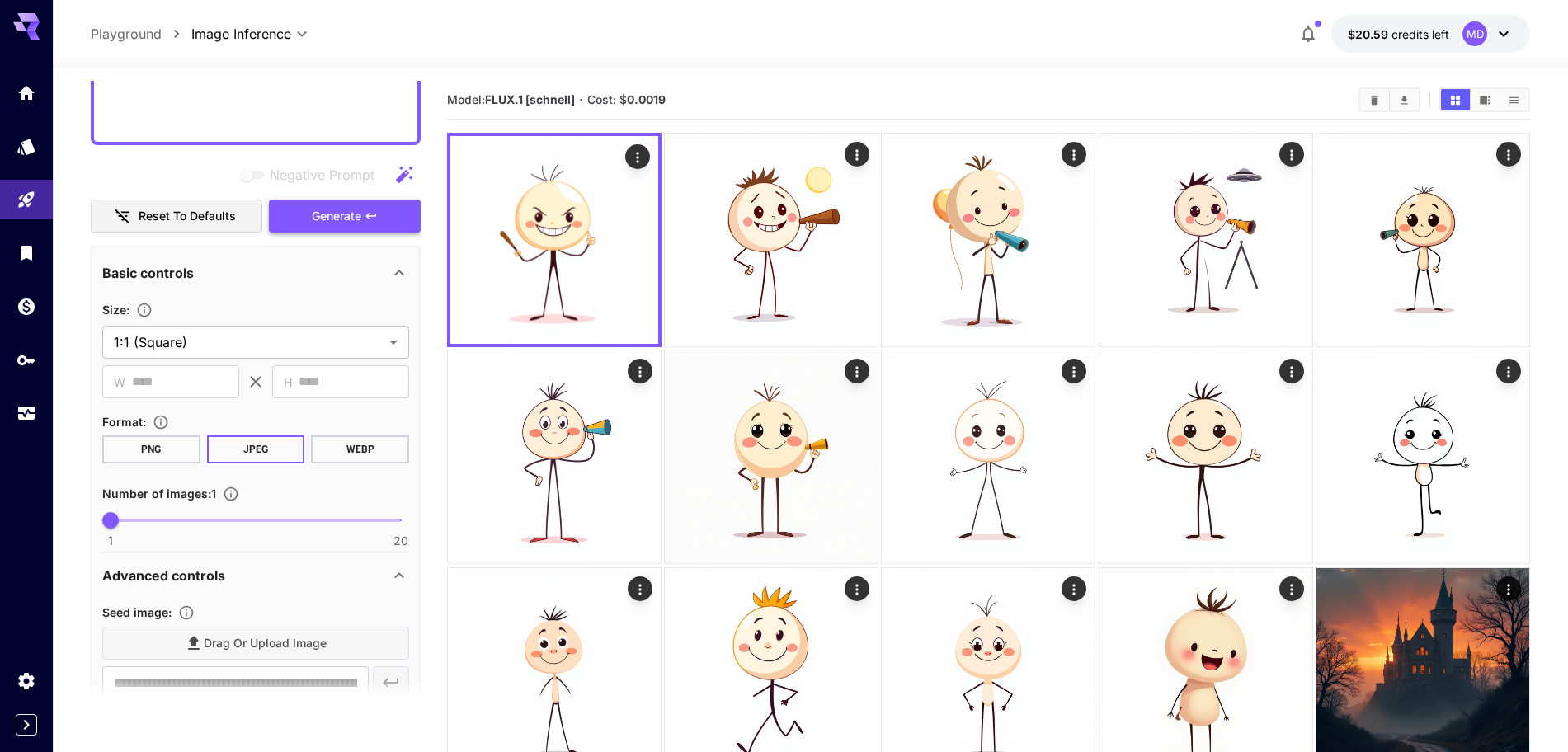
click at [318, 206] on span "Generate" at bounding box center [336, 216] width 49 height 21
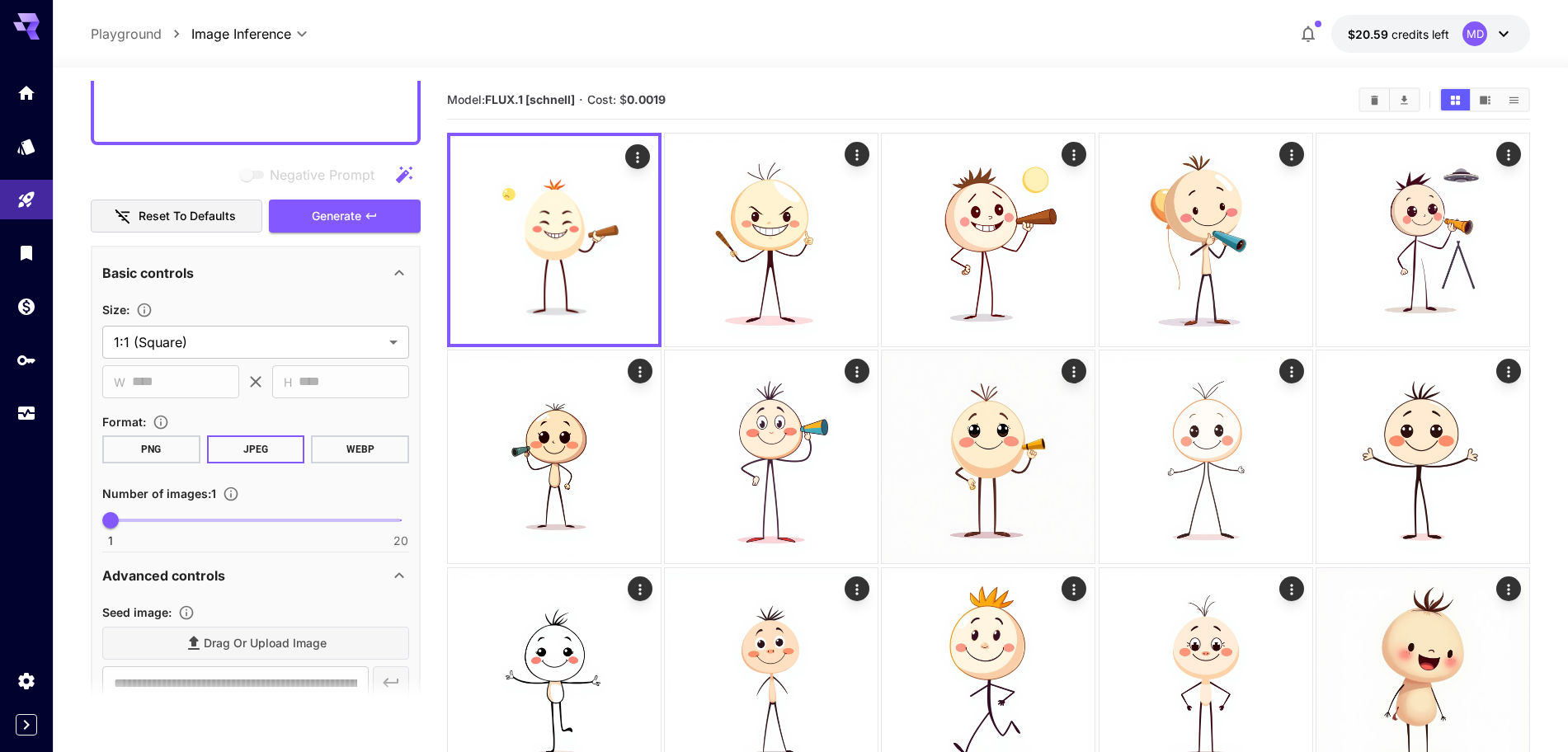
scroll to position [120, 0]
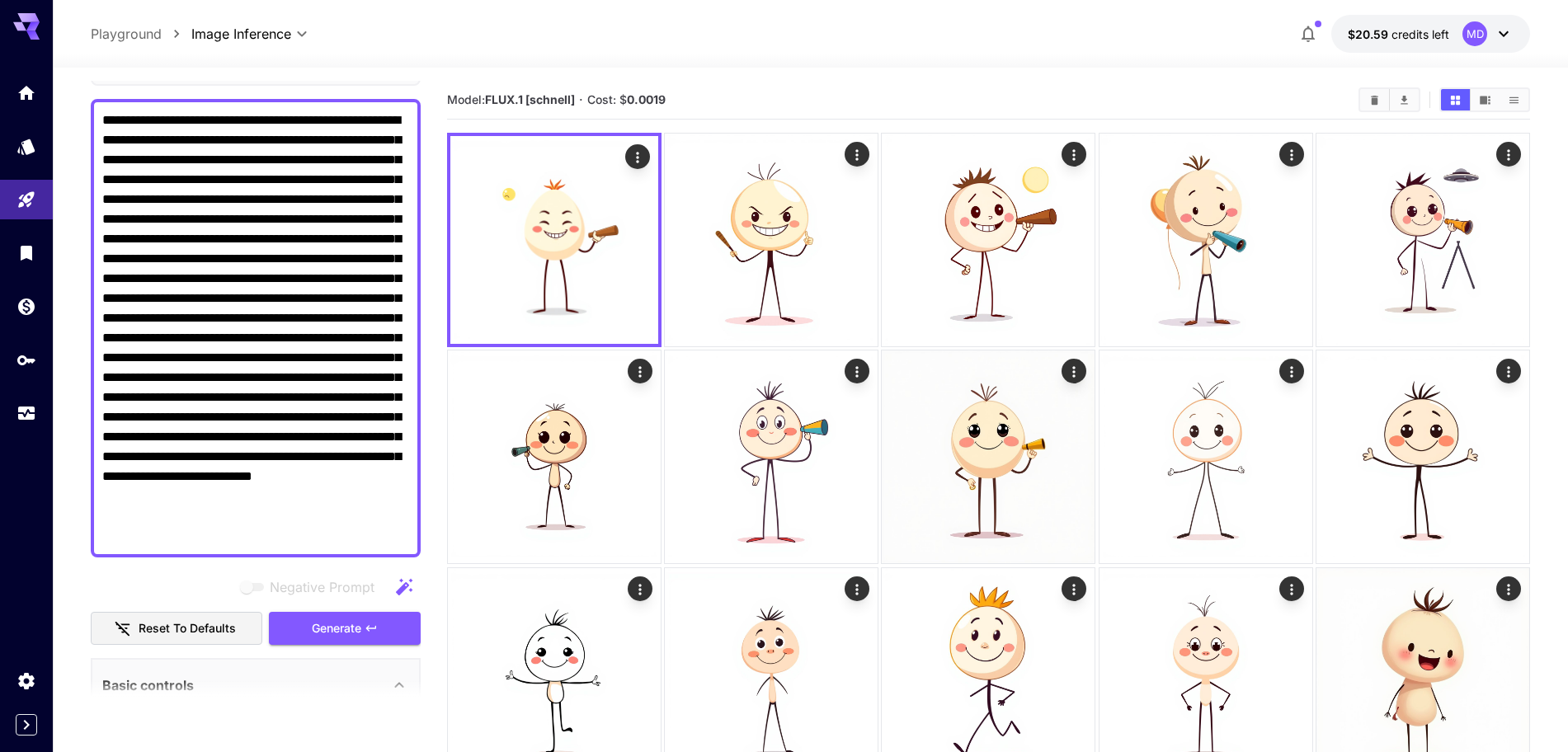
click at [364, 137] on textarea "Negative Prompt" at bounding box center [256, 327] width 307 height 436
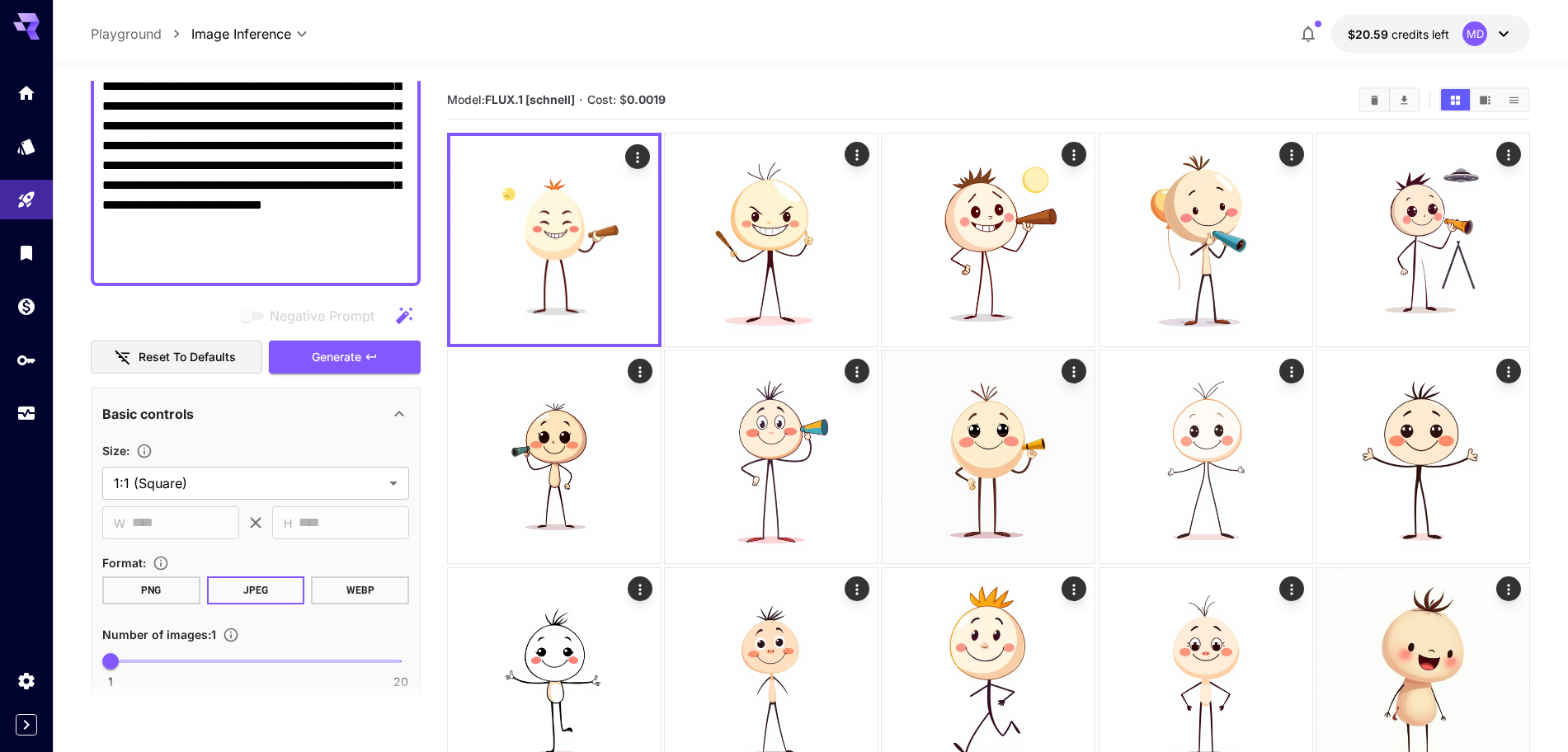
scroll to position [429, 0]
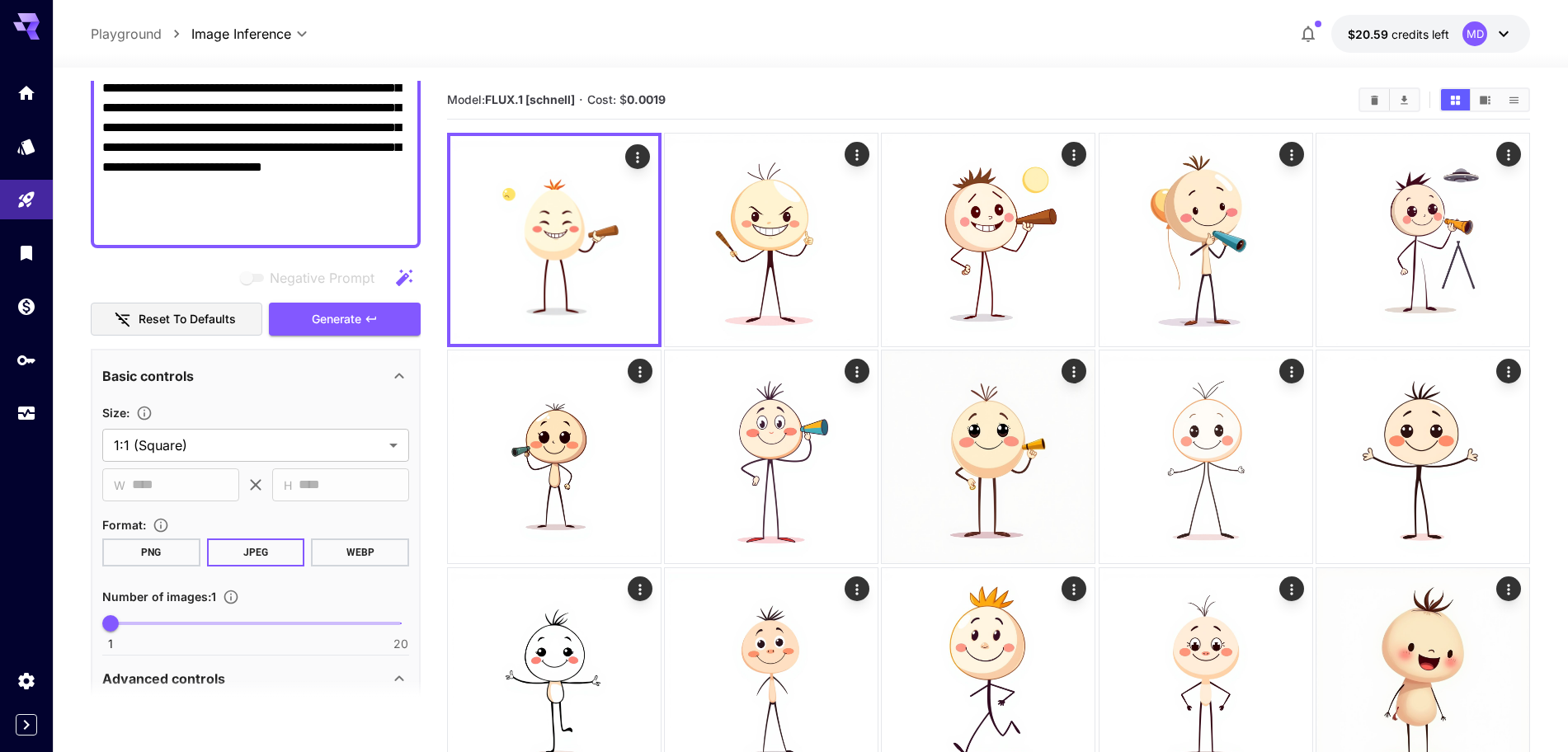
drag, startPoint x: 399, startPoint y: 225, endPoint x: 223, endPoint y: 210, distance: 176.6
click at [223, 210] on textarea "Negative Prompt" at bounding box center [256, 19] width 307 height 436
drag, startPoint x: 219, startPoint y: 208, endPoint x: 256, endPoint y: 191, distance: 40.7
click at [256, 191] on textarea "Negative Prompt" at bounding box center [256, 19] width 307 height 436
click at [315, 320] on span "Generate" at bounding box center [336, 319] width 49 height 21
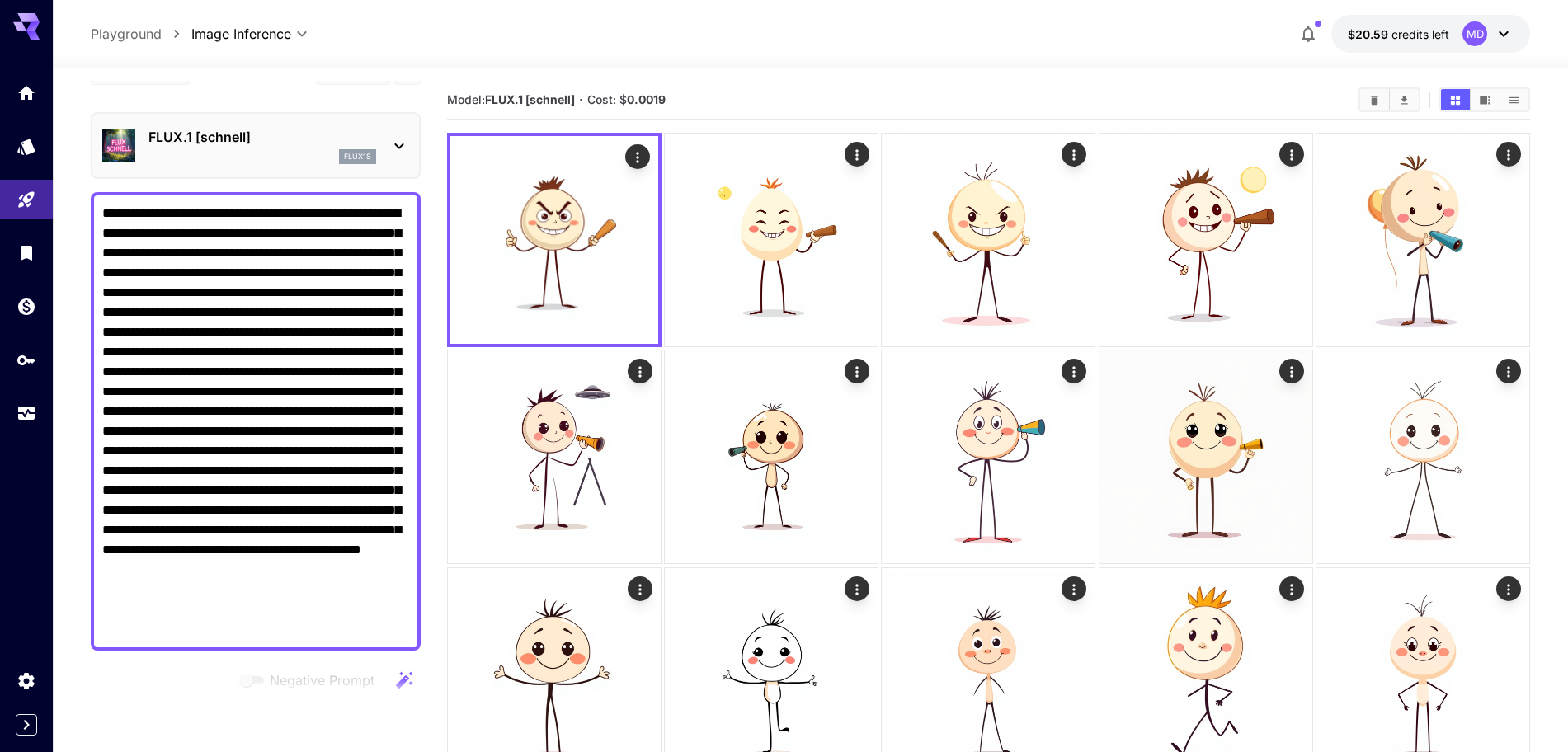
scroll to position [18, 0]
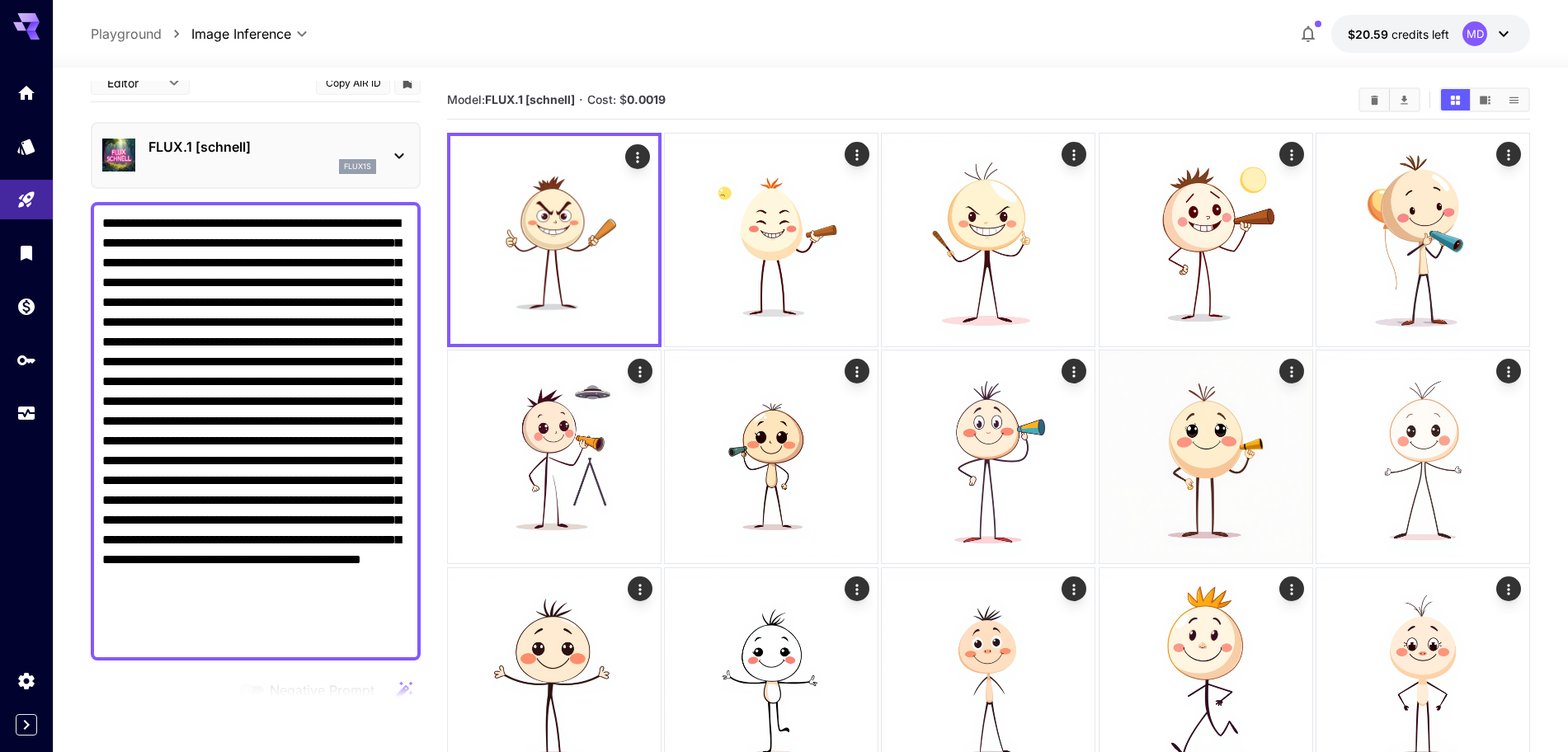
click at [284, 284] on textarea "Negative Prompt" at bounding box center [256, 431] width 307 height 436
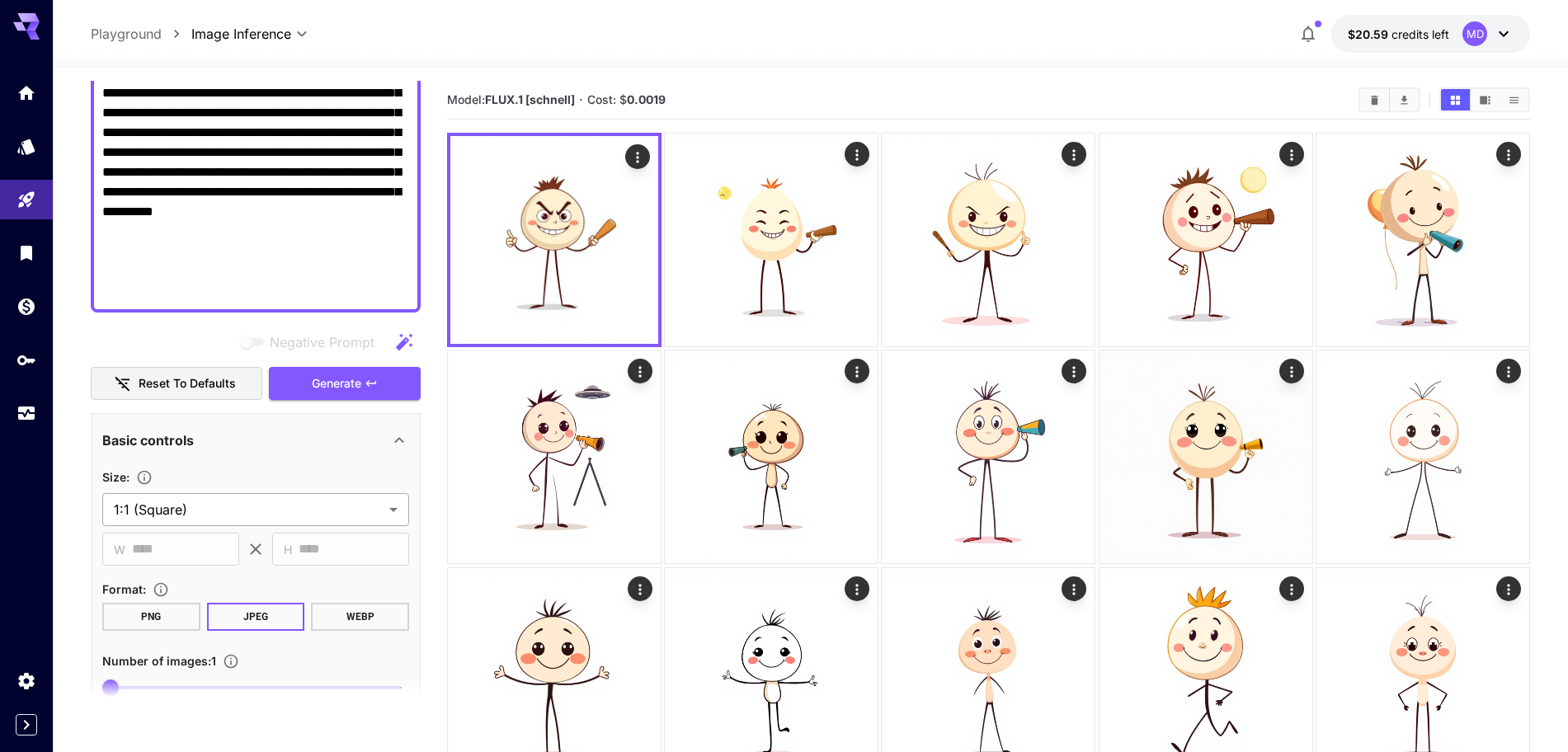
scroll to position [533, 0]
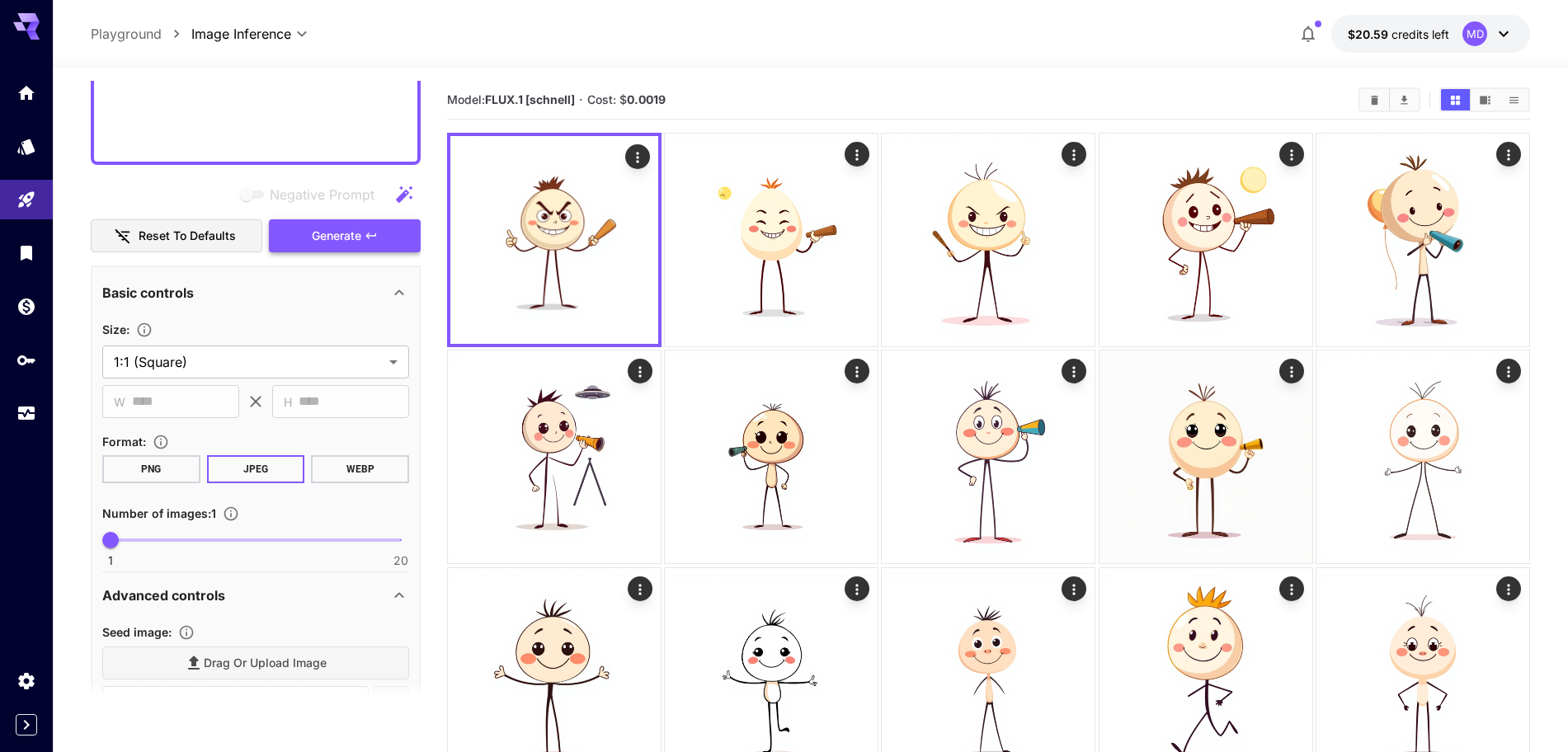
click at [385, 245] on button "Generate" at bounding box center [344, 236] width 152 height 34
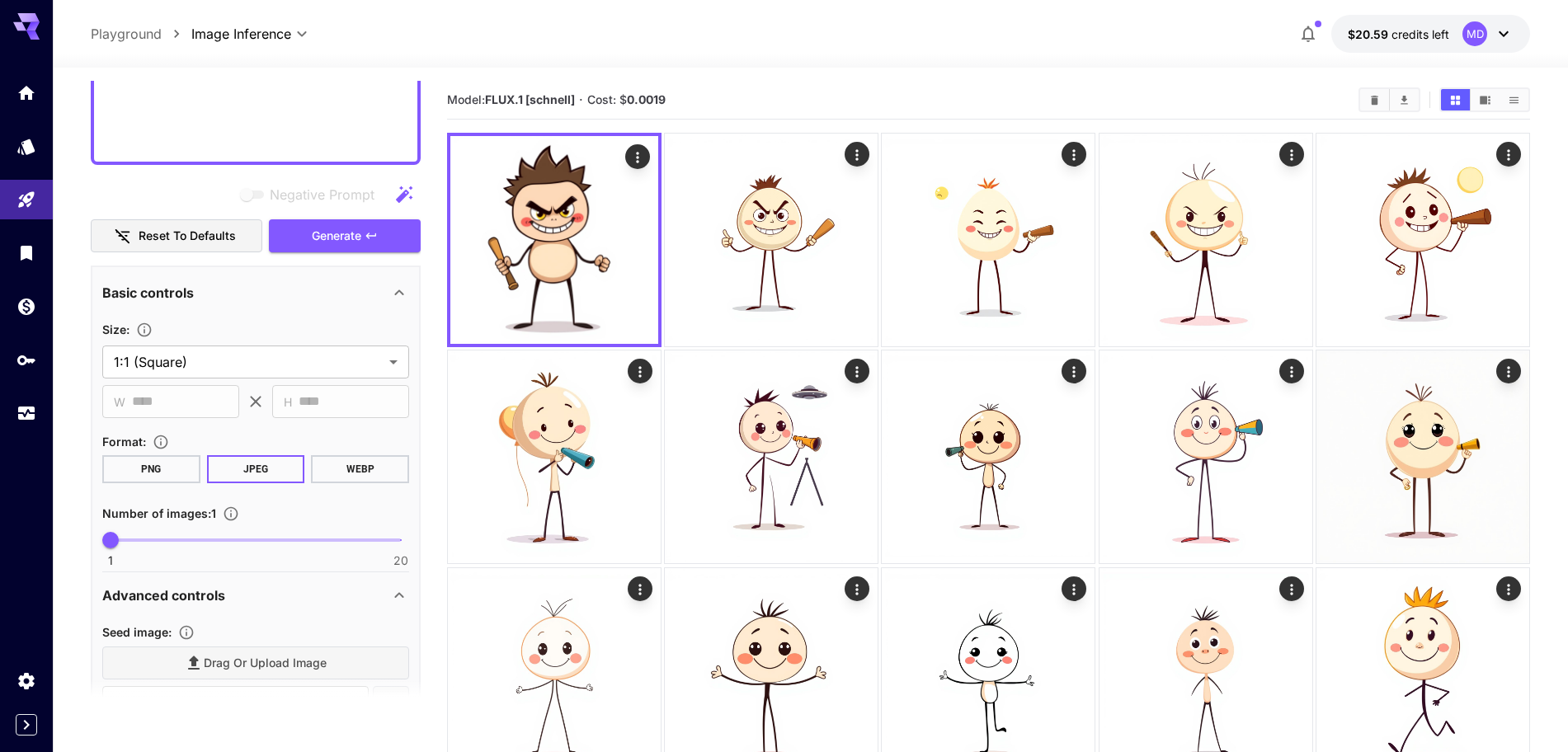
scroll to position [327, 0]
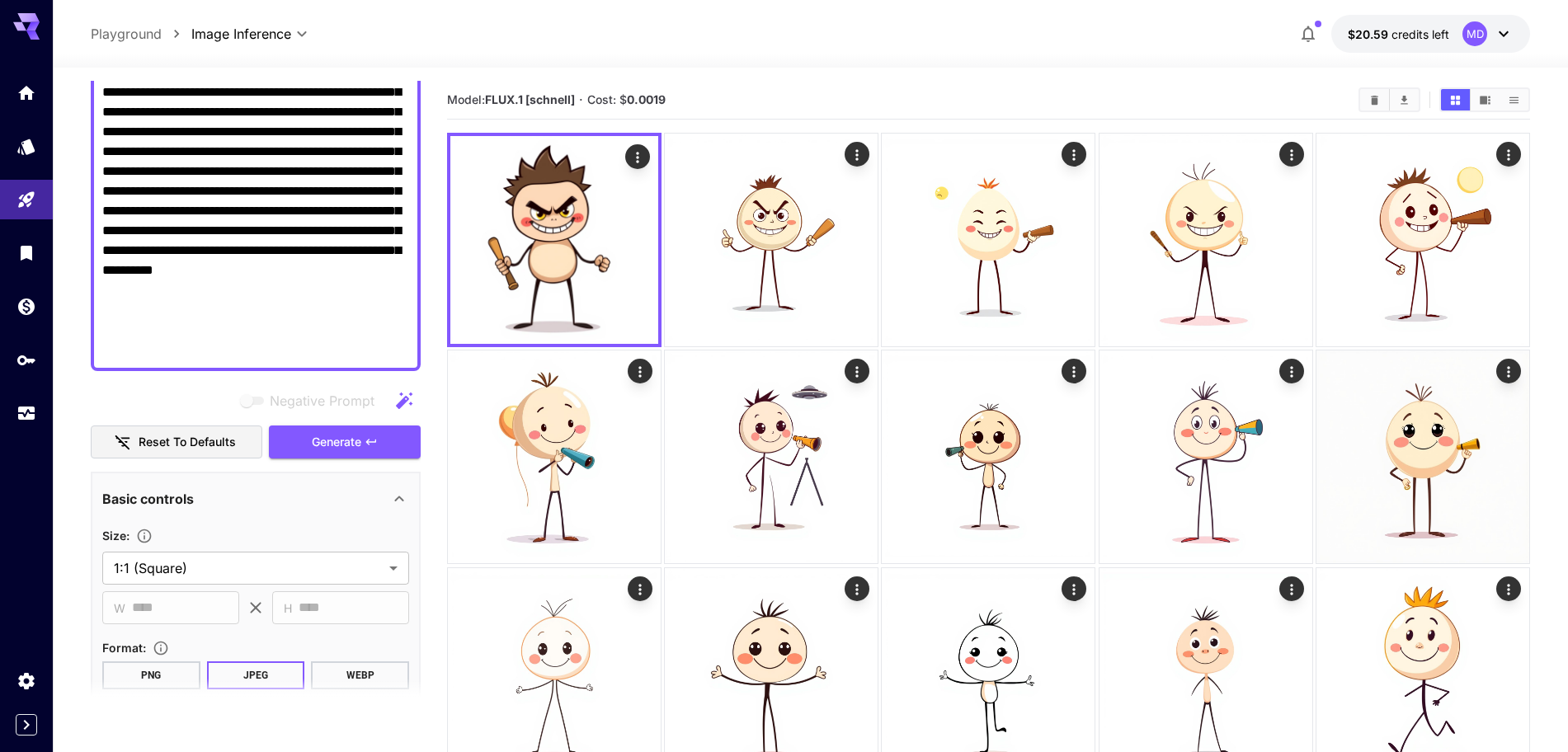
drag, startPoint x: 257, startPoint y: 316, endPoint x: 266, endPoint y: 352, distance: 37.1
click at [266, 352] on textarea "Negative Prompt" at bounding box center [256, 132] width 307 height 455
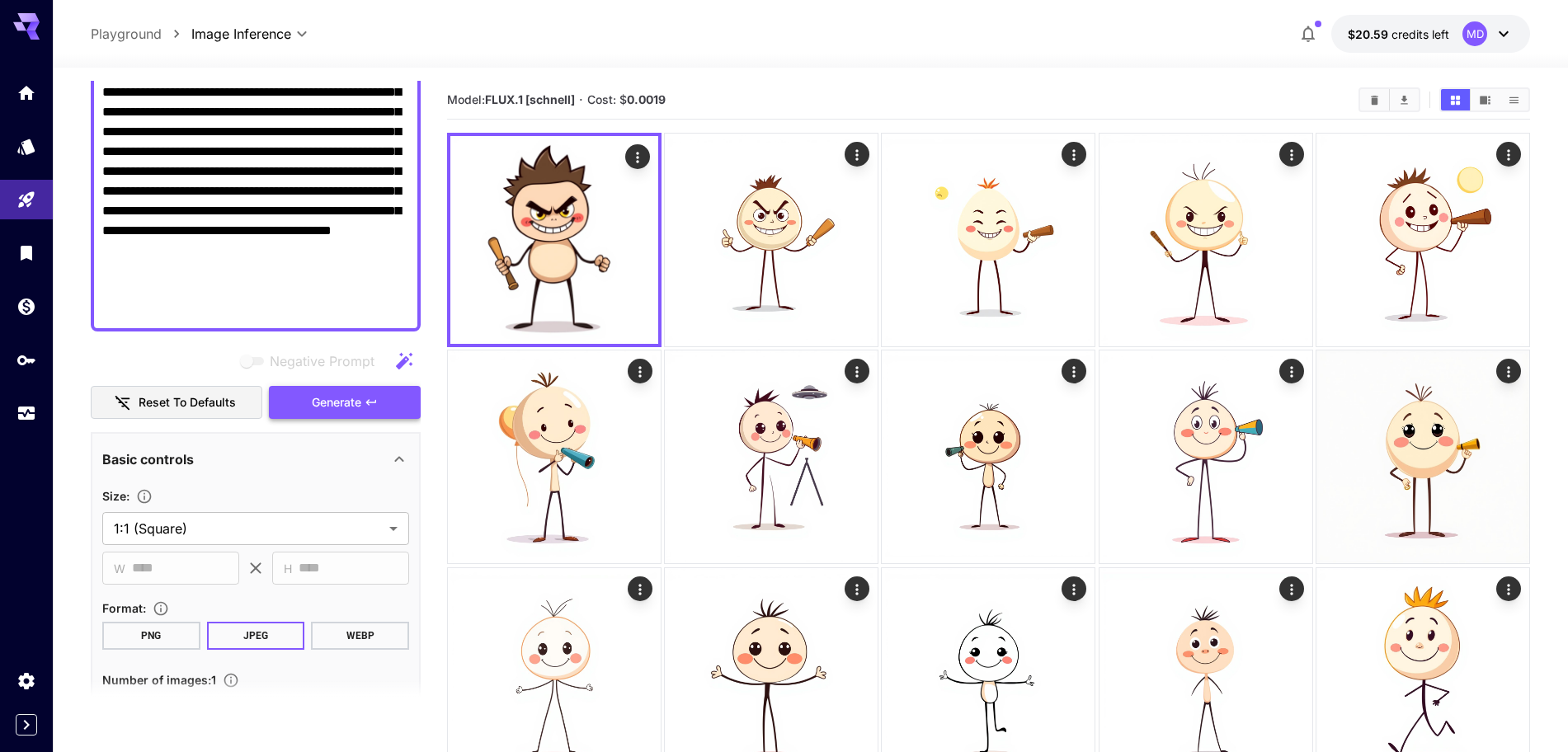
type textarea "**********"
click at [339, 412] on button "Generate" at bounding box center [344, 403] width 152 height 34
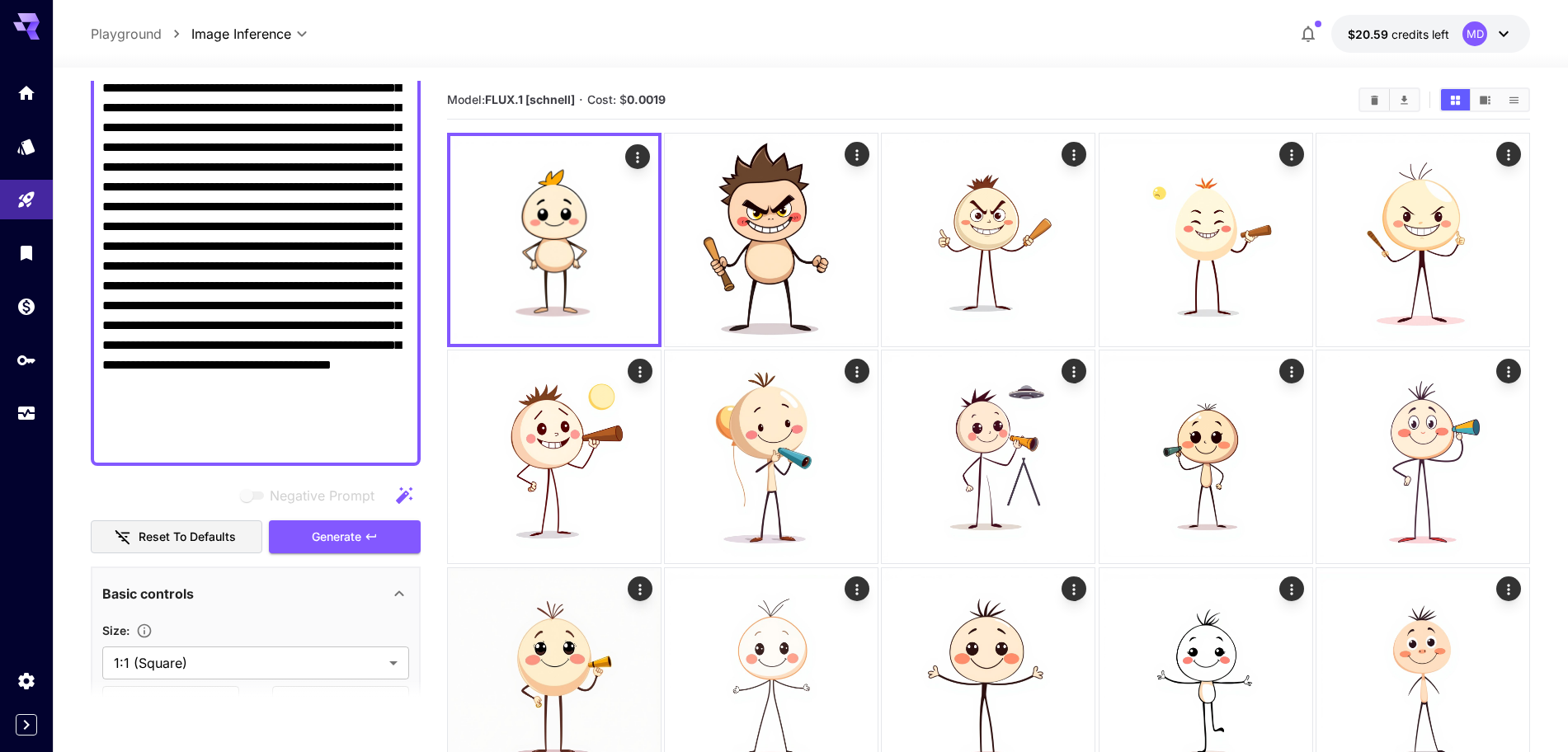
scroll to position [0, 0]
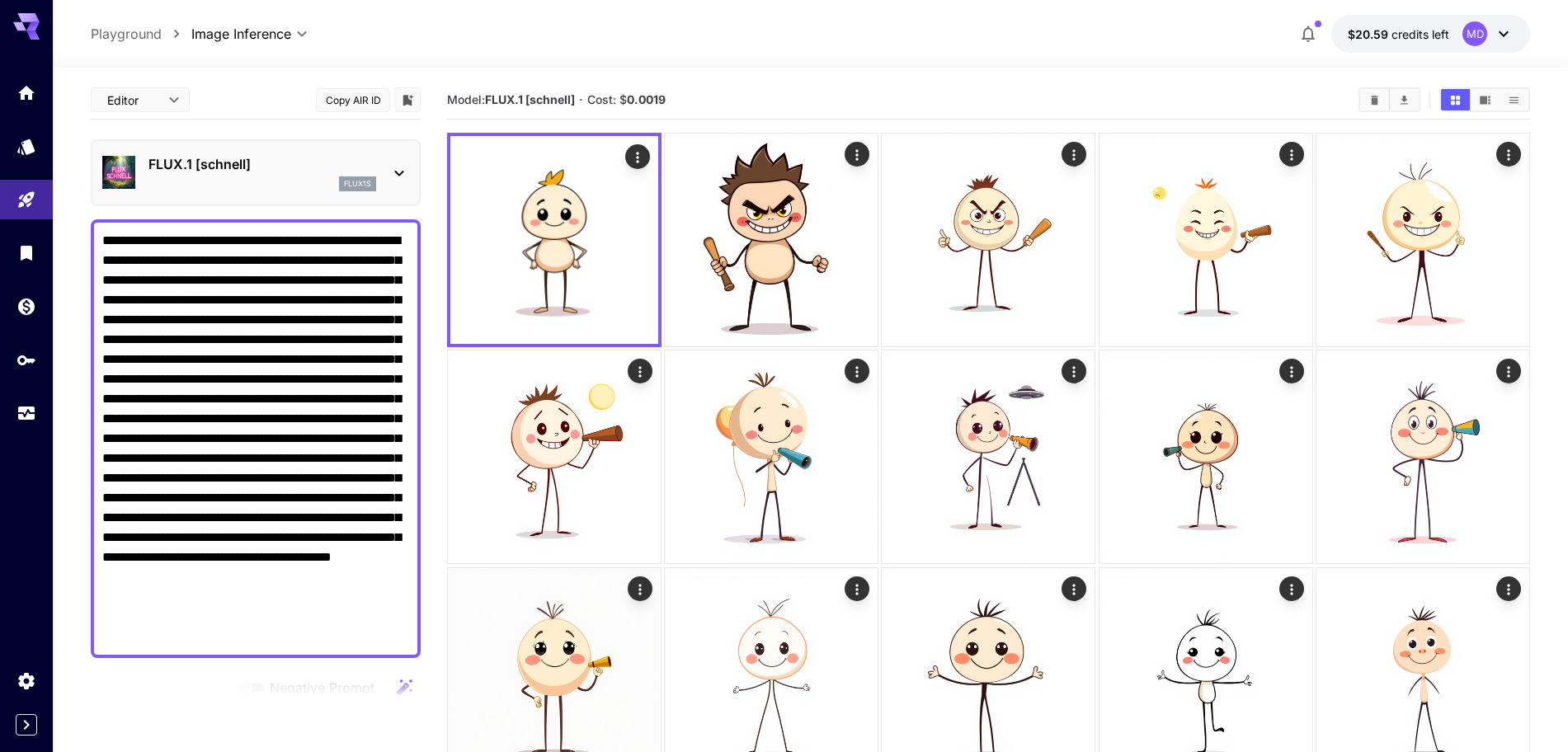
drag, startPoint x: 275, startPoint y: 331, endPoint x: 61, endPoint y: 57, distance: 347.7
click at [61, 57] on div "**********" at bounding box center [810, 632] width 1515 height 1264
